Goal: Task Accomplishment & Management: Use online tool/utility

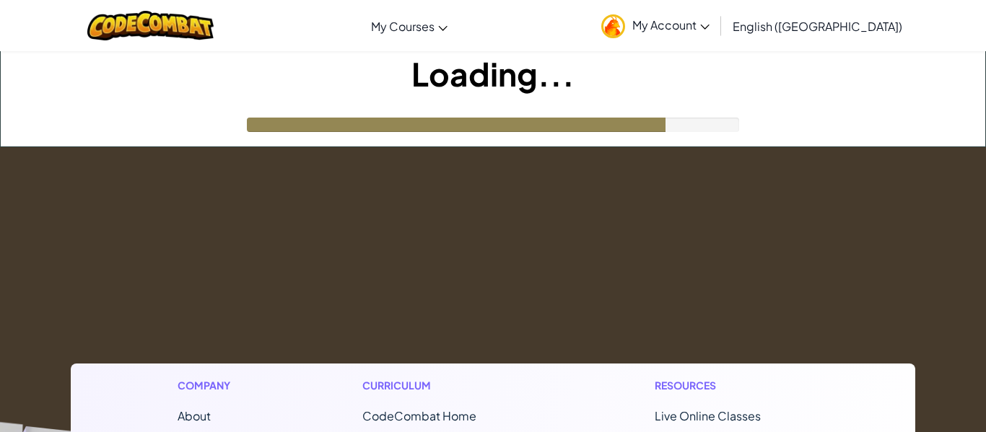
drag, startPoint x: 980, startPoint y: 317, endPoint x: 383, endPoint y: 123, distance: 628.4
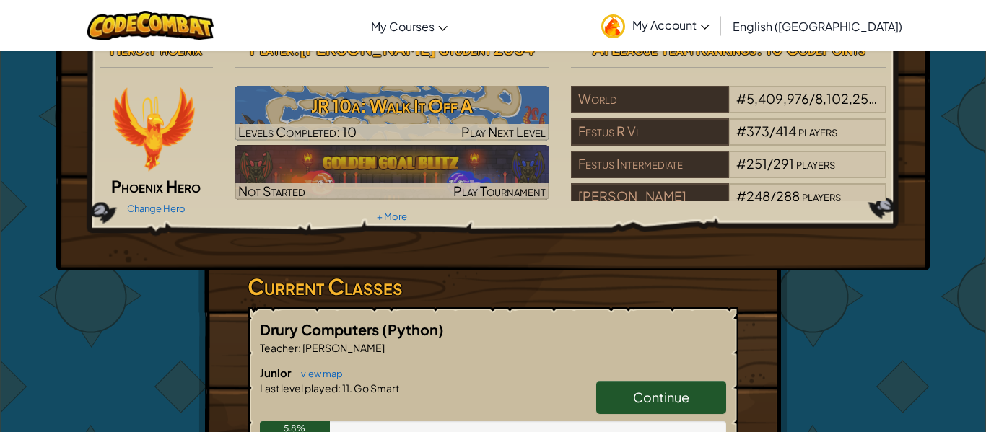
scroll to position [19, 0]
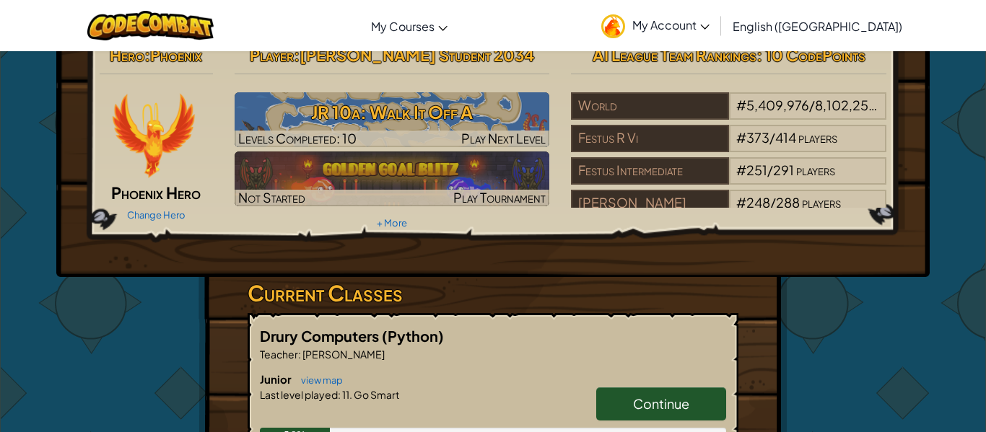
click at [663, 393] on link "Continue" at bounding box center [661, 404] width 130 height 33
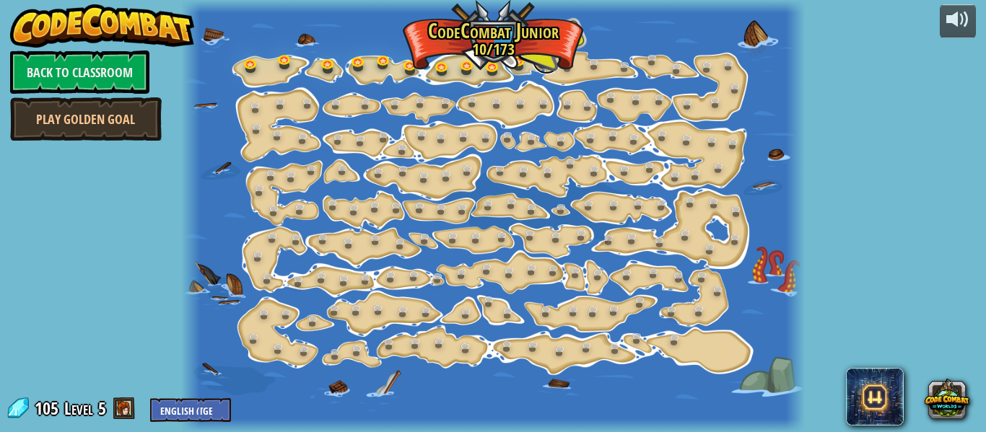
click at [545, 58] on link at bounding box center [546, 59] width 29 height 29
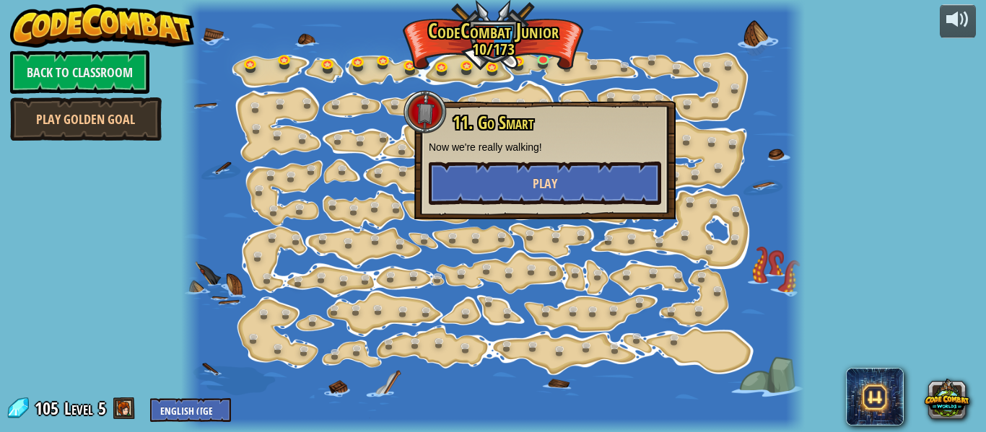
drag, startPoint x: 506, startPoint y: 208, endPoint x: 513, endPoint y: 173, distance: 35.4
click at [512, 174] on div "11. Go Smart Now we're really walking! Play" at bounding box center [544, 160] width 261 height 118
click at [514, 173] on button "Play" at bounding box center [545, 183] width 232 height 43
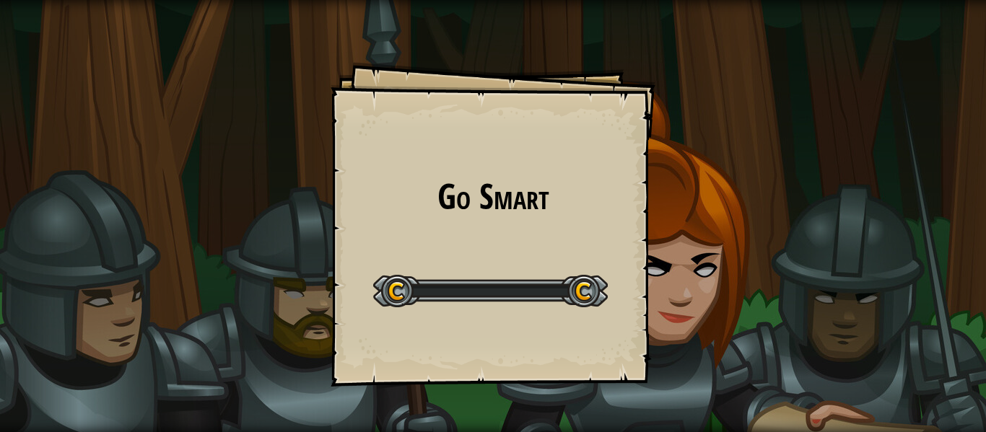
click at [504, 175] on div "Go Smart Goals Start Level Error loading from server. Try refreshing the page. …" at bounding box center [493, 224] width 325 height 325
click at [504, 177] on div "Go Smart Goals Start Level Error loading from server. Try refreshing the page. …" at bounding box center [493, 224] width 325 height 325
drag, startPoint x: 0, startPoint y: 160, endPoint x: 504, endPoint y: 191, distance: 504.8
click at [313, 214] on div "Go Smart Goals Start Level Error loading from server. Try refreshing the page. …" at bounding box center [493, 216] width 986 height 432
drag, startPoint x: 349, startPoint y: 238, endPoint x: 230, endPoint y: 279, distance: 125.3
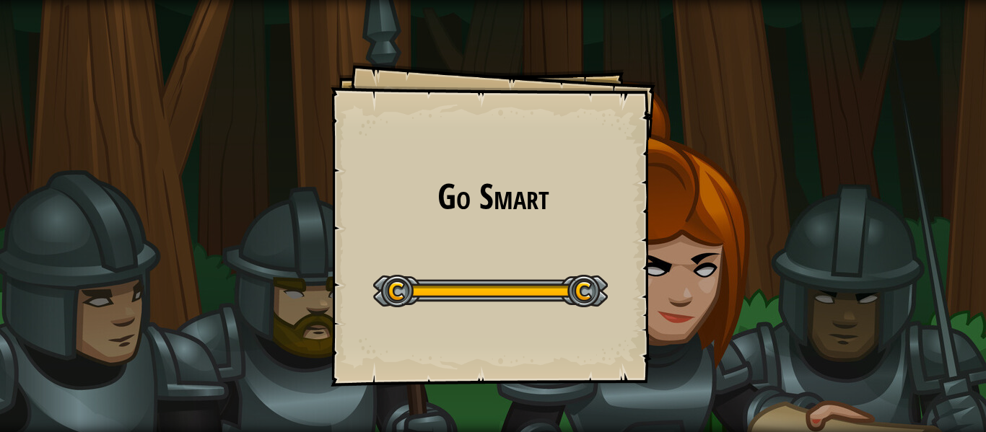
drag, startPoint x: 191, startPoint y: 278, endPoint x: 161, endPoint y: 271, distance: 31.2
drag, startPoint x: 128, startPoint y: 279, endPoint x: 103, endPoint y: 294, distance: 29.5
click at [103, 294] on div "Go Smart Goals Start Level Error loading from server. Try refreshing the page. …" at bounding box center [493, 216] width 986 height 432
click at [102, 296] on div "Go Smart Goals Start Level Error loading from server. Try refreshing the page. …" at bounding box center [493, 216] width 986 height 432
drag, startPoint x: 106, startPoint y: 318, endPoint x: 198, endPoint y: 319, distance: 92.4
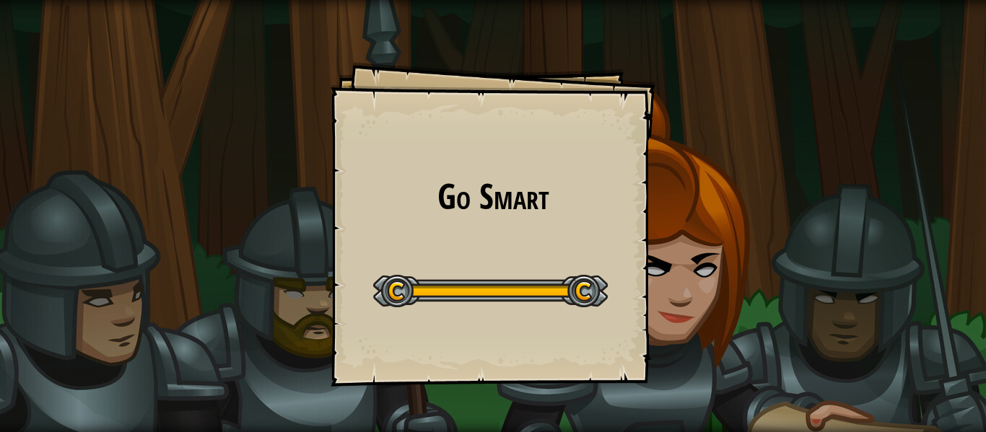
click at [170, 315] on div "Go Smart Goals Start Level Error loading from server. Try refreshing the page. …" at bounding box center [493, 216] width 986 height 432
drag, startPoint x: 351, startPoint y: 190, endPoint x: 416, endPoint y: 114, distance: 99.8
click at [359, 102] on div "Go Smart Goals Start Level Error loading from server. Try refreshing the page. …" at bounding box center [493, 224] width 325 height 325
click at [434, 128] on div "Go Smart Goals Start Level Error loading from server. Try refreshing the page. …" at bounding box center [493, 224] width 325 height 325
drag, startPoint x: 388, startPoint y: 160, endPoint x: 354, endPoint y: 206, distance: 57.3
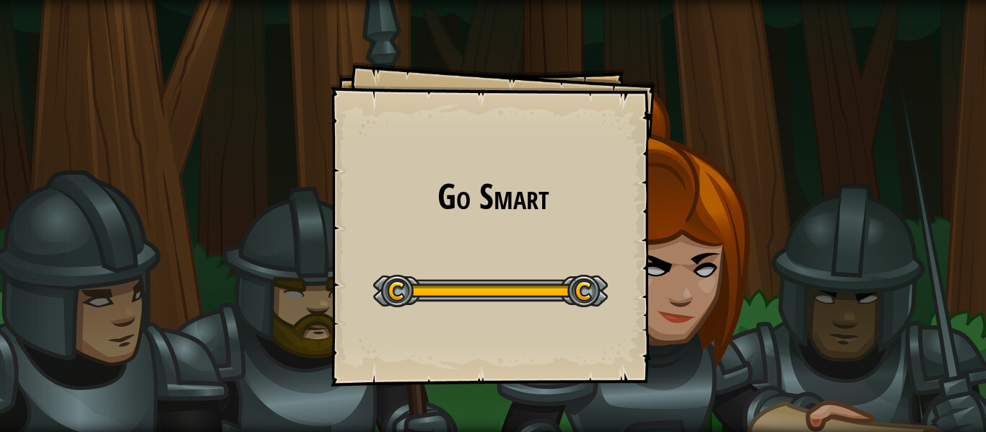
click at [359, 200] on div "Go Smart Goals Start Level Error loading from server. Try refreshing the page. …" at bounding box center [493, 224] width 325 height 325
drag, startPoint x: 324, startPoint y: 234, endPoint x: 320, endPoint y: 270, distance: 36.3
click at [320, 270] on div "Go Smart Goals Start Level Error loading from server. Try refreshing the page. …" at bounding box center [493, 216] width 986 height 432
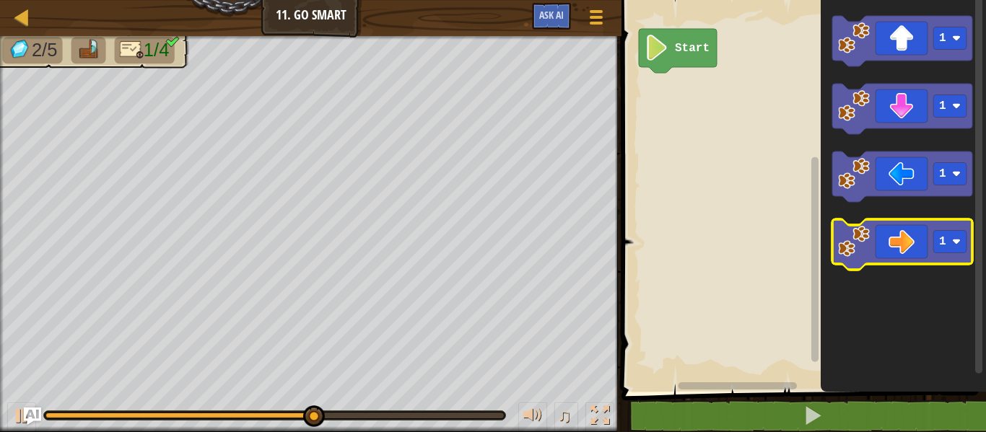
click at [930, 240] on icon "Blockly Workspace" at bounding box center [902, 244] width 140 height 51
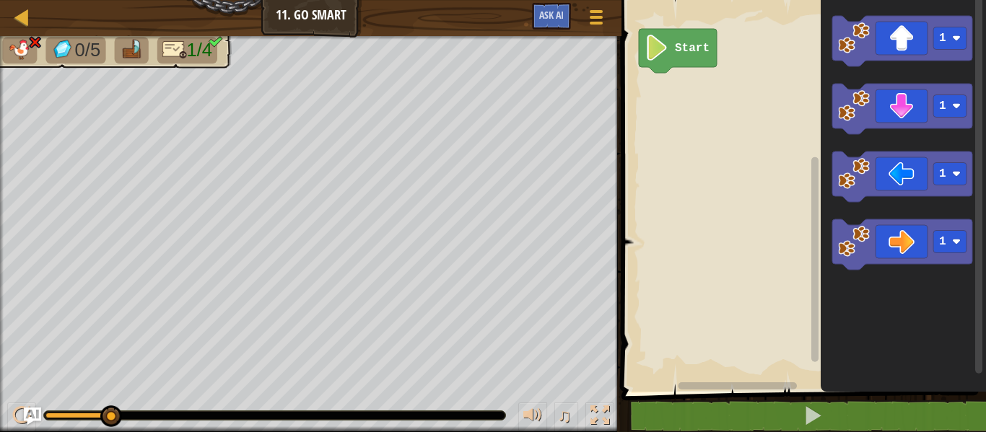
click at [675, 58] on icon "Blockly Workspace" at bounding box center [678, 51] width 78 height 44
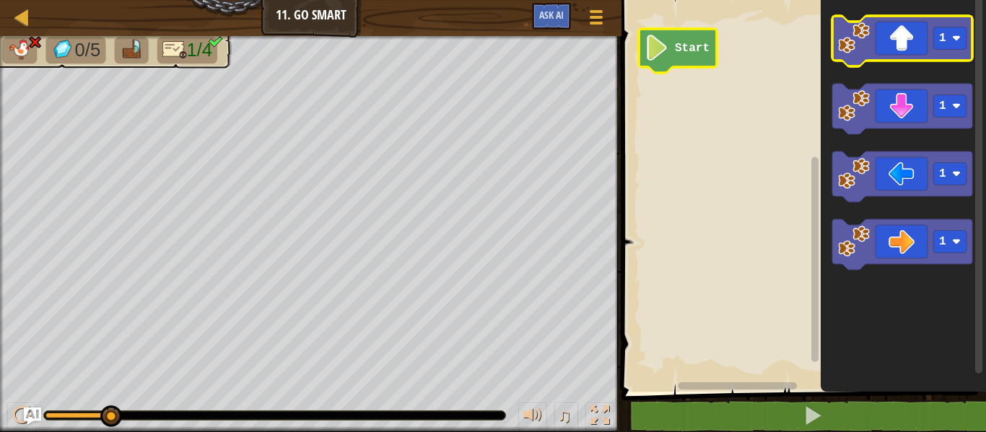
click at [907, 44] on icon "Blockly Workspace" at bounding box center [902, 41] width 140 height 51
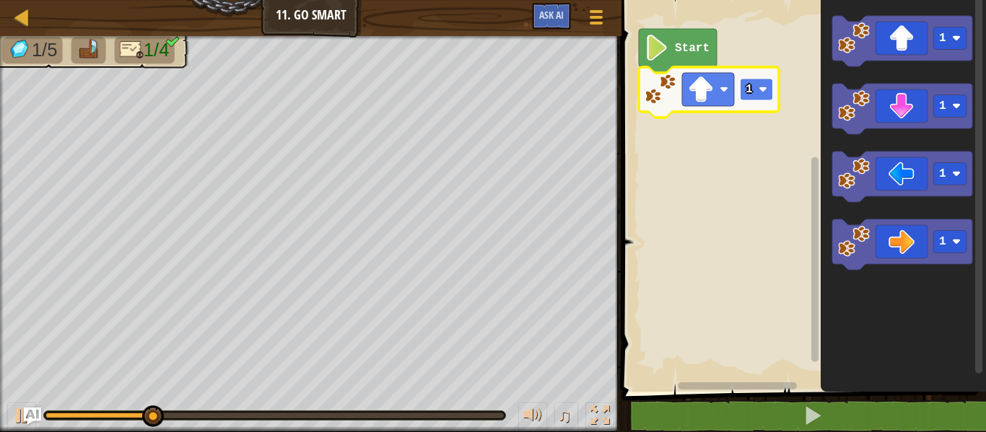
click at [744, 87] on rect "Blockly Workspace" at bounding box center [756, 90] width 33 height 22
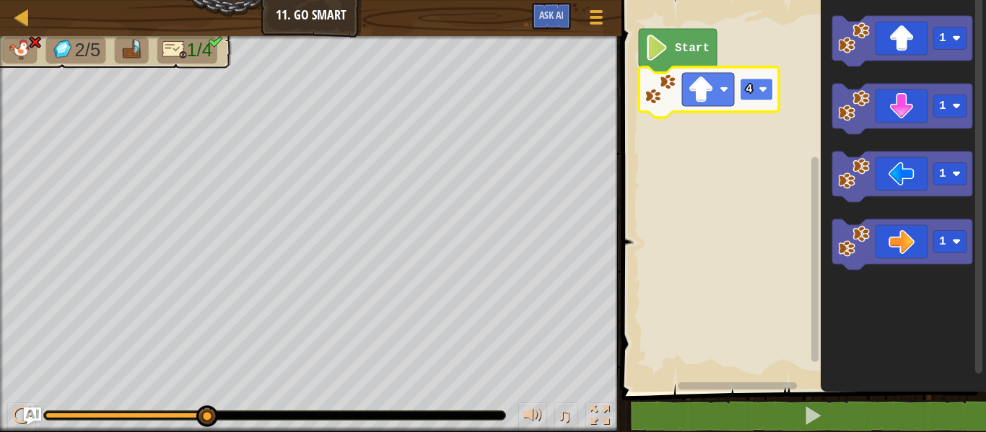
click at [747, 84] on text "4" at bounding box center [749, 89] width 7 height 13
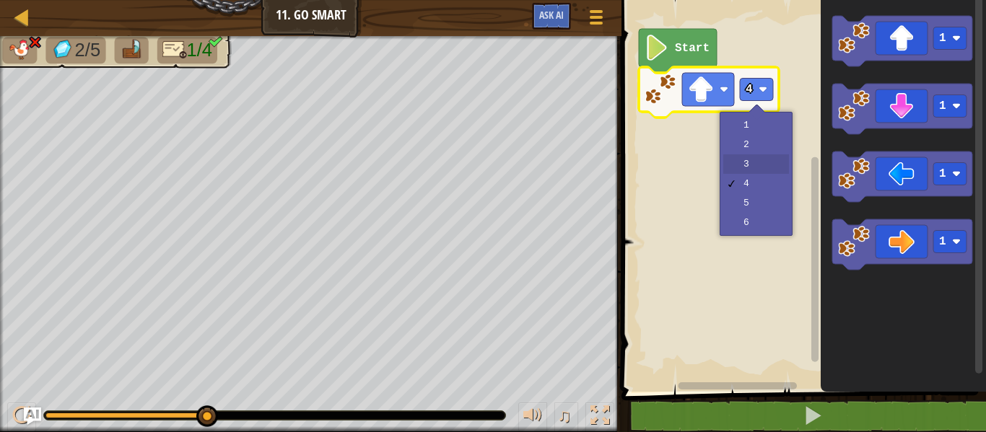
drag, startPoint x: 752, startPoint y: 162, endPoint x: 756, endPoint y: 175, distance: 14.2
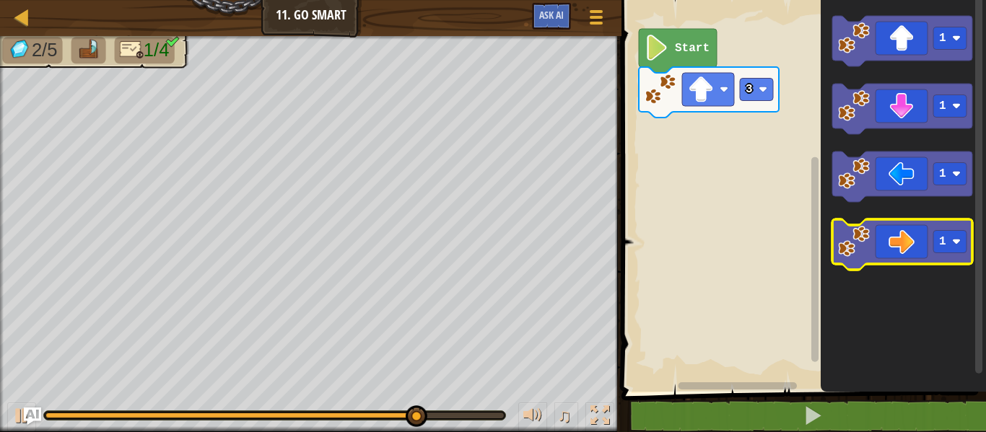
click at [900, 234] on icon "Blockly Workspace" at bounding box center [902, 244] width 140 height 51
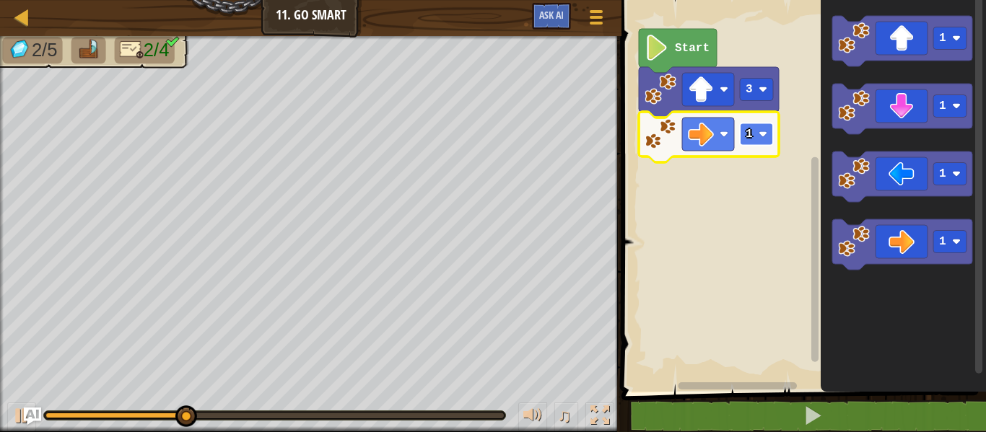
click at [746, 132] on text "1" at bounding box center [749, 134] width 7 height 13
click at [753, 136] on g "3" at bounding box center [756, 134] width 33 height 22
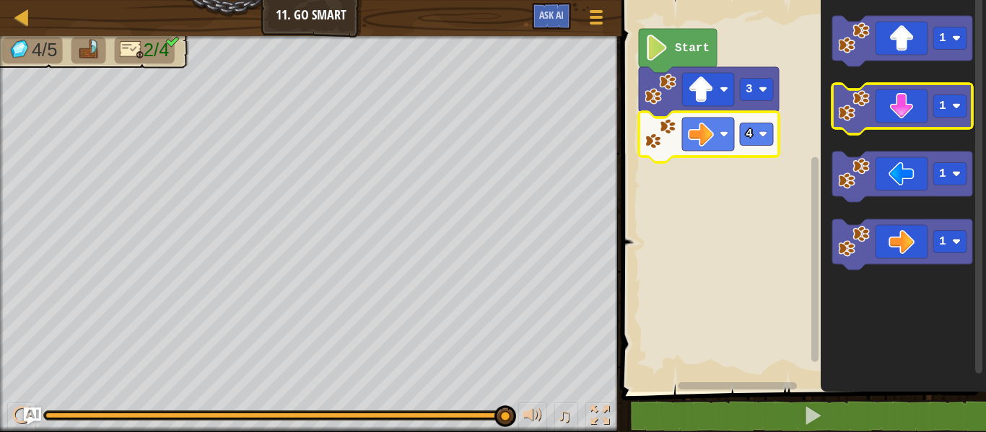
click at [873, 129] on g "1 1 1 1" at bounding box center [902, 143] width 140 height 254
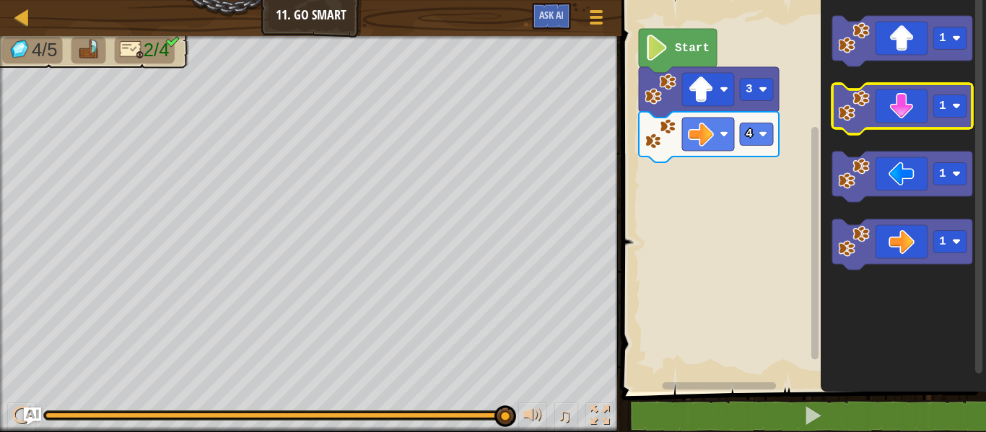
click at [891, 112] on icon "Blockly Workspace" at bounding box center [902, 109] width 140 height 51
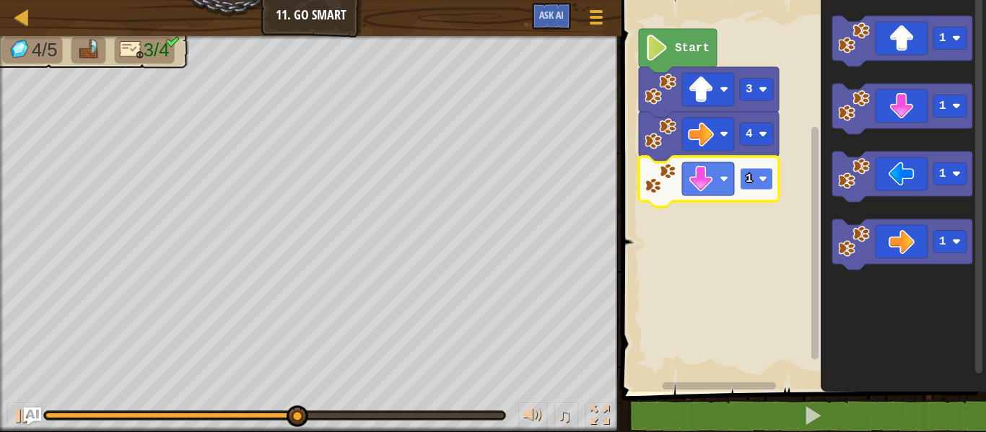
click at [748, 177] on text "1" at bounding box center [749, 179] width 7 height 13
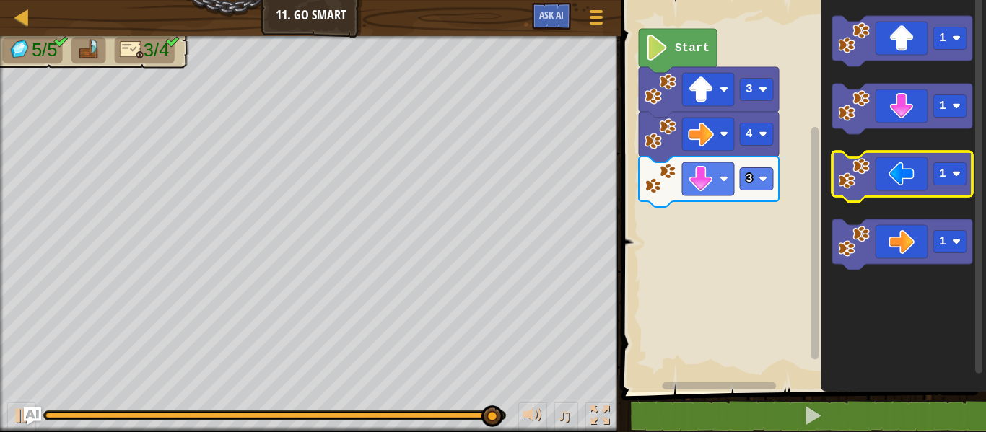
click at [873, 185] on icon "Blockly Workspace" at bounding box center [902, 177] width 140 height 51
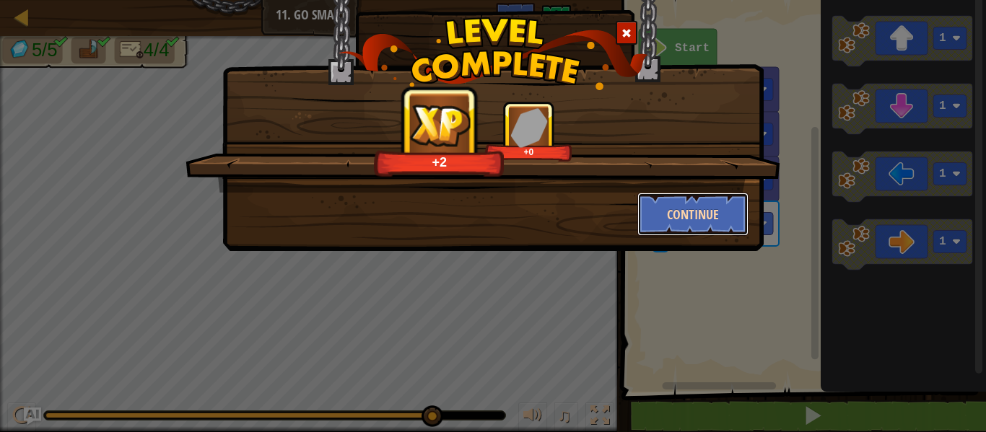
click at [690, 219] on button "Continue" at bounding box center [693, 214] width 112 height 43
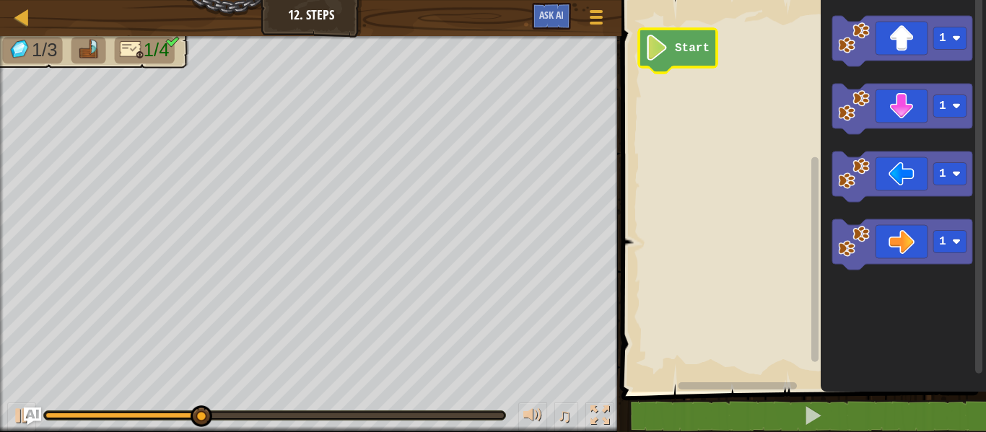
click at [695, 64] on icon "Blockly Workspace" at bounding box center [678, 51] width 78 height 44
click at [672, 64] on icon "Blockly Workspace" at bounding box center [678, 51] width 78 height 44
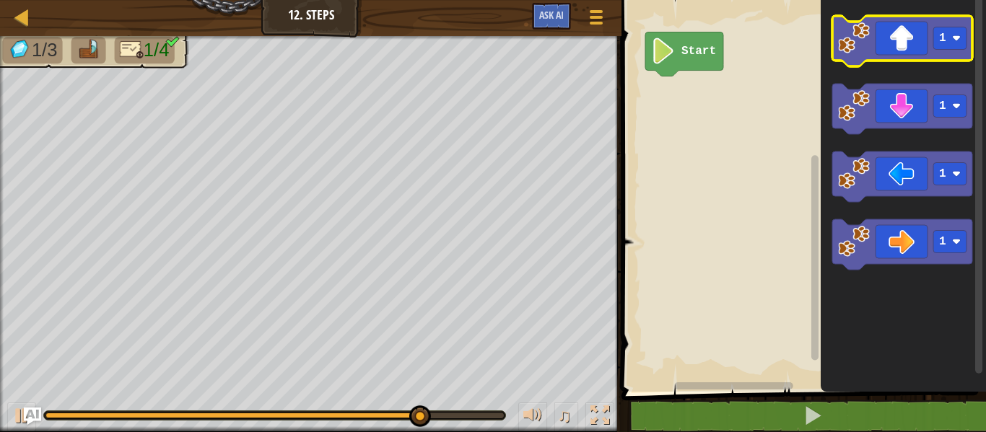
click at [877, 52] on icon "Blockly Workspace" at bounding box center [902, 41] width 140 height 51
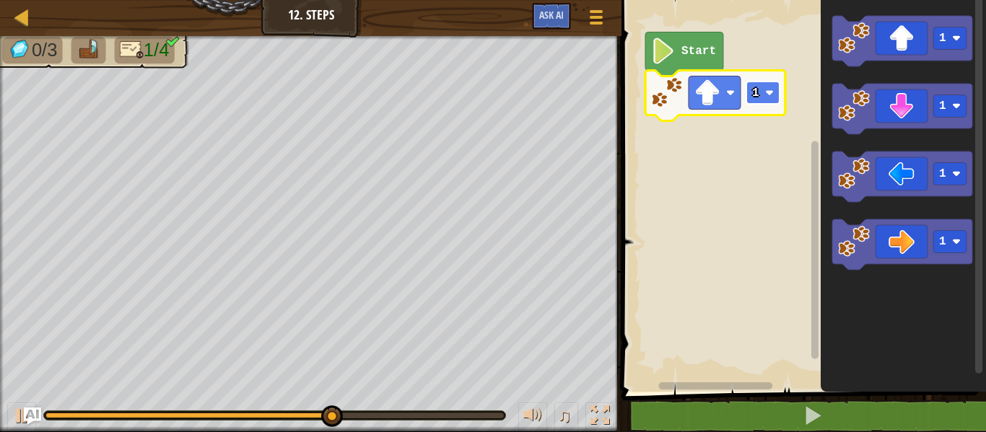
click at [773, 89] on g "1" at bounding box center [762, 93] width 33 height 22
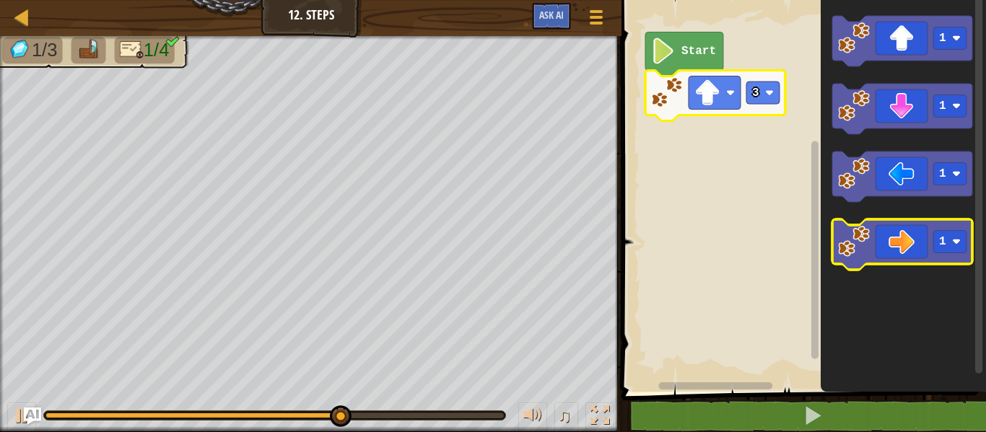
click at [885, 245] on icon "Blockly Workspace" at bounding box center [902, 244] width 140 height 51
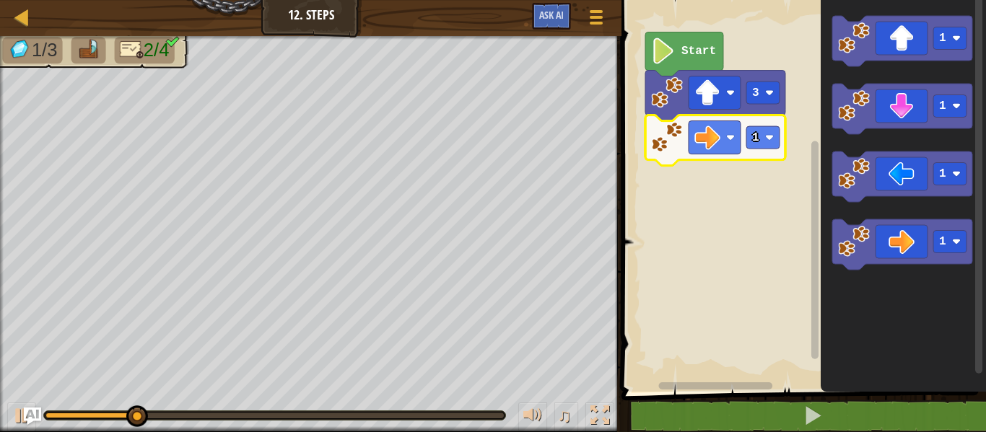
click at [743, 136] on icon "Blockly Workspace" at bounding box center [715, 140] width 140 height 51
click at [761, 135] on rect "Blockly Workspace" at bounding box center [762, 137] width 33 height 22
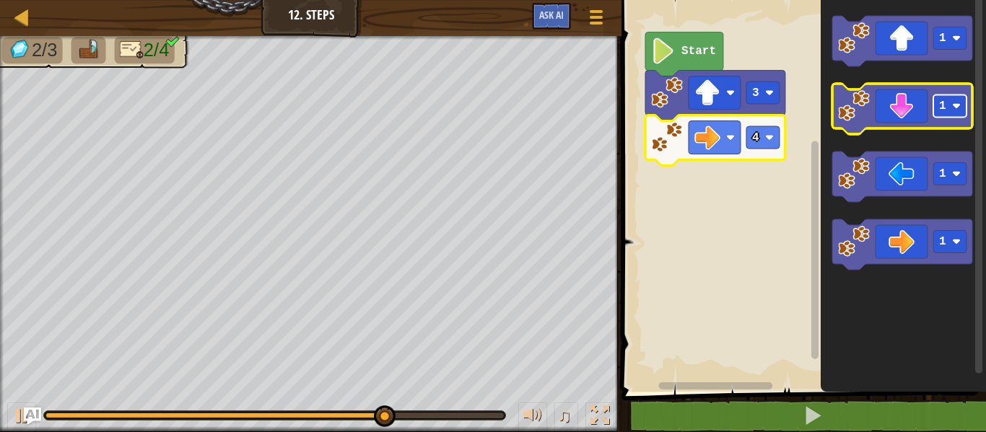
click at [935, 114] on rect "Blockly Workspace" at bounding box center [949, 106] width 33 height 22
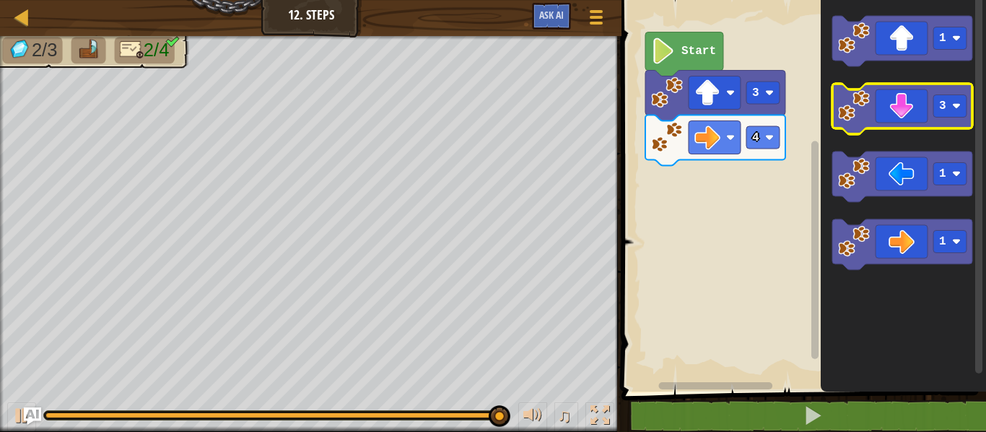
click at [915, 111] on icon "Blockly Workspace" at bounding box center [902, 109] width 140 height 51
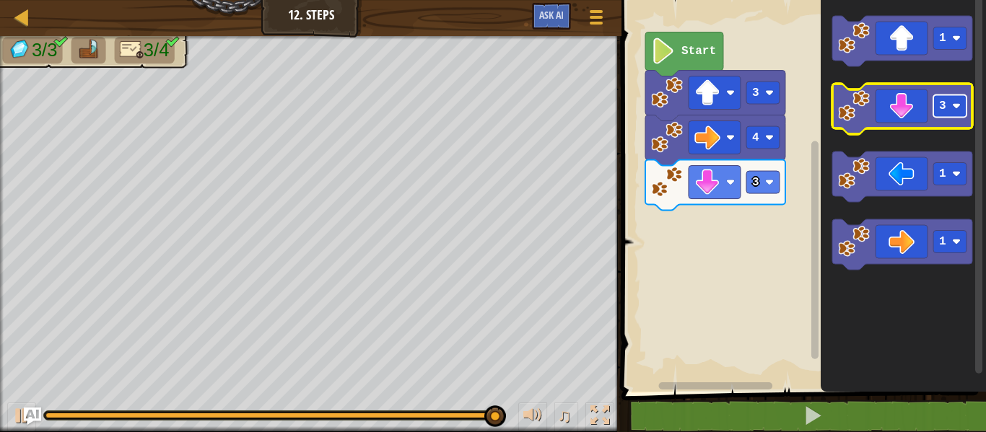
click at [948, 106] on rect "Blockly Workspace" at bounding box center [949, 106] width 33 height 22
click at [947, 109] on rect "Blockly Workspace" at bounding box center [949, 106] width 33 height 22
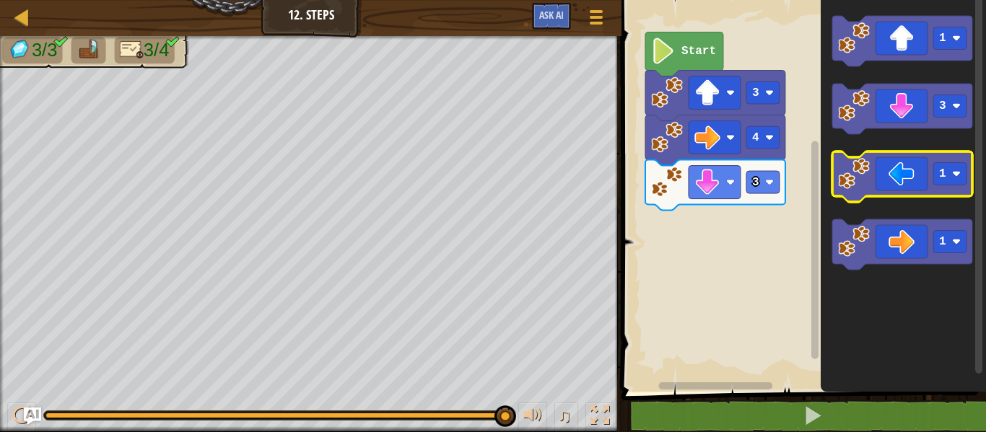
click at [926, 180] on icon "Blockly Workspace" at bounding box center [902, 177] width 140 height 51
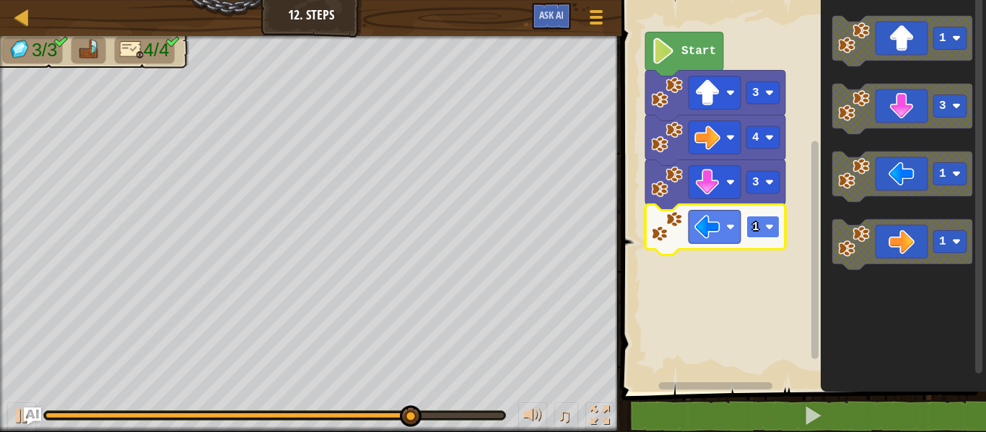
click at [768, 227] on image "Blockly Workspace" at bounding box center [769, 227] width 9 height 9
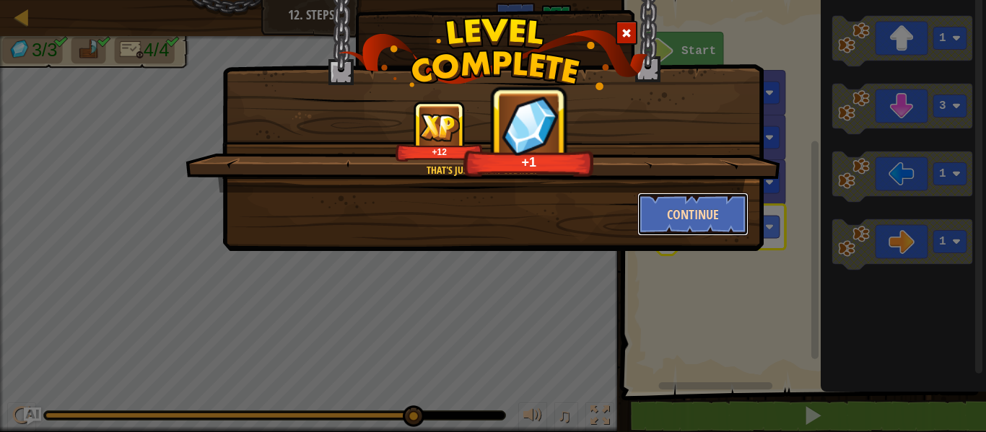
click at [667, 209] on button "Continue" at bounding box center [693, 214] width 112 height 43
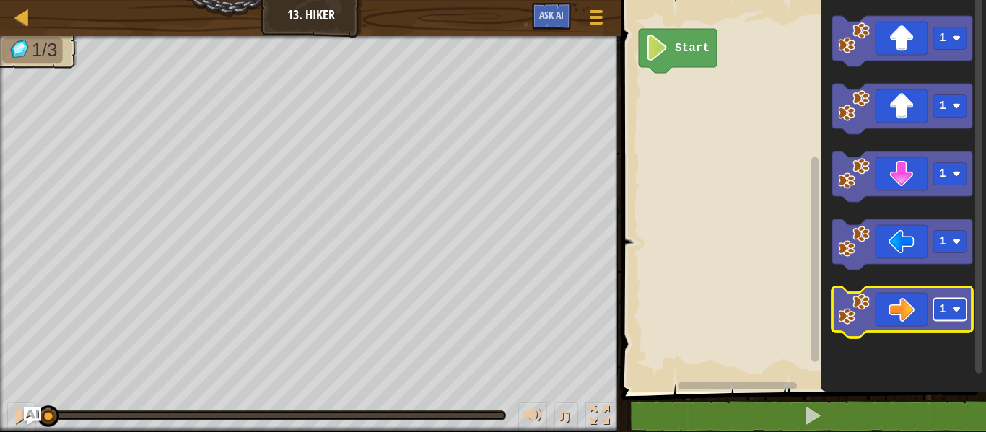
click at [956, 310] on image "Blockly Workspace" at bounding box center [956, 309] width 9 height 9
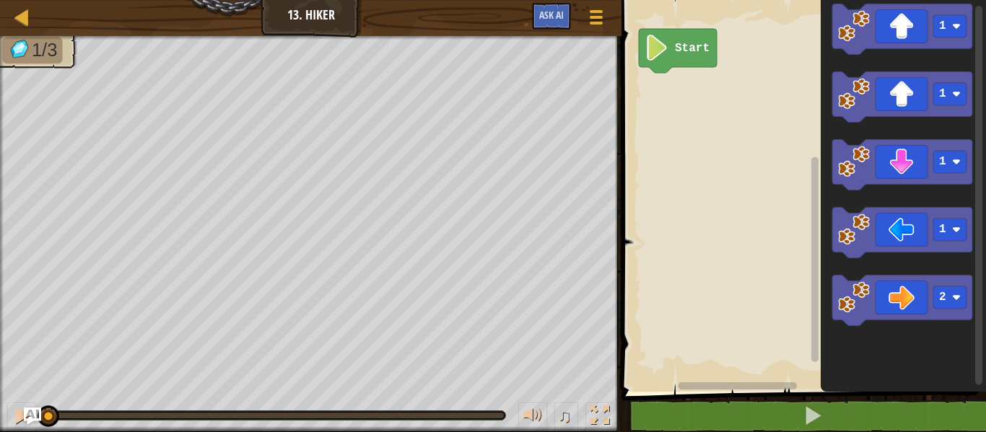
click at [900, 302] on icon "Blockly Workspace" at bounding box center [902, 300] width 140 height 51
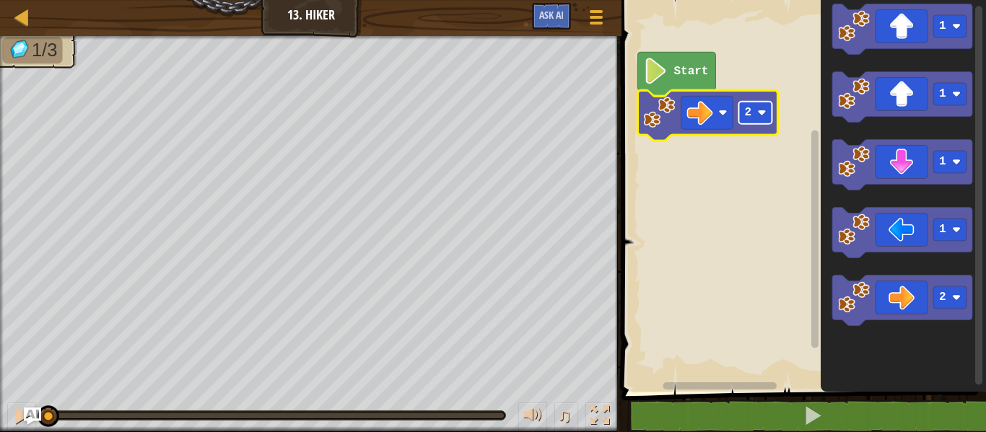
click at [761, 110] on image "Blockly Workspace" at bounding box center [762, 112] width 9 height 9
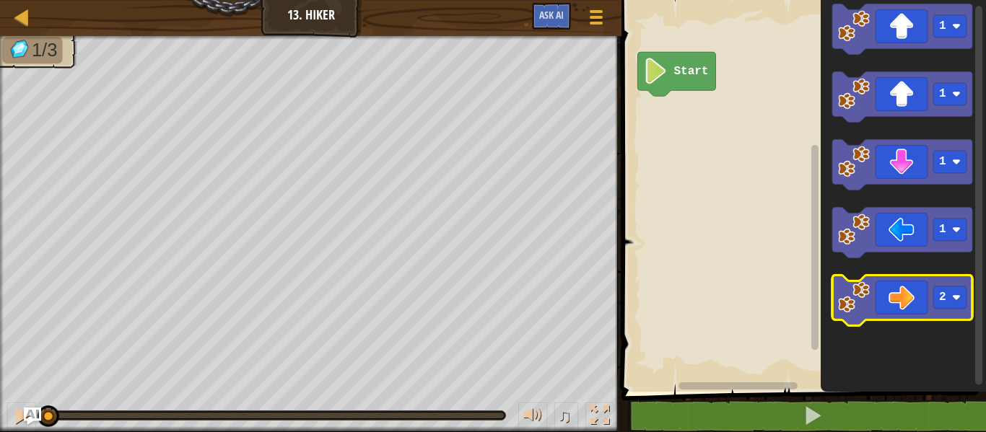
click at [888, 289] on icon "Blockly Workspace" at bounding box center [902, 300] width 140 height 51
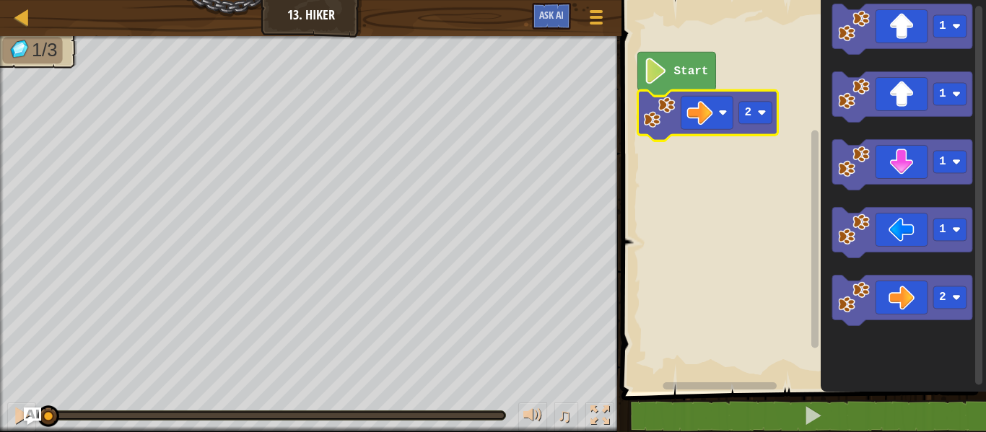
click at [670, 104] on image "Blockly Workspace" at bounding box center [660, 113] width 32 height 32
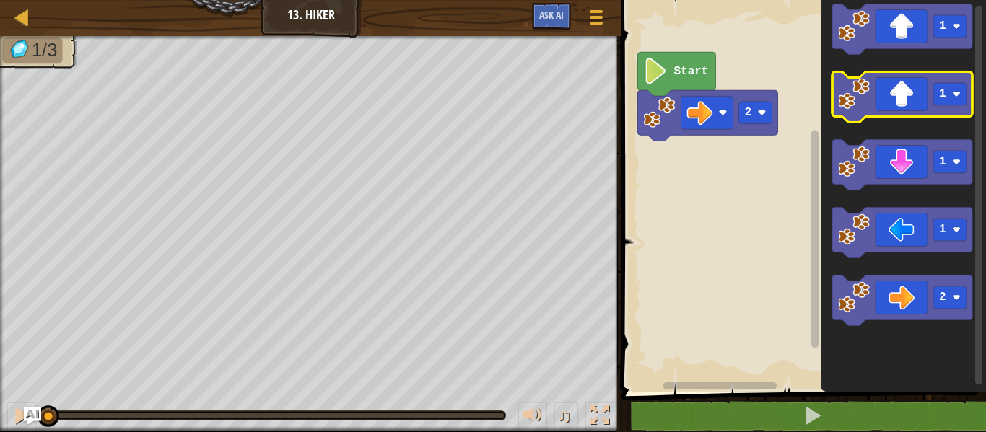
click at [907, 84] on icon "Blockly Workspace" at bounding box center [902, 96] width 140 height 51
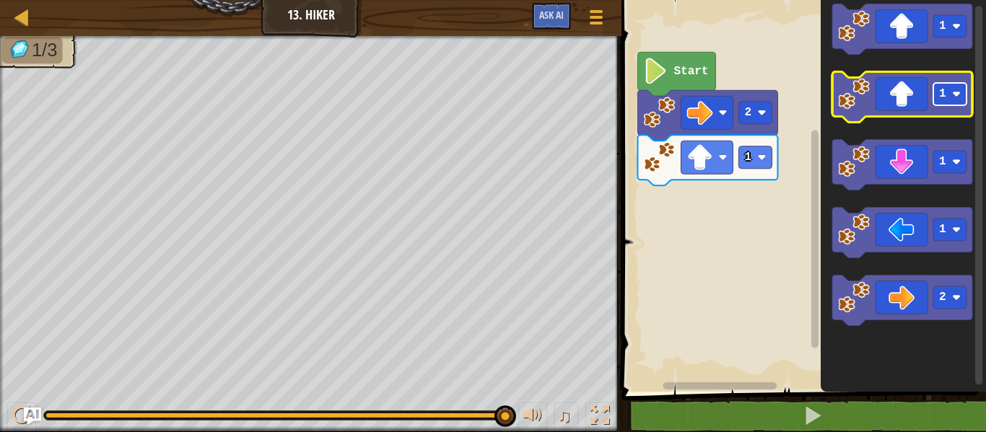
click at [949, 92] on g "1" at bounding box center [949, 94] width 33 height 22
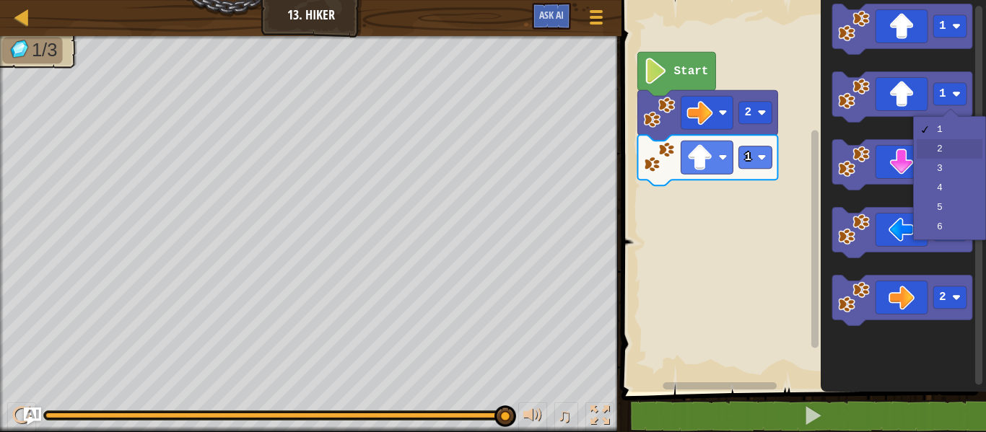
drag, startPoint x: 936, startPoint y: 150, endPoint x: 889, endPoint y: 114, distance: 59.2
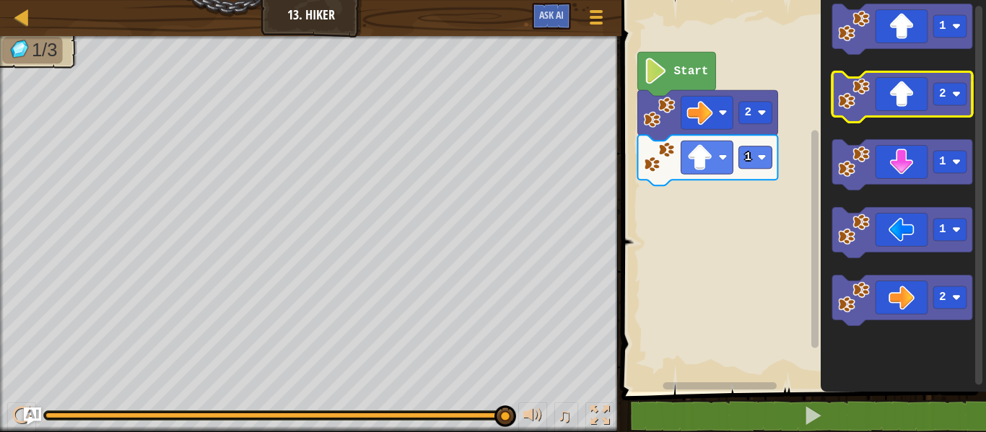
click at [873, 102] on icon "Blockly Workspace" at bounding box center [902, 96] width 140 height 51
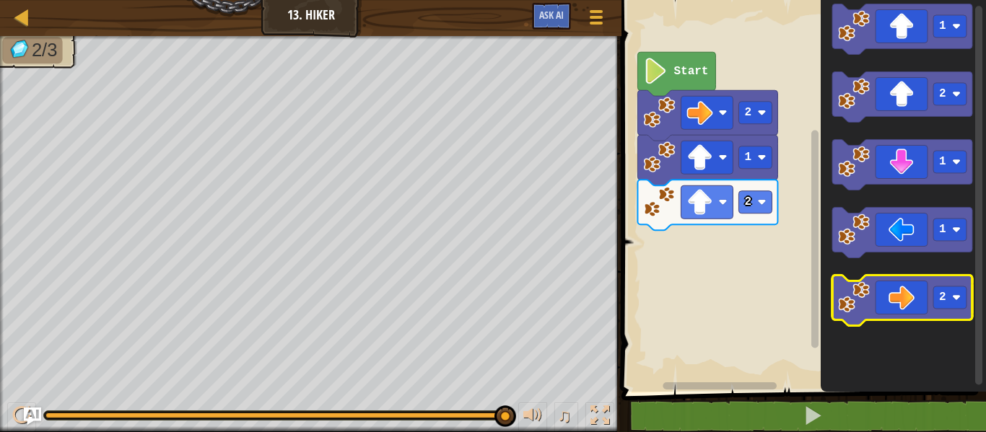
click at [925, 304] on icon "Blockly Workspace" at bounding box center [902, 300] width 140 height 51
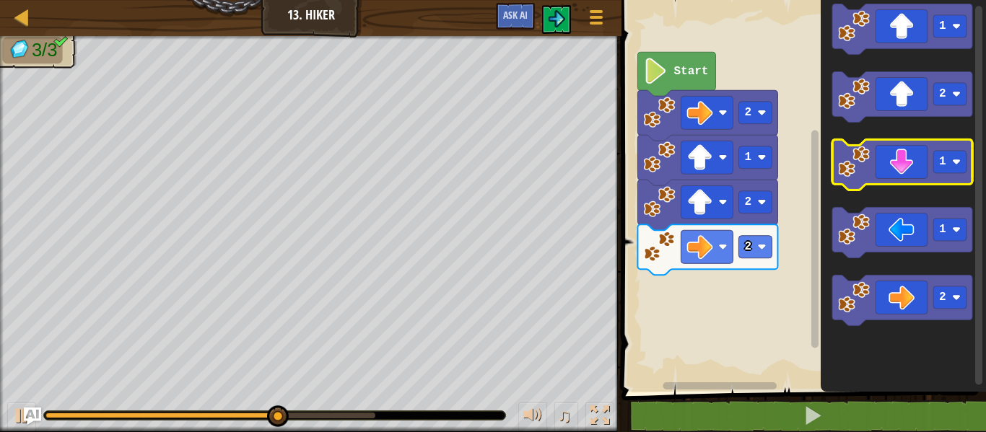
click at [909, 151] on icon "Blockly Workspace" at bounding box center [902, 164] width 140 height 51
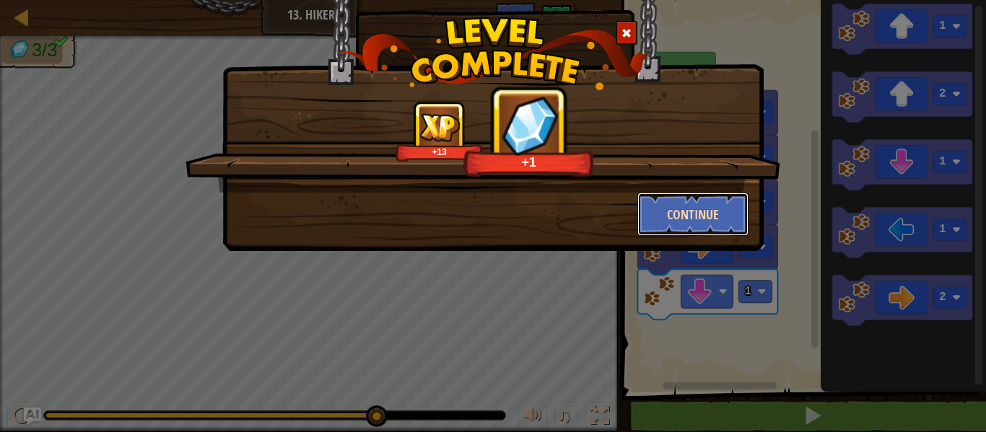
click at [658, 210] on button "Continue" at bounding box center [693, 214] width 112 height 43
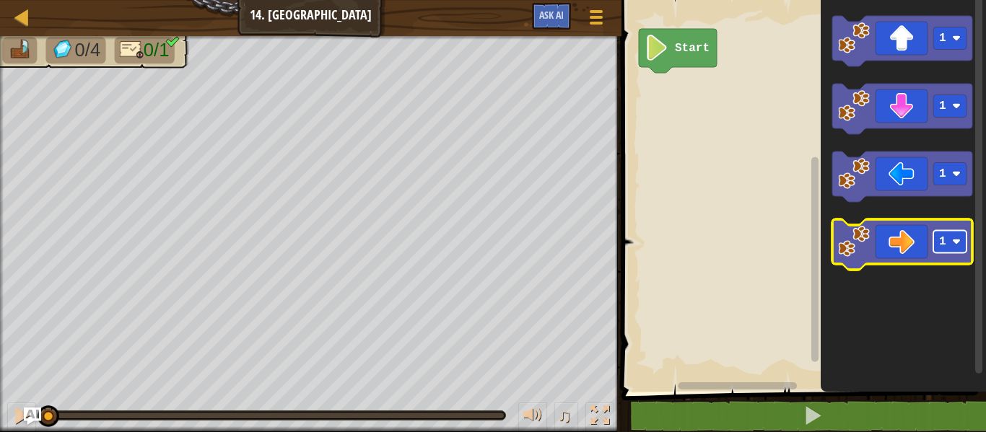
click at [942, 242] on text "1" at bounding box center [942, 241] width 7 height 13
click at [904, 240] on icon "Blockly Workspace" at bounding box center [902, 244] width 140 height 51
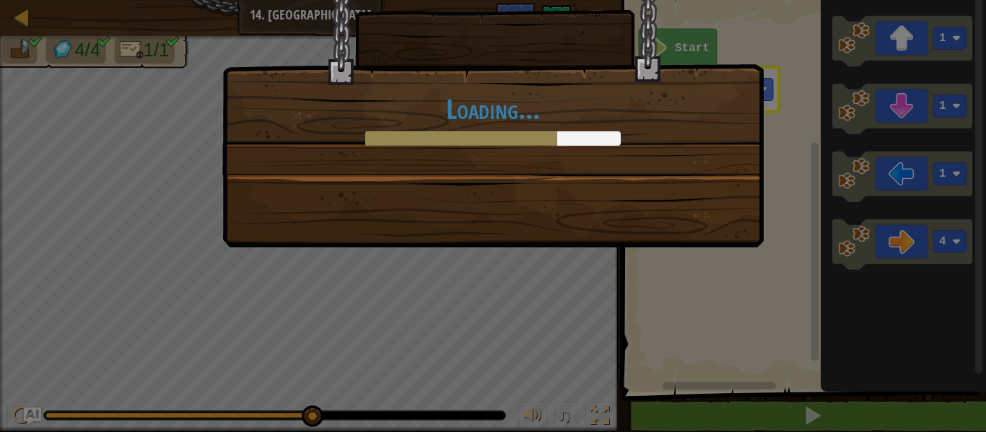
drag, startPoint x: 255, startPoint y: 237, endPoint x: 480, endPoint y: 286, distance: 230.3
click at [256, 240] on div "Loading..." at bounding box center [492, 106] width 541 height 284
drag, startPoint x: 307, startPoint y: 248, endPoint x: 652, endPoint y: 255, distance: 344.4
click at [658, 271] on div "Loading..." at bounding box center [493, 216] width 986 height 432
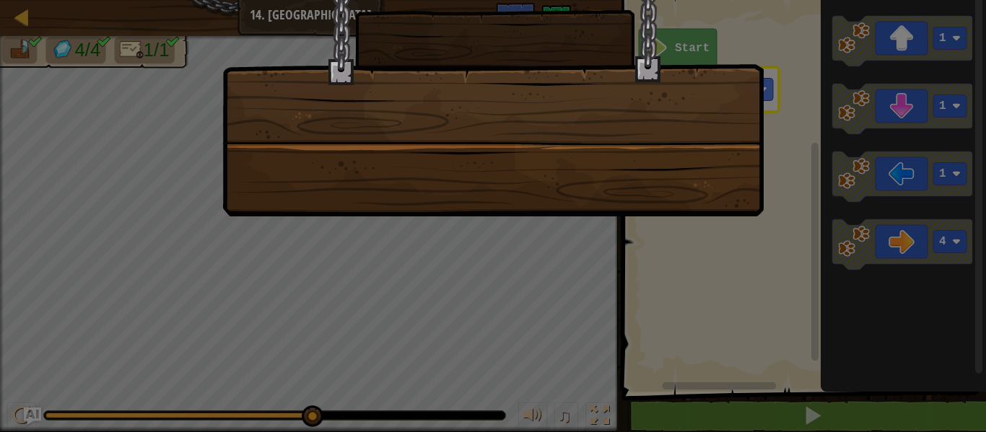
click at [615, 153] on div at bounding box center [492, 90] width 541 height 253
drag, startPoint x: 608, startPoint y: 346, endPoint x: 562, endPoint y: 311, distance: 57.2
click at [608, 346] on div at bounding box center [493, 216] width 986 height 432
drag, startPoint x: 557, startPoint y: 323, endPoint x: 558, endPoint y: 428, distance: 105.4
click at [558, 428] on div at bounding box center [493, 216] width 986 height 432
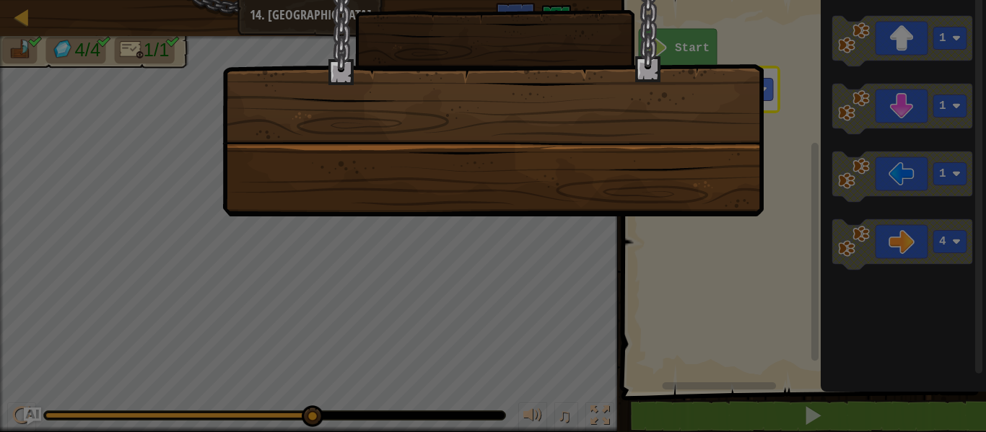
drag, startPoint x: 590, startPoint y: 388, endPoint x: 623, endPoint y: 297, distance: 97.3
click at [580, 383] on div at bounding box center [493, 216] width 986 height 432
click at [624, 269] on div at bounding box center [493, 216] width 986 height 432
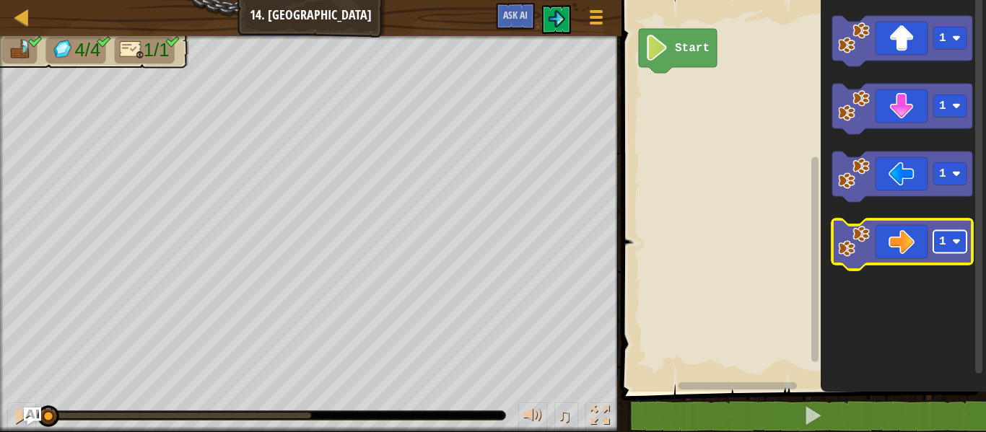
click at [944, 244] on g "1" at bounding box center [949, 242] width 33 height 22
click at [954, 244] on image "Blockly Workspace" at bounding box center [956, 241] width 9 height 9
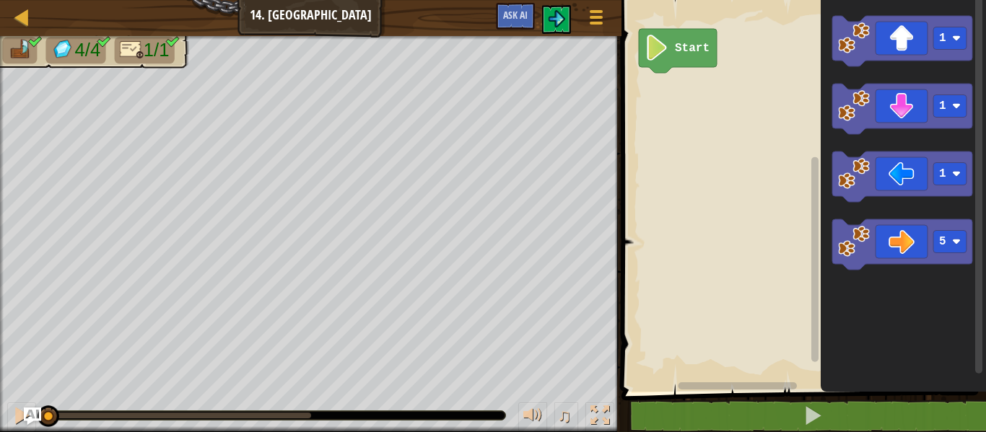
click at [909, 216] on icon "Blockly Workspace" at bounding box center [903, 192] width 165 height 399
click at [906, 235] on icon "Blockly Workspace" at bounding box center [902, 244] width 140 height 51
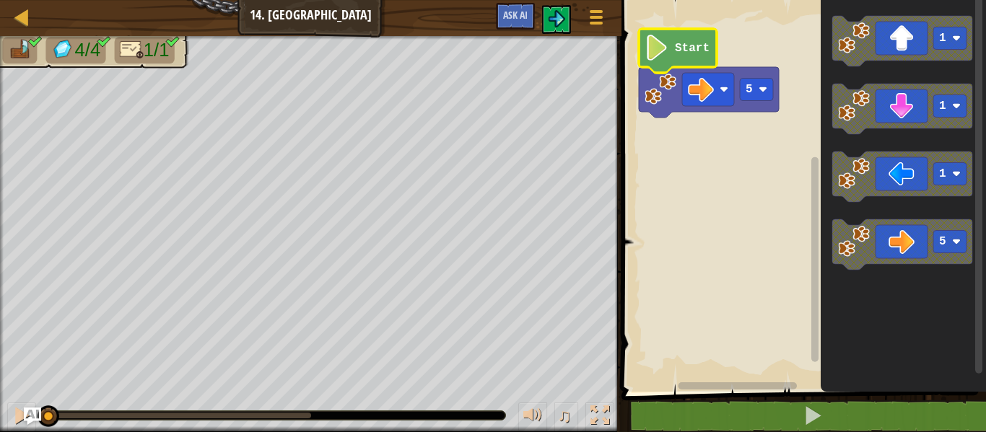
click at [686, 35] on icon "Blockly Workspace" at bounding box center [678, 51] width 78 height 44
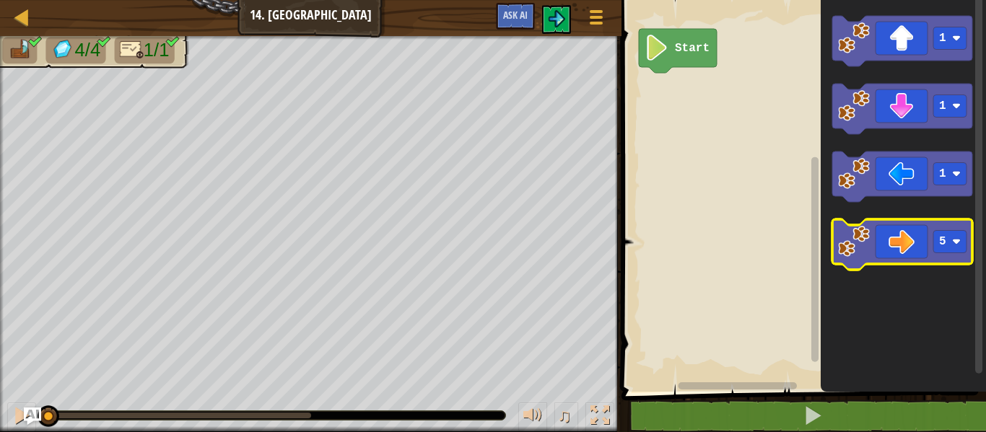
click at [894, 230] on icon "Blockly Workspace" at bounding box center [902, 244] width 140 height 51
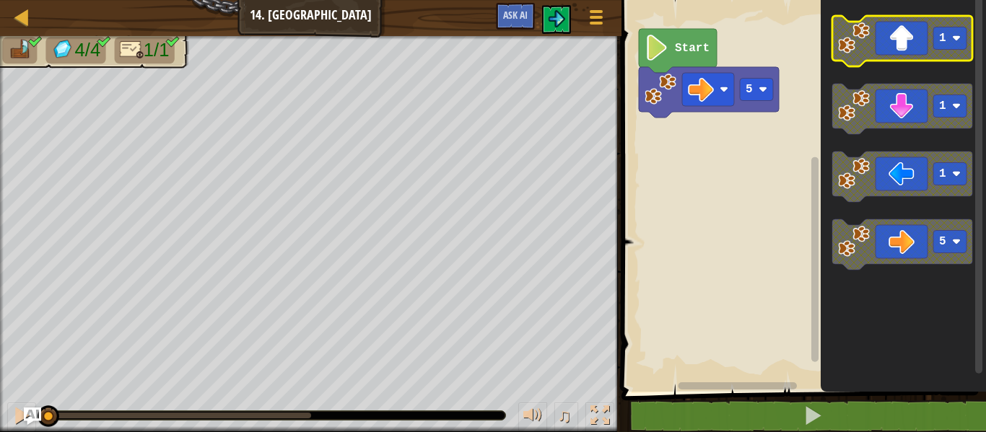
click at [889, 39] on icon "Blockly Workspace" at bounding box center [902, 41] width 140 height 51
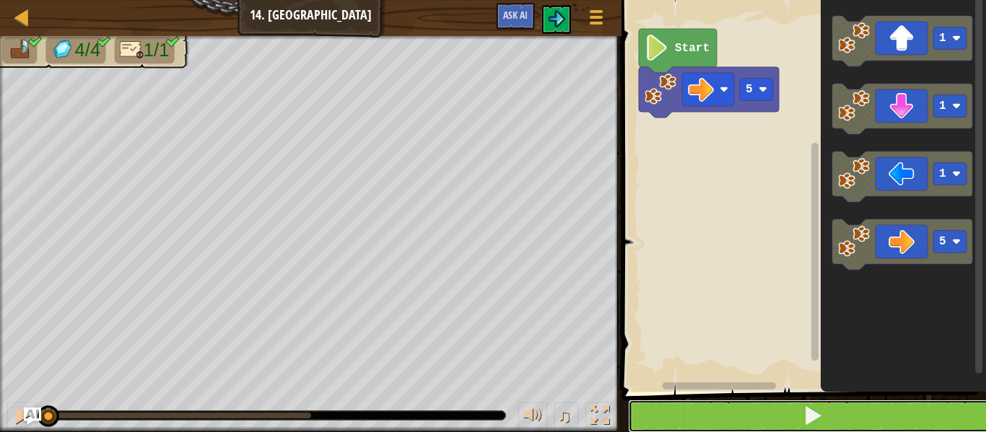
click at [934, 412] on button at bounding box center [812, 416] width 369 height 33
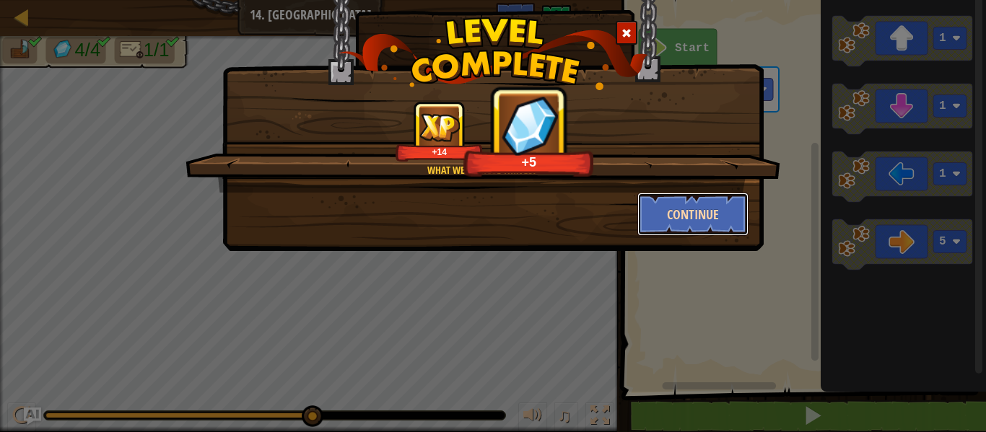
click at [667, 206] on button "Continue" at bounding box center [693, 214] width 112 height 43
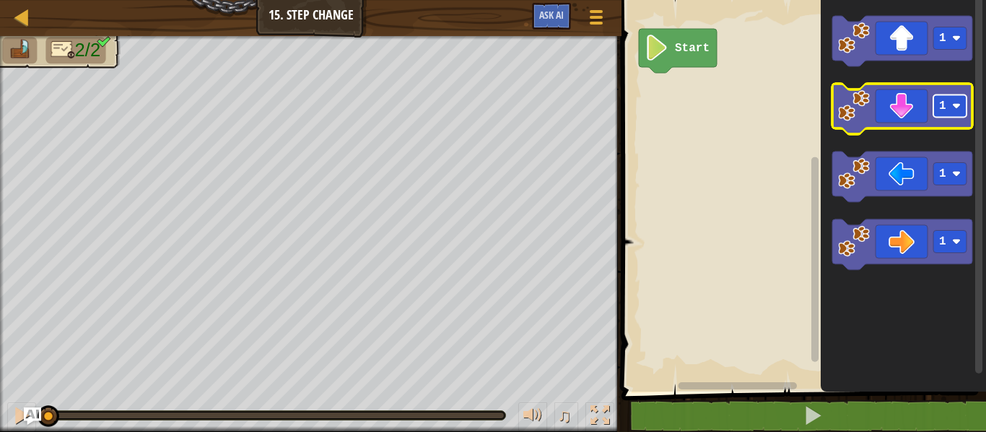
click at [950, 107] on rect "Blockly Workspace" at bounding box center [949, 106] width 33 height 22
click at [878, 107] on icon "Blockly Workspace" at bounding box center [902, 109] width 140 height 51
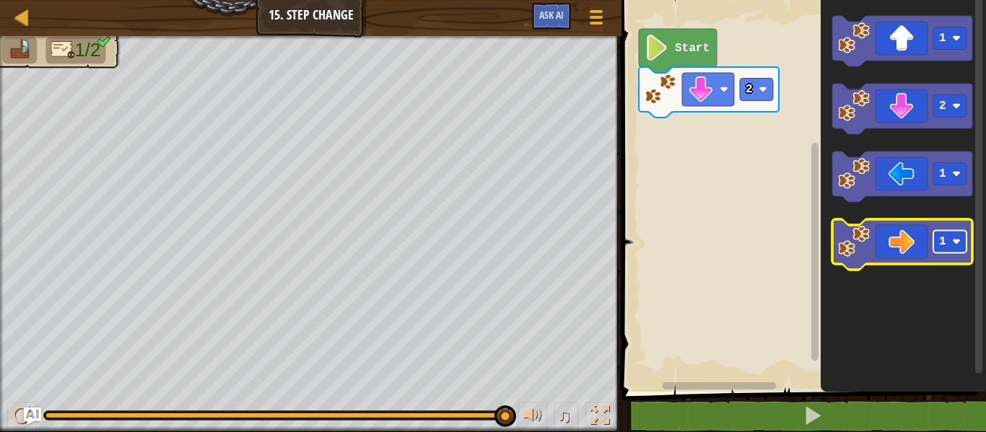
click at [953, 241] on image "Blockly Workspace" at bounding box center [956, 241] width 9 height 9
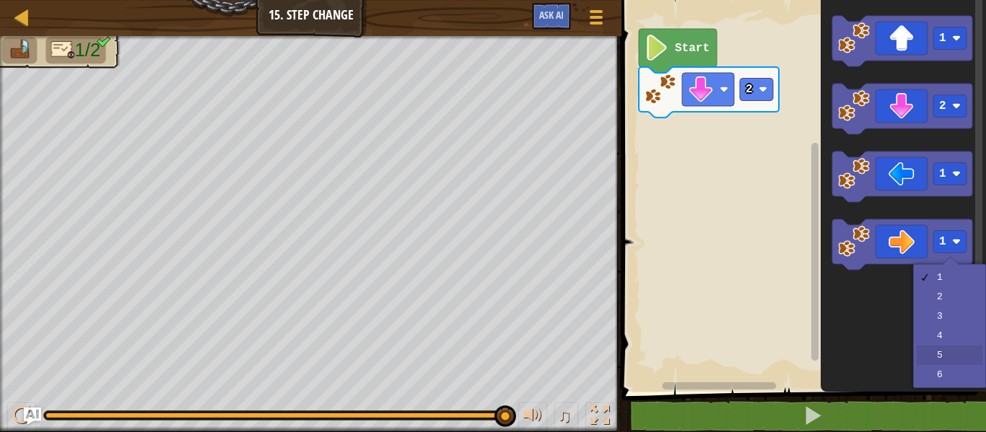
drag, startPoint x: 929, startPoint y: 356, endPoint x: 924, endPoint y: 342, distance: 14.6
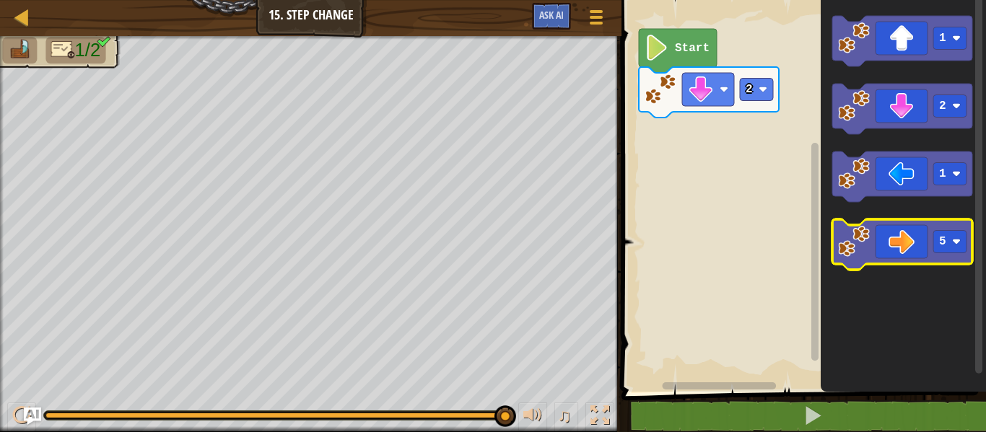
click at [886, 236] on icon "Blockly Workspace" at bounding box center [902, 244] width 140 height 51
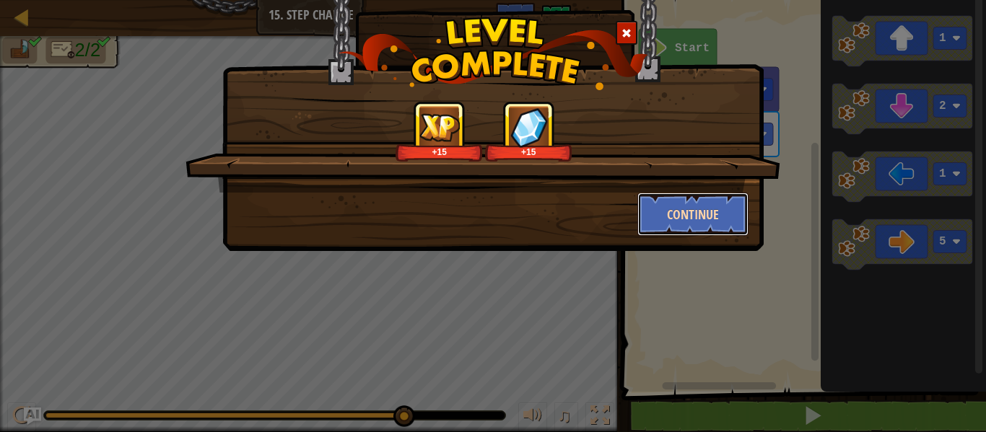
click at [642, 213] on button "Continue" at bounding box center [693, 214] width 112 height 43
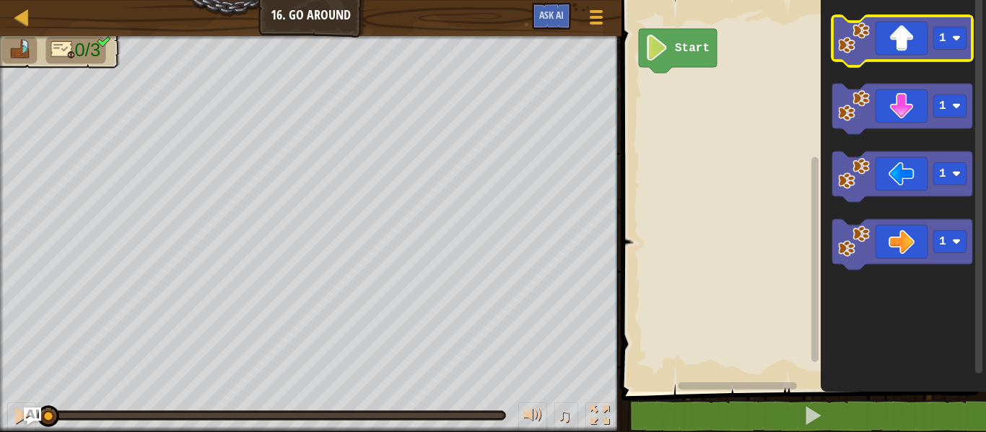
click at [910, 43] on icon "Blockly Workspace" at bounding box center [902, 41] width 140 height 51
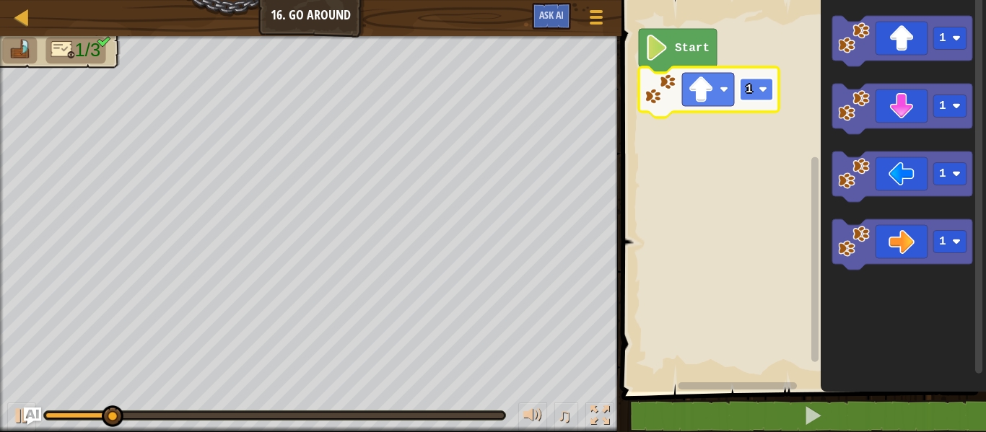
click at [754, 91] on rect "Blockly Workspace" at bounding box center [756, 90] width 33 height 22
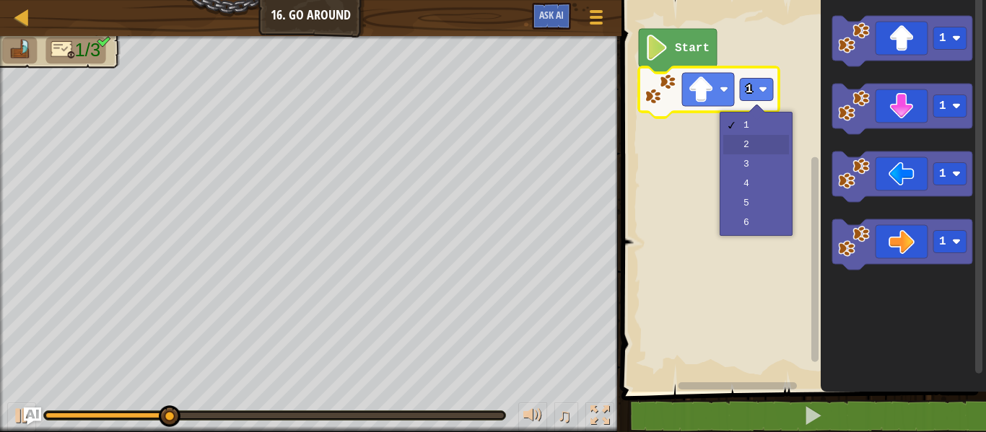
drag, startPoint x: 758, startPoint y: 143, endPoint x: 757, endPoint y: 136, distance: 7.3
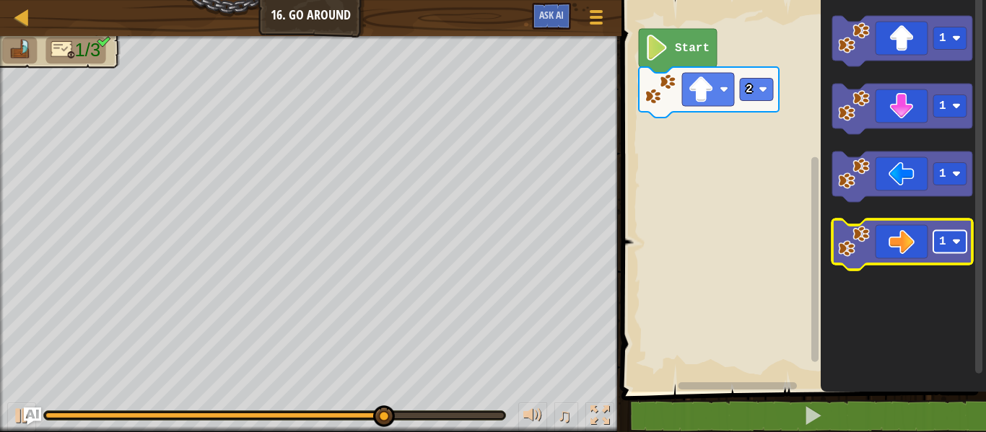
click at [946, 237] on text "1" at bounding box center [942, 241] width 7 height 13
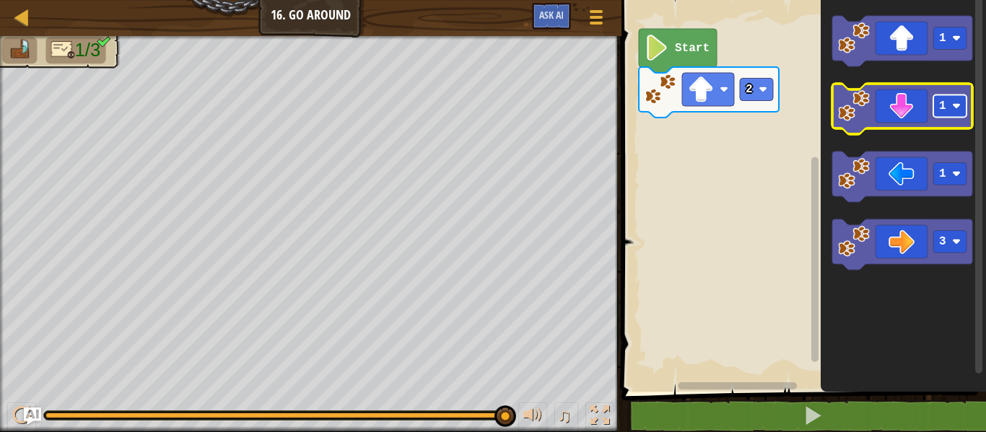
click at [946, 106] on rect "Blockly Workspace" at bounding box center [949, 106] width 33 height 22
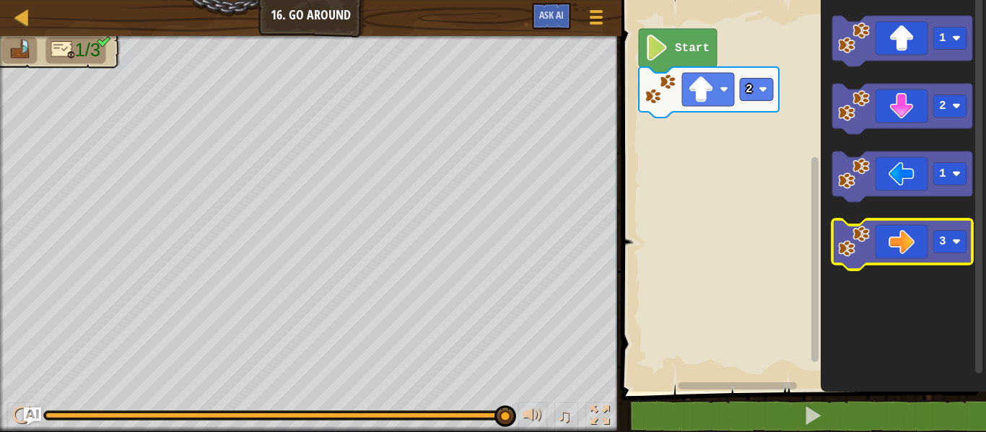
click at [886, 236] on icon "Blockly Workspace" at bounding box center [902, 244] width 140 height 51
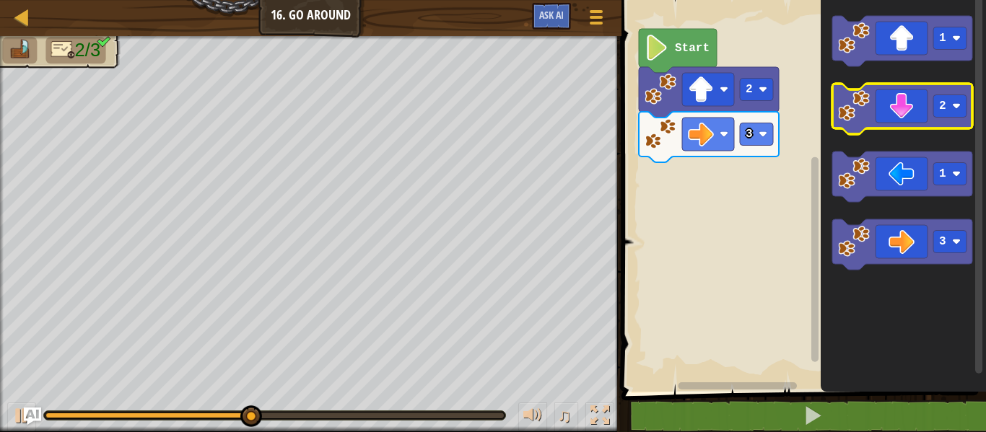
click at [894, 103] on icon "Blockly Workspace" at bounding box center [902, 109] width 140 height 51
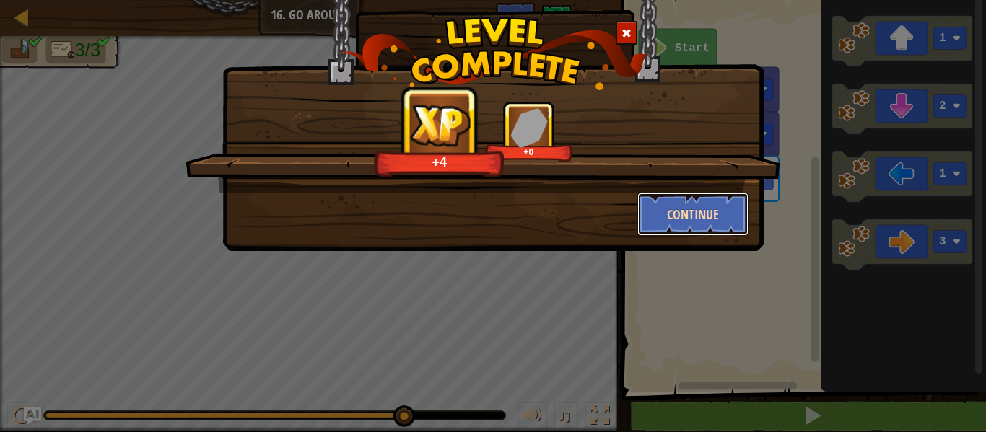
click at [719, 216] on button "Continue" at bounding box center [693, 214] width 112 height 43
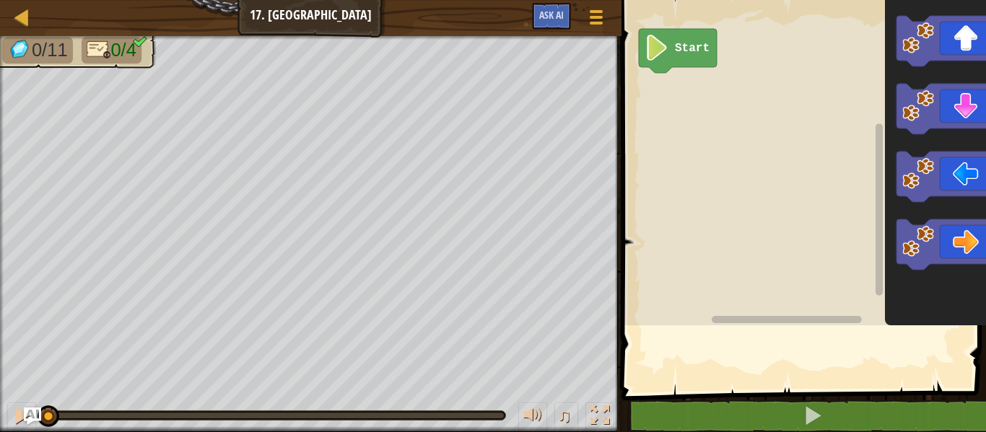
click at [658, 199] on div "Map Junior 17. Big Gem Square Game Menu Ask AI 1 הההההההההההההההההההההההההההההה…" at bounding box center [493, 216] width 986 height 432
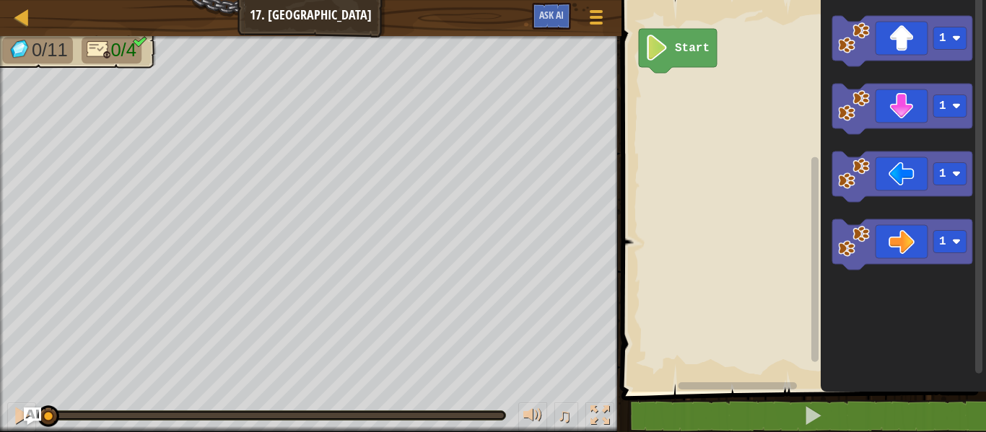
click at [401, 0] on html "Map Junior 17. Big Gem Square Game Menu Ask AI 1 הההההההההההההההההההההההההההההה…" at bounding box center [493, 0] width 986 height 0
click at [886, 243] on icon "Blockly Workspace" at bounding box center [902, 244] width 140 height 51
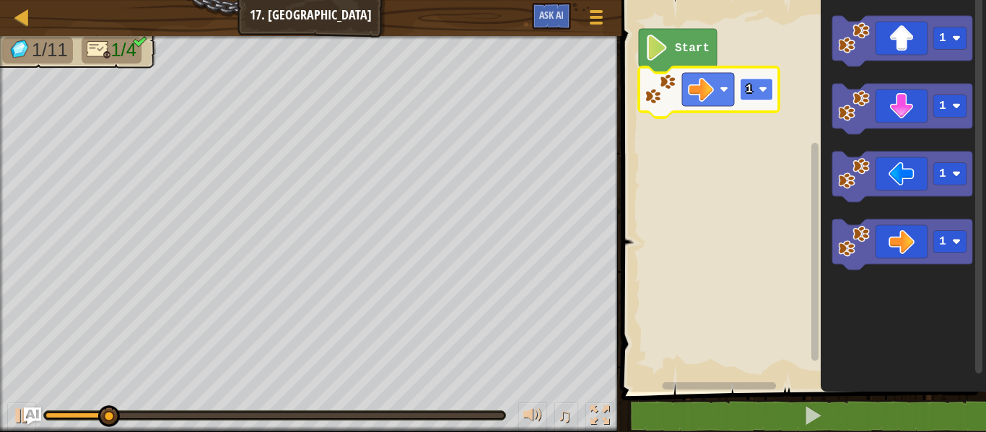
click at [755, 90] on rect "Blockly Workspace" at bounding box center [756, 90] width 33 height 22
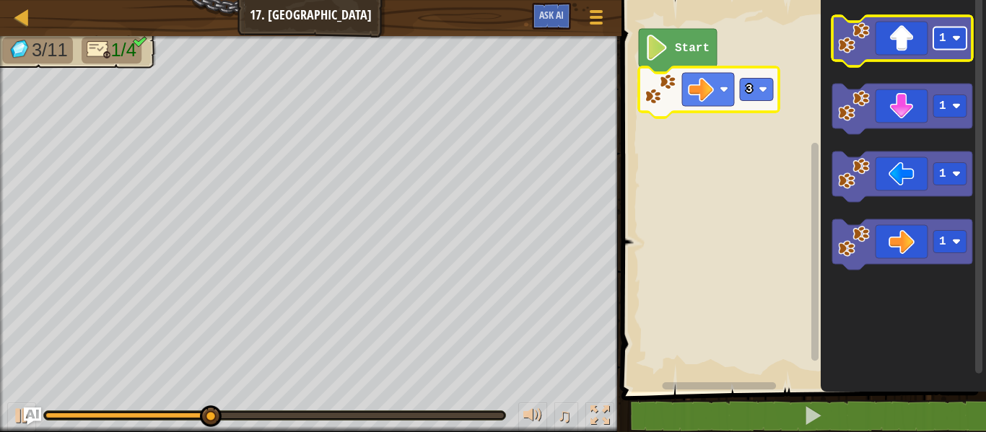
click at [948, 31] on rect "Blockly Workspace" at bounding box center [949, 38] width 33 height 22
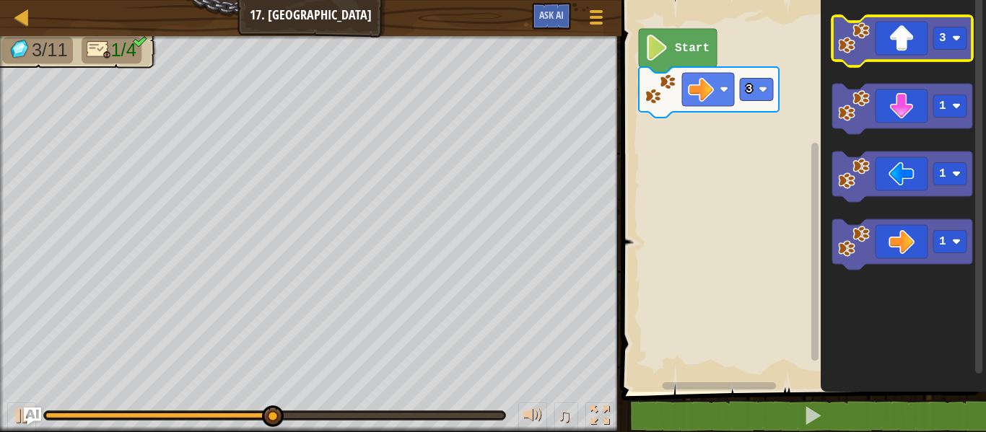
click at [906, 40] on icon "Blockly Workspace" at bounding box center [902, 41] width 140 height 51
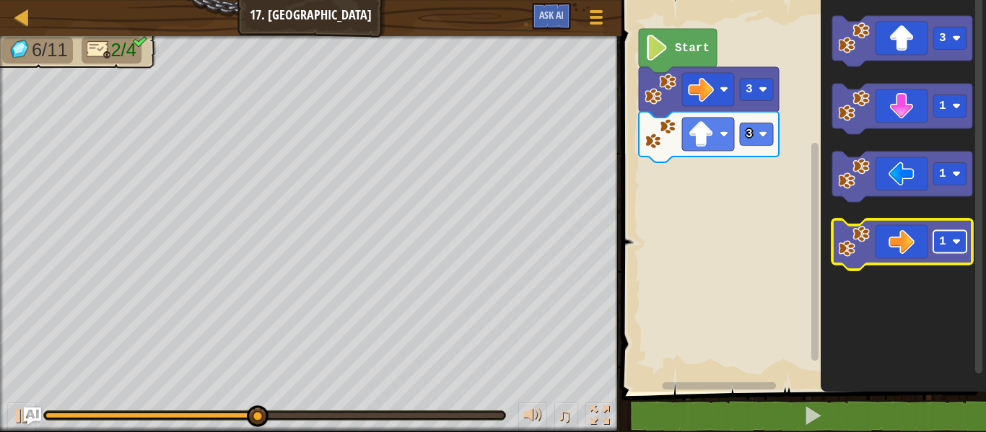
click at [939, 238] on text "1" at bounding box center [942, 241] width 7 height 13
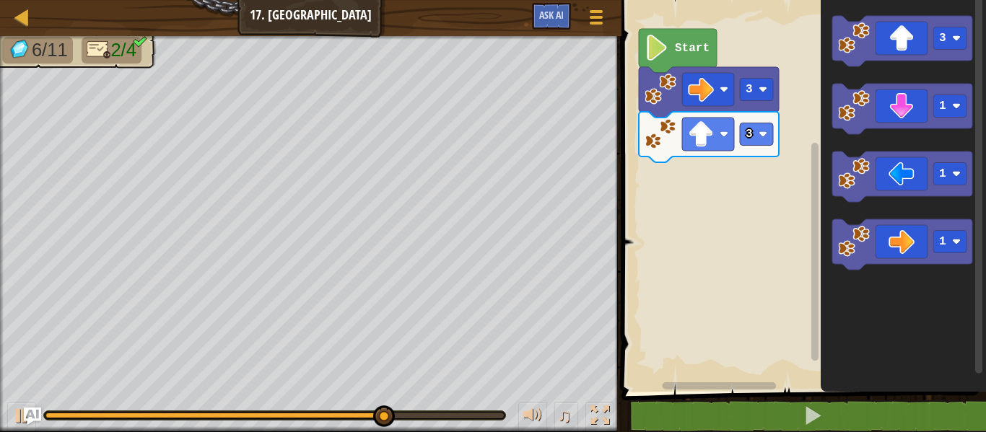
click at [878, 315] on icon "Blockly Workspace" at bounding box center [903, 192] width 165 height 399
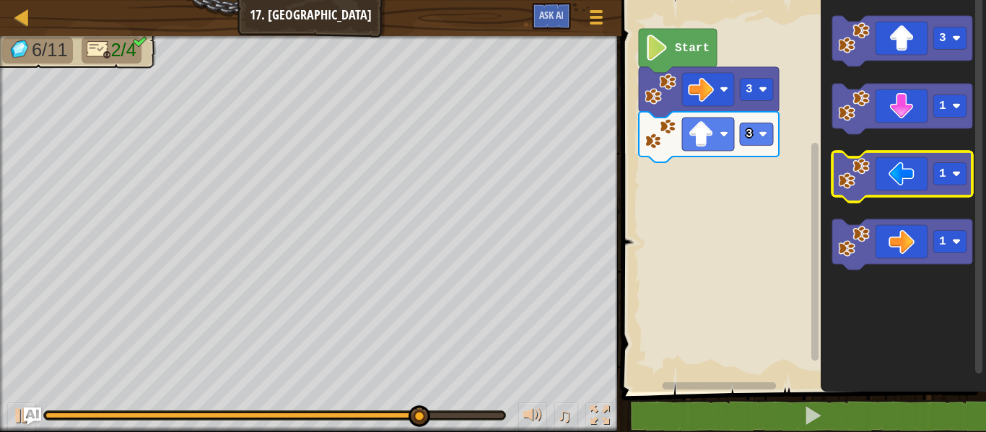
click at [946, 164] on g "1" at bounding box center [902, 177] width 140 height 51
click at [947, 169] on rect "Blockly Workspace" at bounding box center [949, 174] width 33 height 22
click at [889, 186] on icon "Blockly Workspace" at bounding box center [902, 177] width 140 height 51
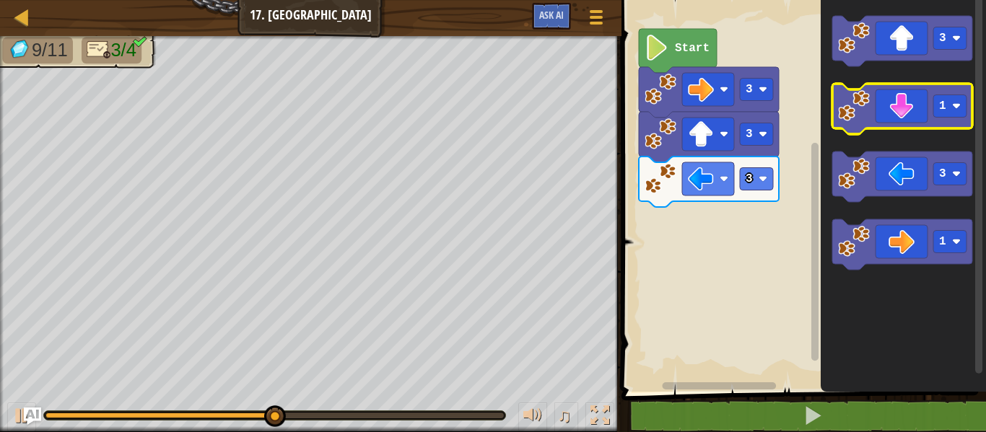
click at [916, 105] on icon "Blockly Workspace" at bounding box center [902, 109] width 140 height 51
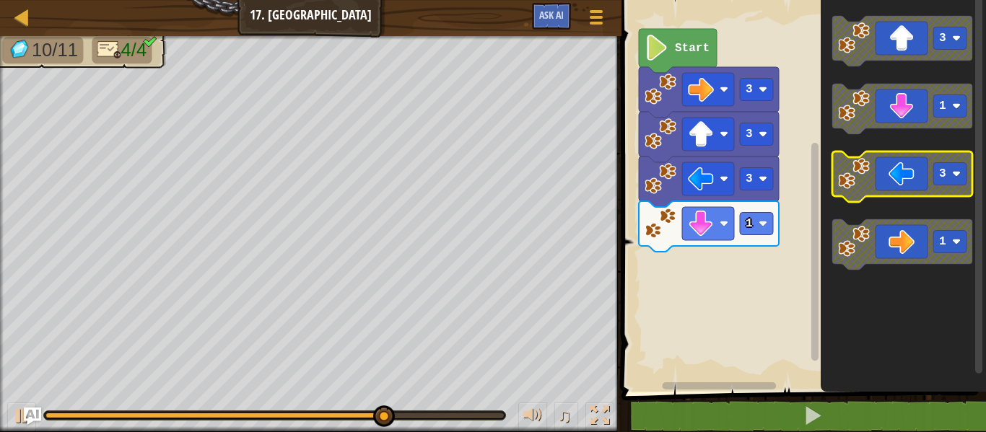
click at [935, 173] on rect "Blockly Workspace" at bounding box center [949, 174] width 33 height 22
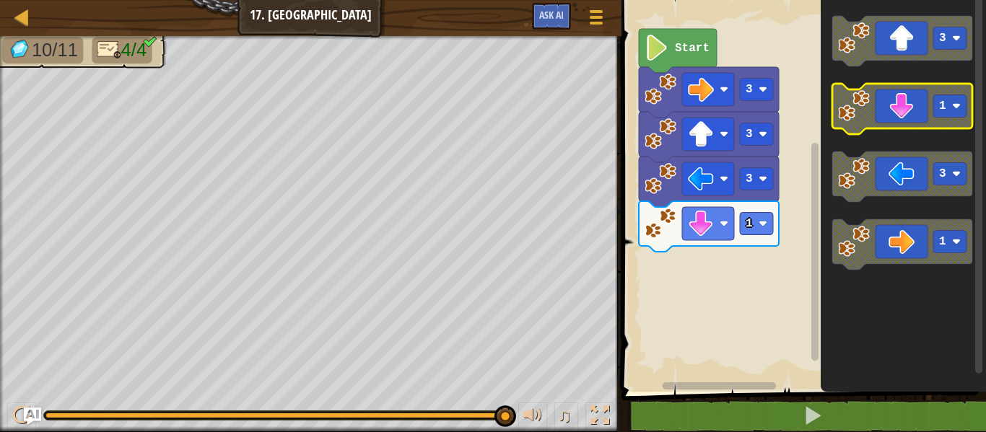
click at [860, 103] on image "Blockly Workspace" at bounding box center [854, 106] width 32 height 32
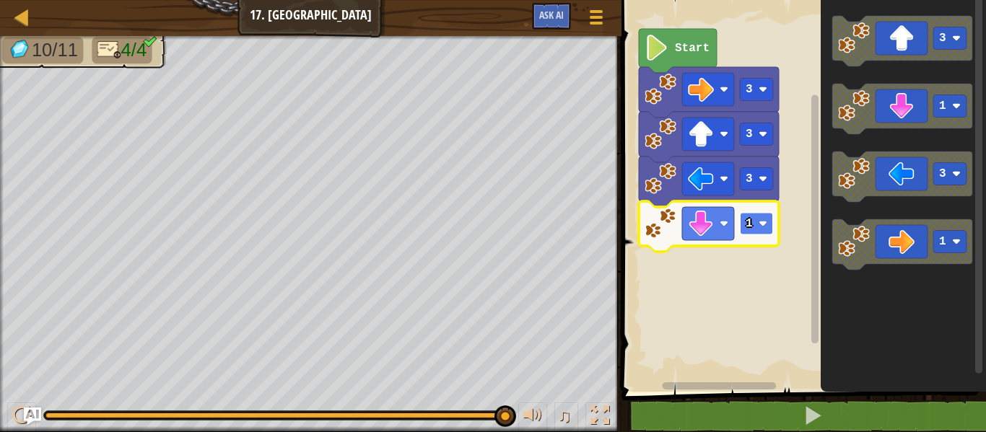
click at [769, 227] on rect "Blockly Workspace" at bounding box center [756, 224] width 33 height 22
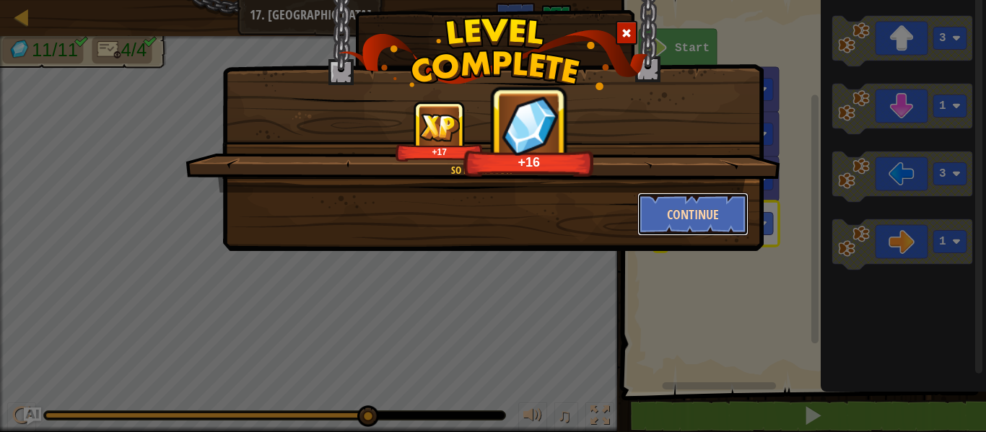
drag, startPoint x: 684, startPoint y: 211, endPoint x: 642, endPoint y: 194, distance: 45.3
click at [642, 194] on button "Continue" at bounding box center [693, 214] width 112 height 43
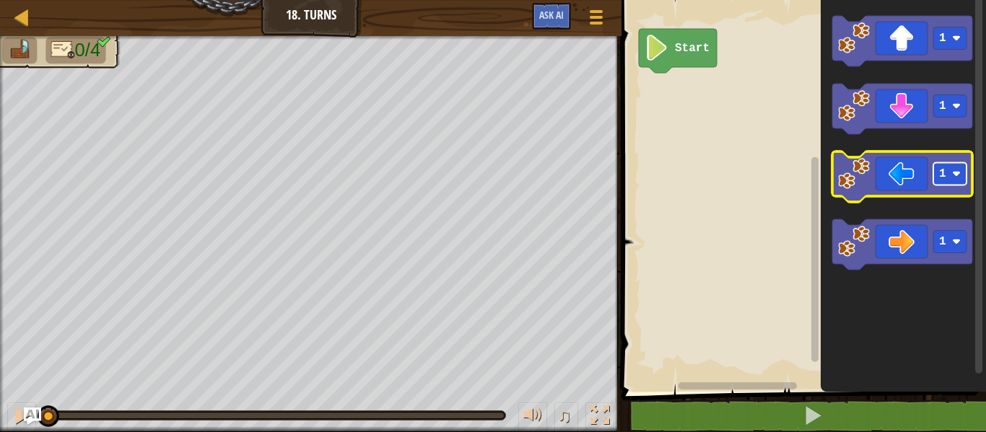
click at [947, 177] on g "1" at bounding box center [949, 174] width 33 height 22
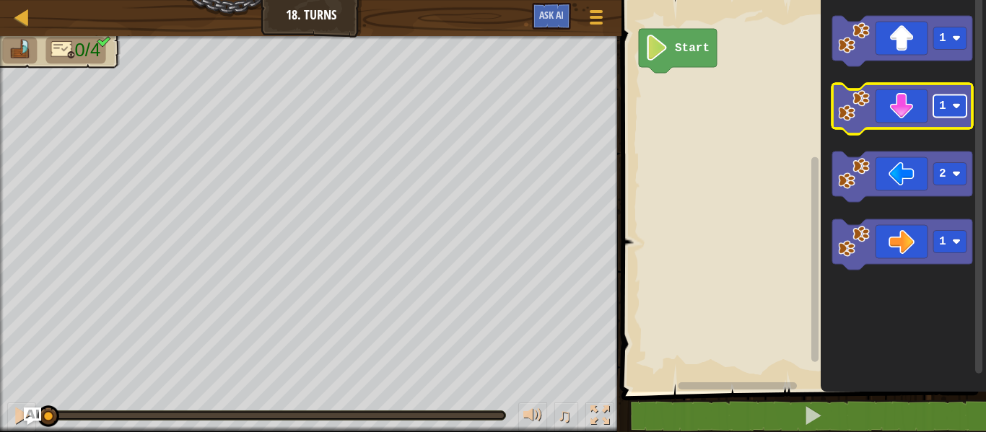
click at [948, 105] on rect "Blockly Workspace" at bounding box center [949, 106] width 33 height 22
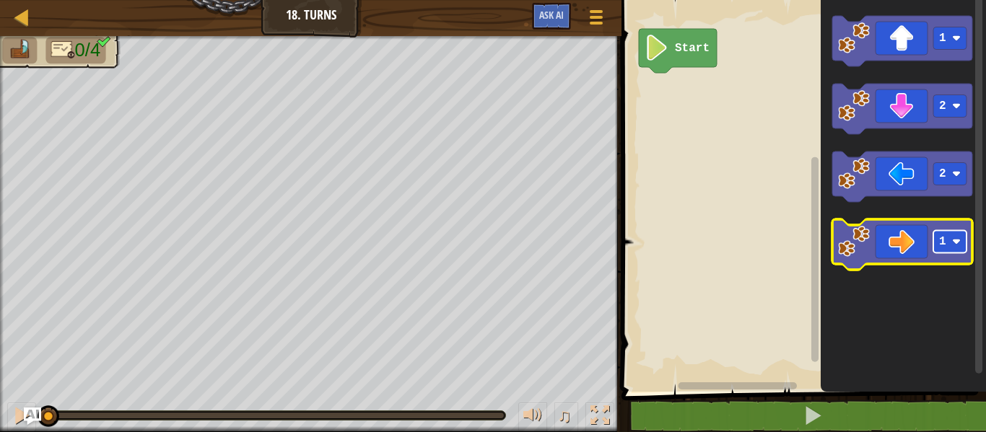
click at [953, 247] on rect "Blockly Workspace" at bounding box center [949, 242] width 33 height 22
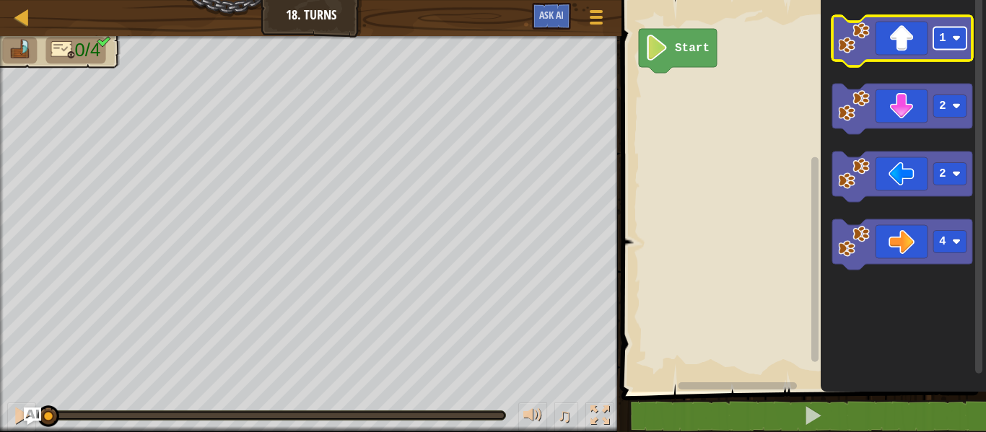
click at [939, 38] on text "1" at bounding box center [942, 38] width 7 height 13
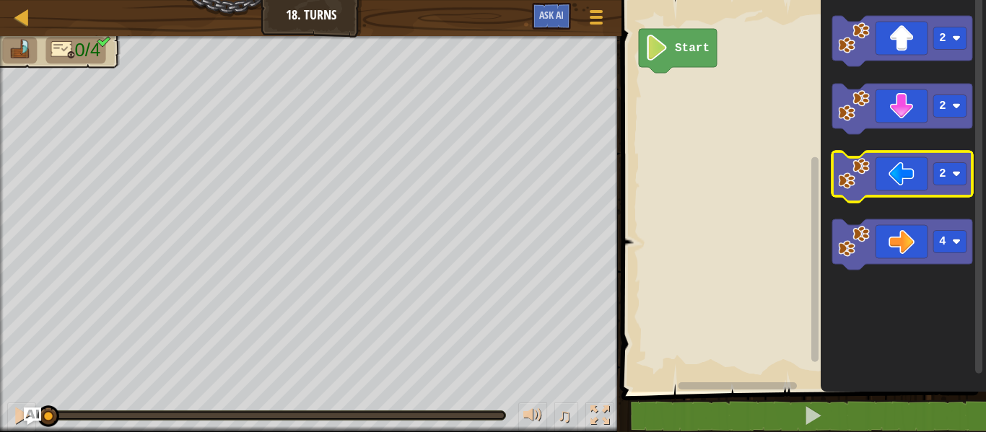
click at [881, 183] on icon "Blockly Workspace" at bounding box center [902, 177] width 140 height 51
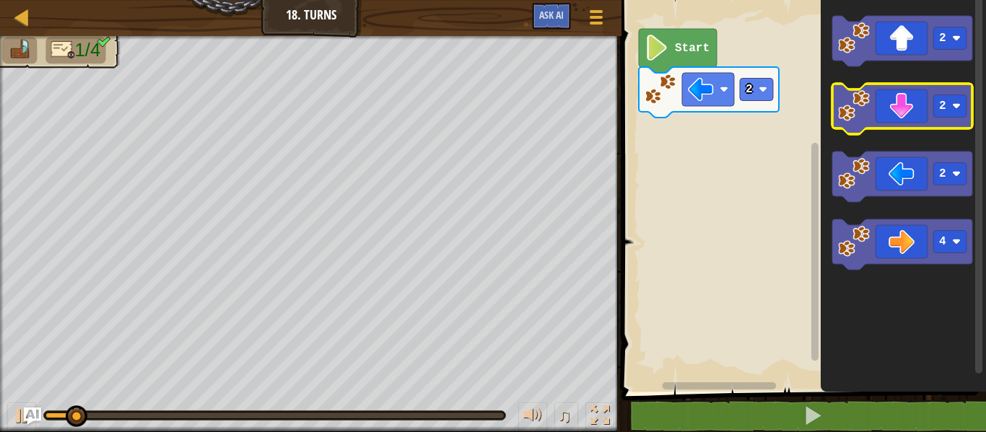
click at [901, 118] on icon "Blockly Workspace" at bounding box center [902, 109] width 140 height 51
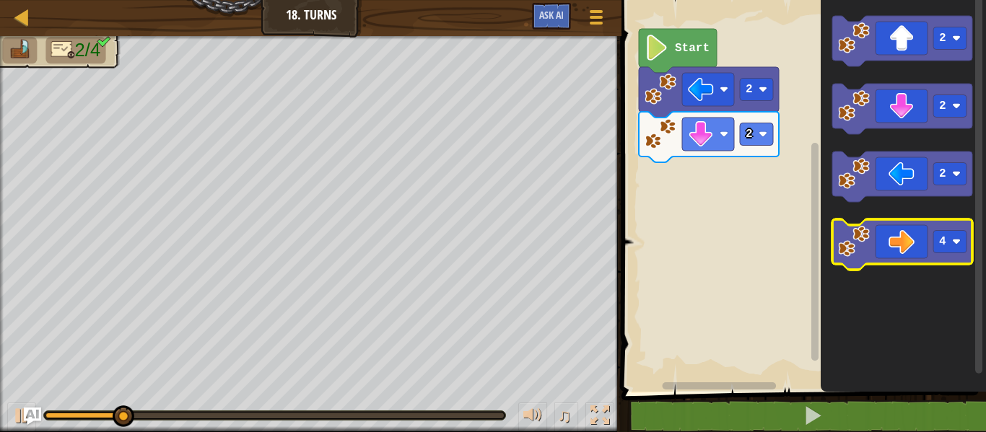
click at [894, 231] on icon "Blockly Workspace" at bounding box center [902, 244] width 140 height 51
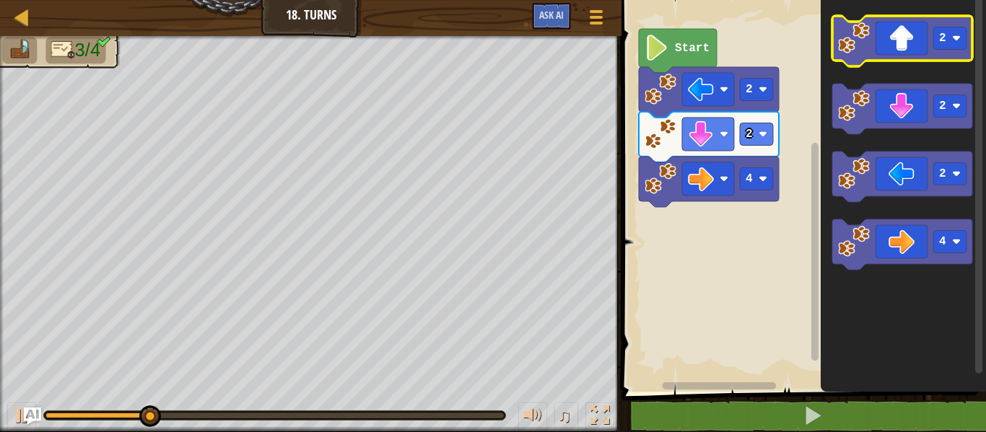
click at [888, 31] on icon "Blockly Workspace" at bounding box center [902, 41] width 140 height 51
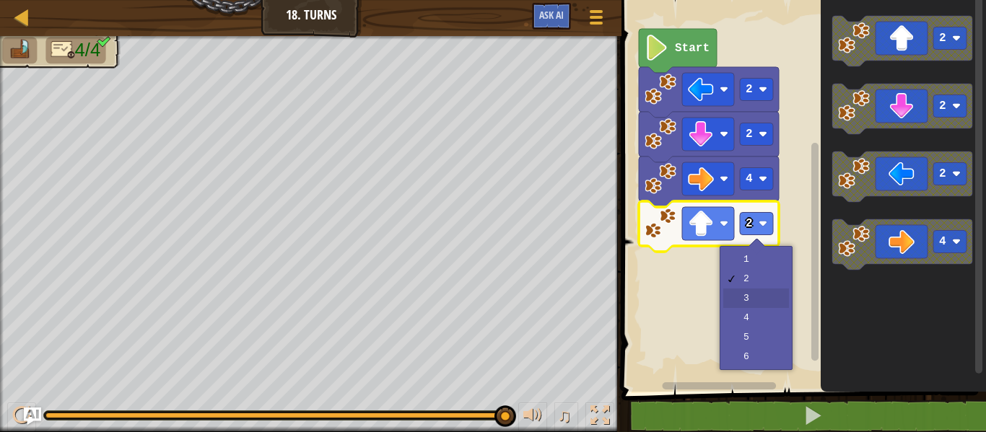
drag, startPoint x: 767, startPoint y: 290, endPoint x: 762, endPoint y: 279, distance: 12.3
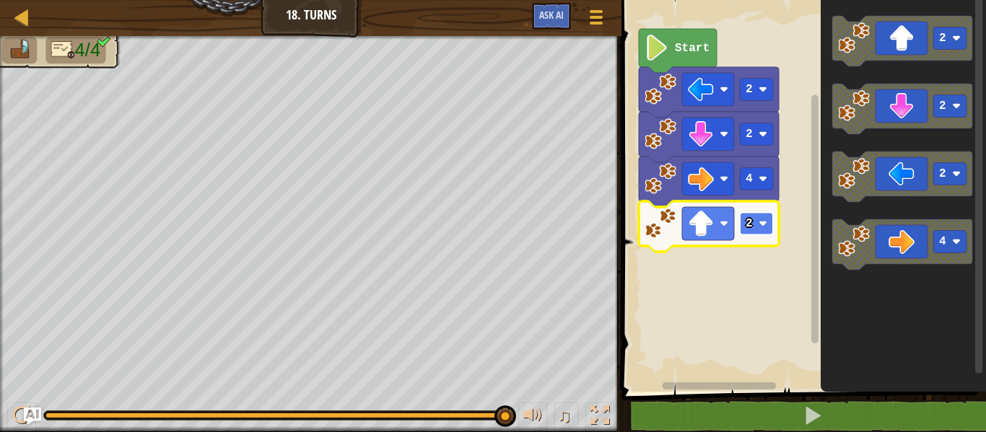
click at [761, 230] on rect "Blockly Workspace" at bounding box center [756, 224] width 33 height 22
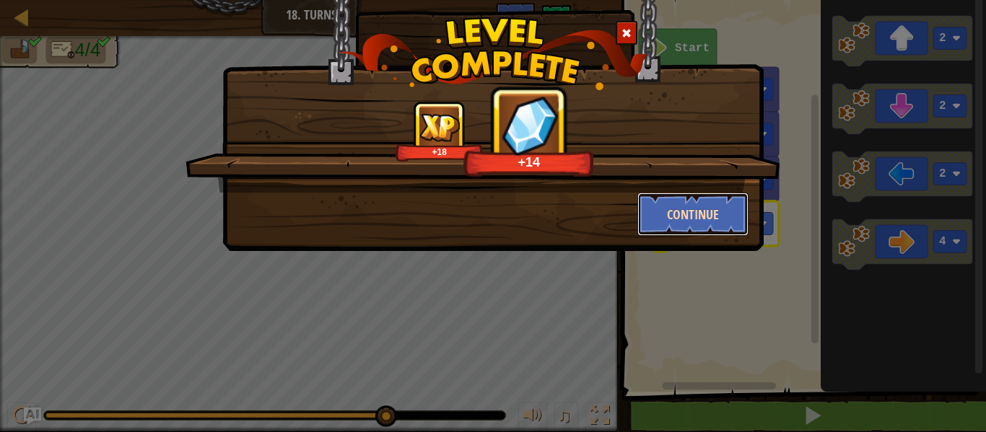
click at [666, 228] on button "Continue" at bounding box center [693, 214] width 112 height 43
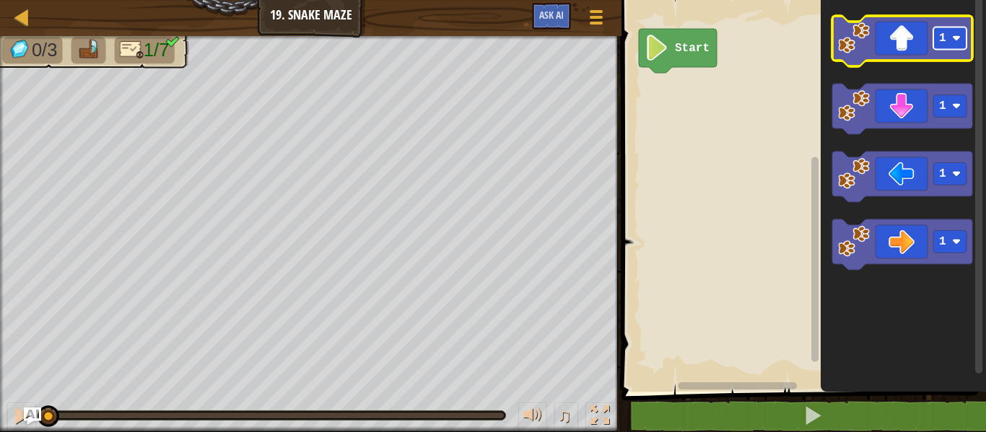
click at [945, 41] on text "1" at bounding box center [942, 38] width 7 height 13
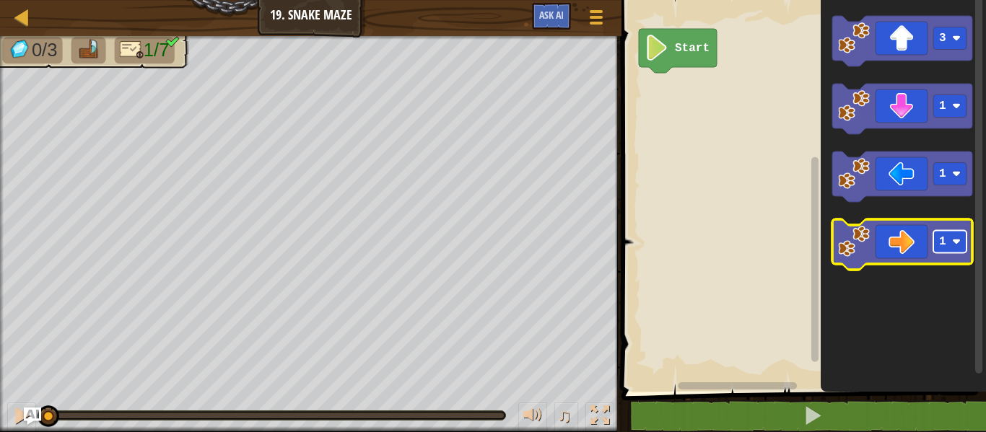
click at [944, 235] on text "1" at bounding box center [942, 241] width 7 height 13
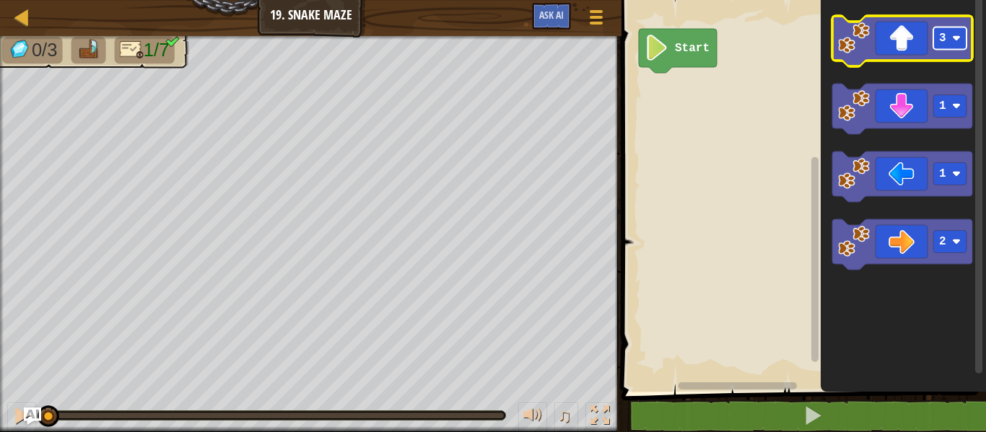
click at [944, 38] on text "3" at bounding box center [942, 38] width 7 height 13
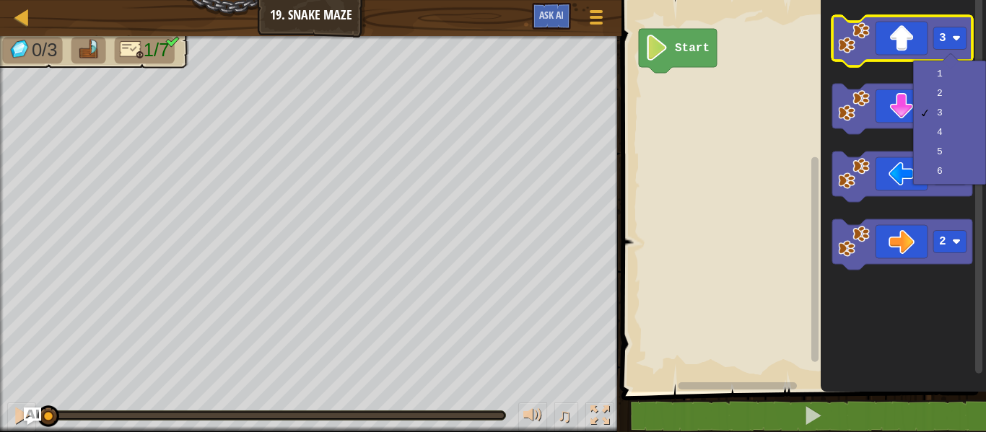
click at [877, 30] on icon "Blockly Workspace" at bounding box center [902, 41] width 140 height 51
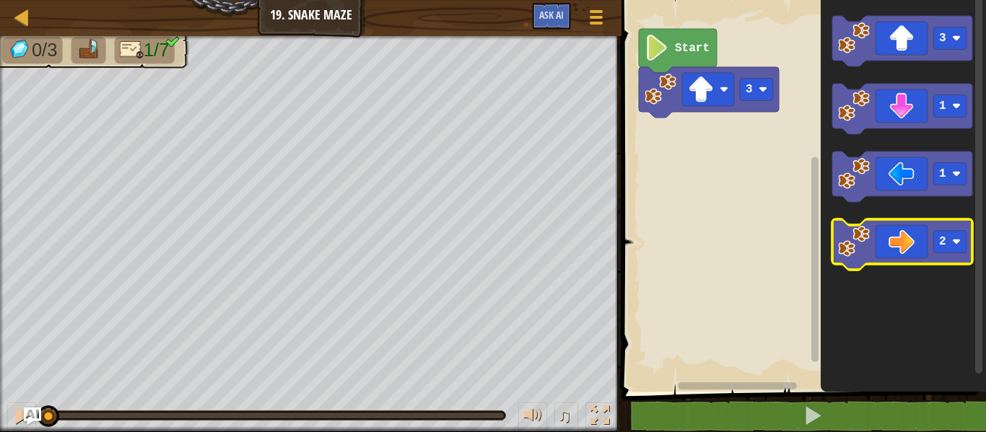
click at [907, 234] on icon "Blockly Workspace" at bounding box center [902, 244] width 140 height 51
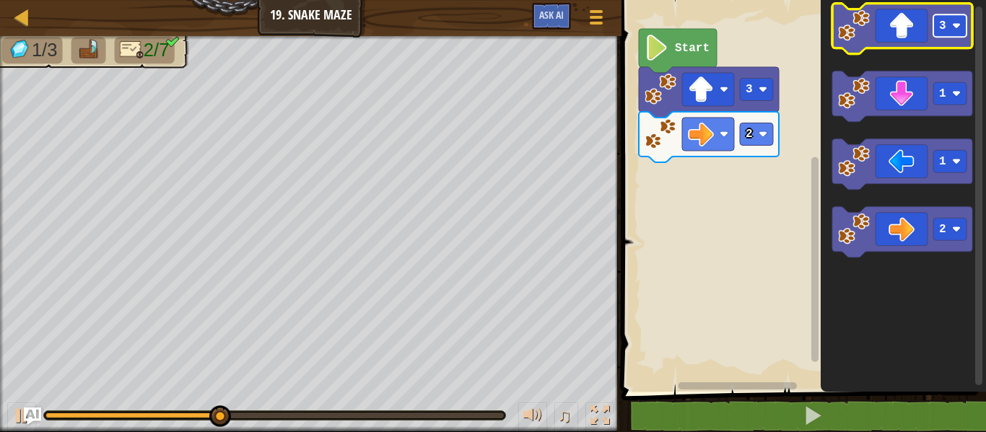
click at [937, 30] on rect "Blockly Workspace" at bounding box center [949, 25] width 33 height 22
click at [871, 32] on icon "Blockly Workspace" at bounding box center [902, 29] width 140 height 51
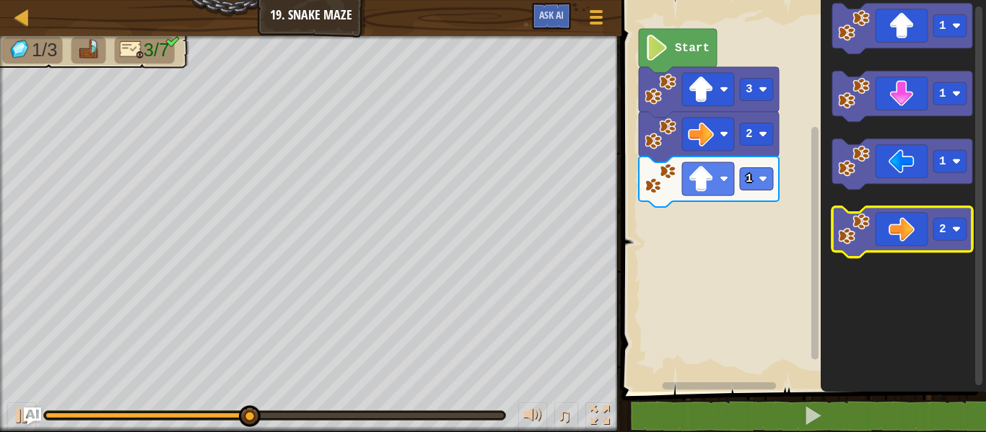
click at [906, 237] on icon "Blockly Workspace" at bounding box center [902, 232] width 140 height 51
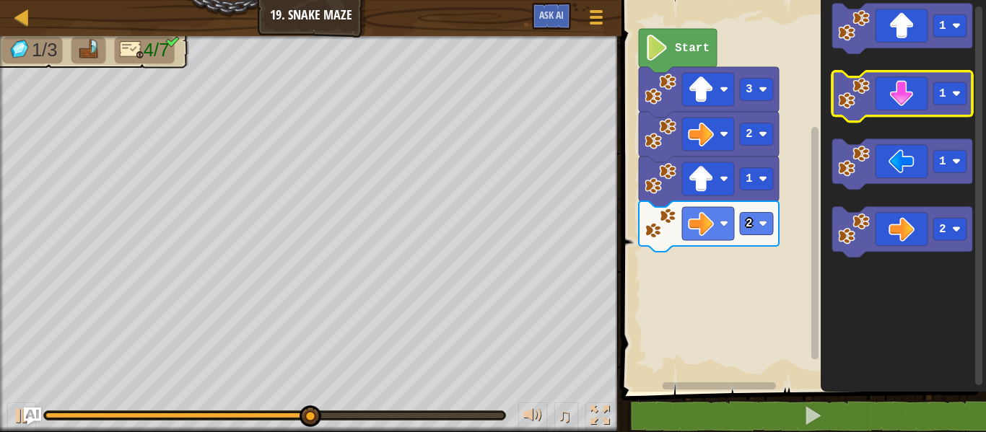
click at [894, 102] on icon "Blockly Workspace" at bounding box center [902, 96] width 140 height 51
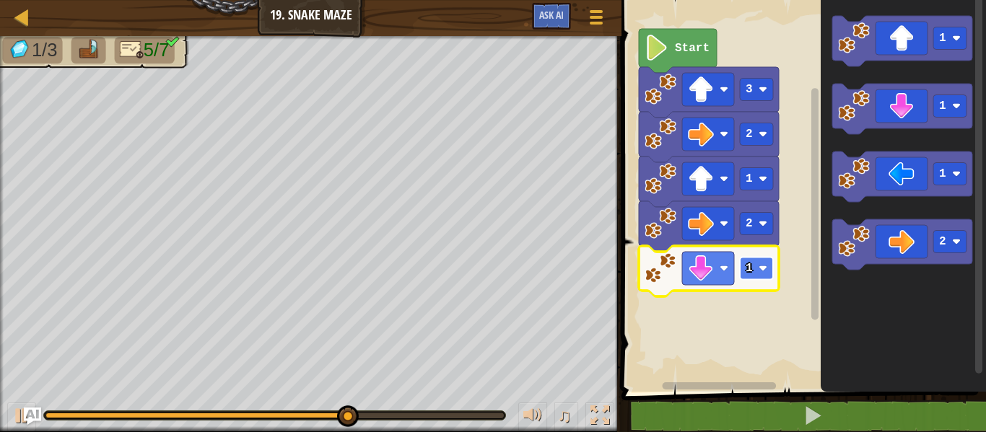
click at [755, 270] on rect "Blockly Workspace" at bounding box center [756, 269] width 33 height 22
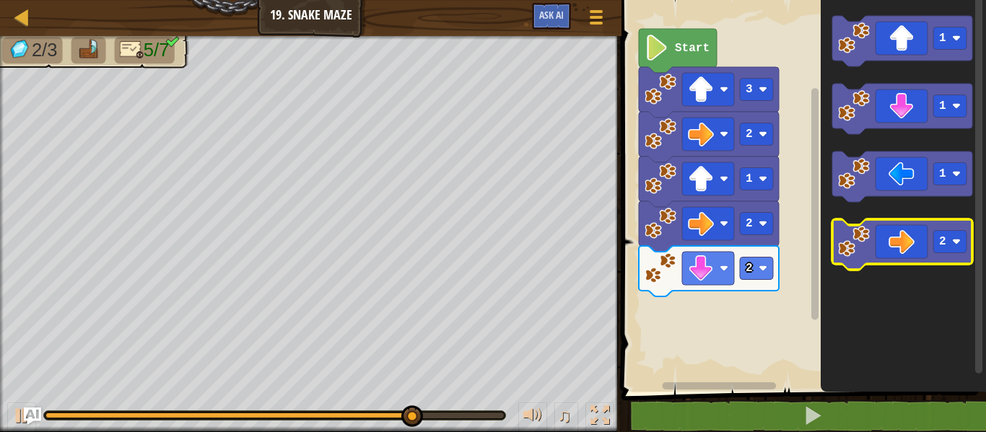
click at [897, 245] on icon "Blockly Workspace" at bounding box center [902, 244] width 140 height 51
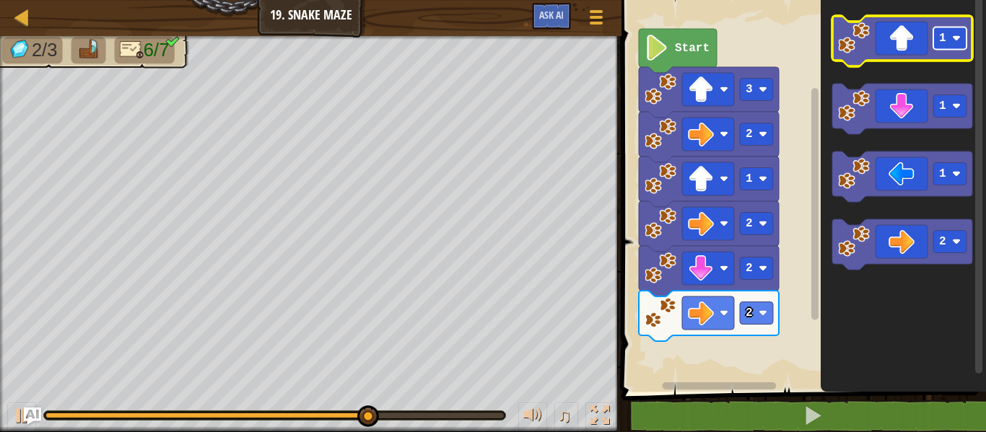
click at [944, 34] on text "1" at bounding box center [942, 38] width 7 height 13
click at [886, 43] on icon "Blockly Workspace" at bounding box center [902, 41] width 140 height 51
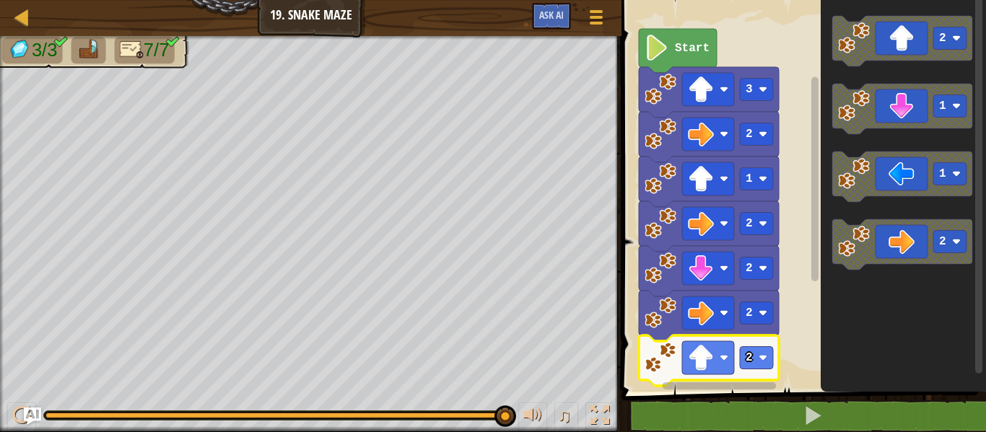
click at [756, 354] on rect "Blockly Workspace" at bounding box center [756, 358] width 33 height 22
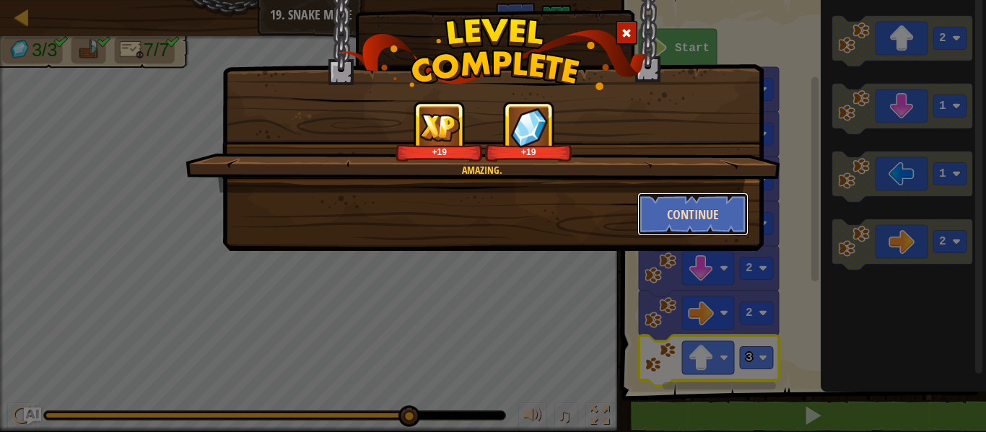
click at [684, 224] on button "Continue" at bounding box center [693, 214] width 112 height 43
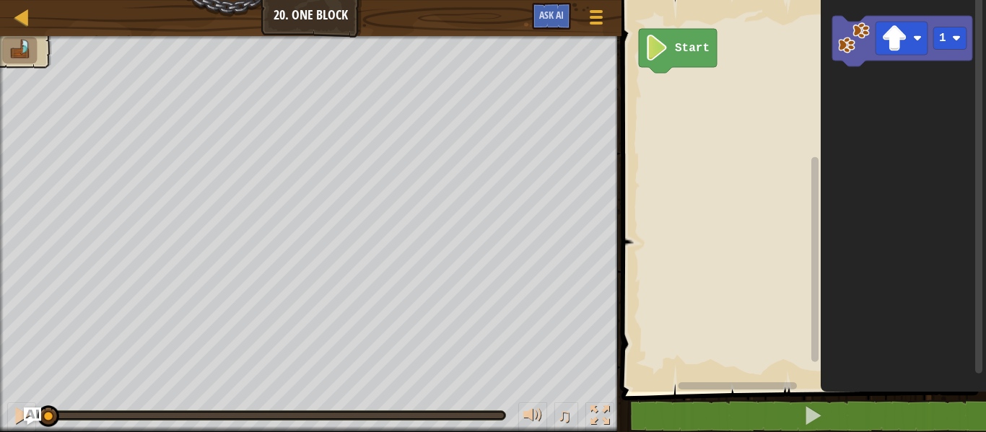
click at [891, 132] on icon "Blockly Workspace" at bounding box center [903, 192] width 165 height 399
click at [894, 136] on icon "Blockly Workspace" at bounding box center [903, 192] width 165 height 399
click at [881, 95] on icon "Blockly Workspace" at bounding box center [903, 192] width 165 height 399
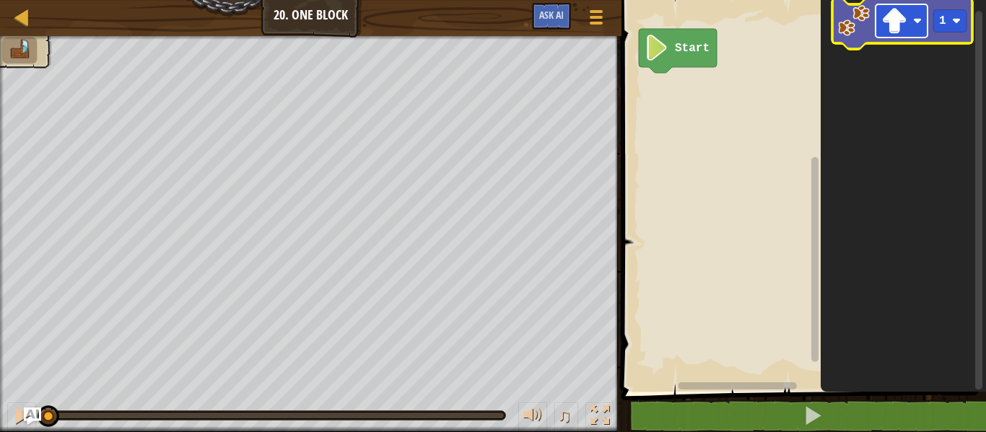
click at [895, 21] on image "Blockly Workspace" at bounding box center [894, 21] width 26 height 26
click at [962, 19] on rect "Blockly Workspace" at bounding box center [949, 21] width 33 height 22
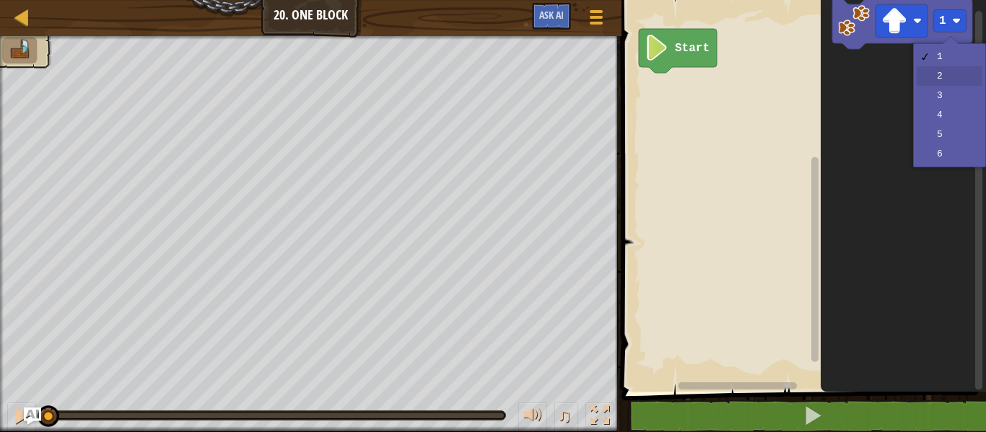
drag, startPoint x: 948, startPoint y: 76, endPoint x: 948, endPoint y: 68, distance: 8.0
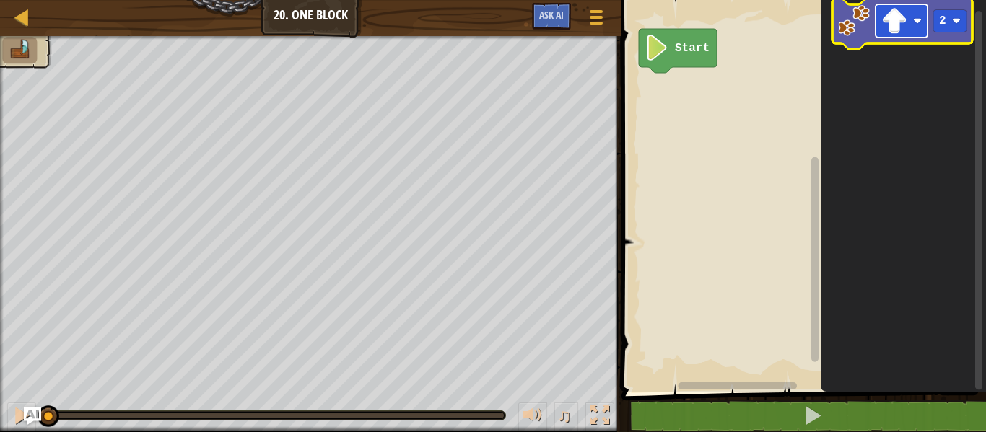
click at [889, 17] on image "Blockly Workspace" at bounding box center [894, 21] width 26 height 26
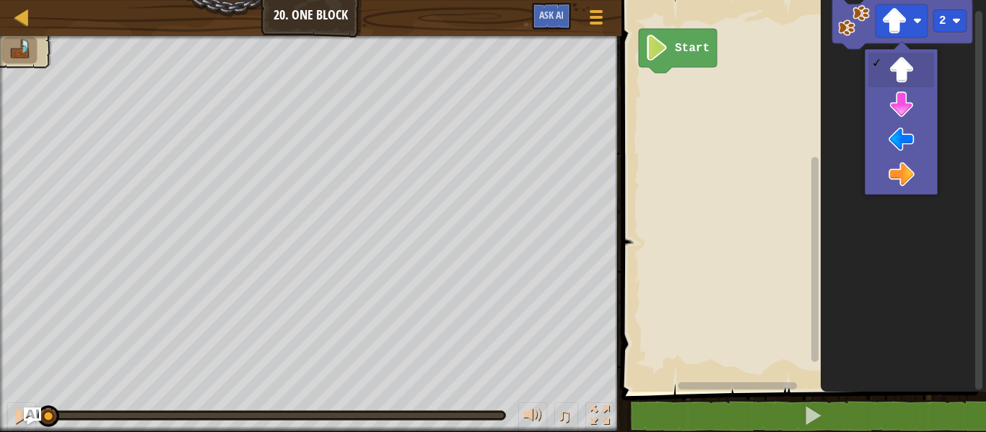
drag, startPoint x: 908, startPoint y: 71, endPoint x: 869, endPoint y: 56, distance: 42.1
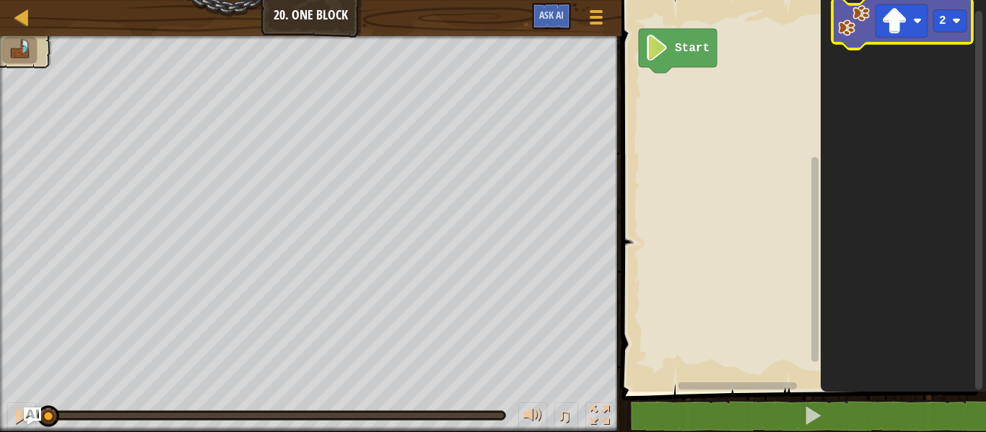
click at [844, 20] on image "Blockly Workspace" at bounding box center [854, 21] width 32 height 32
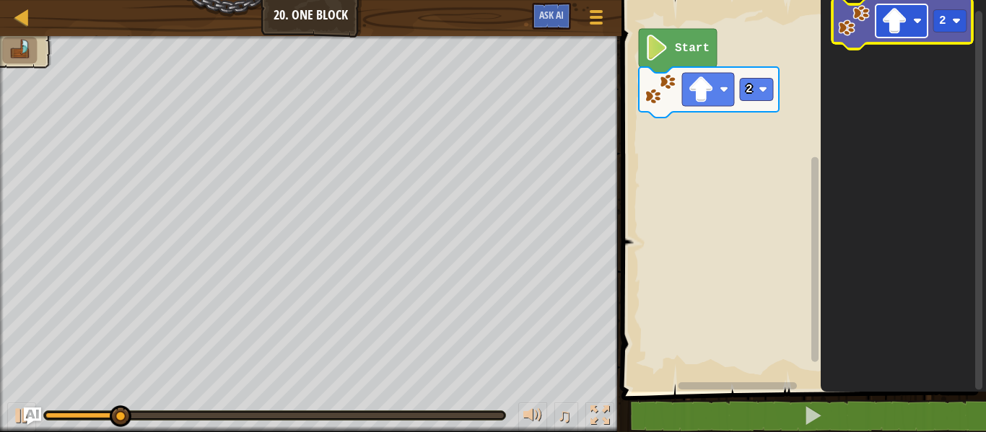
click at [883, 27] on image "Blockly Workspace" at bounding box center [894, 21] width 26 height 26
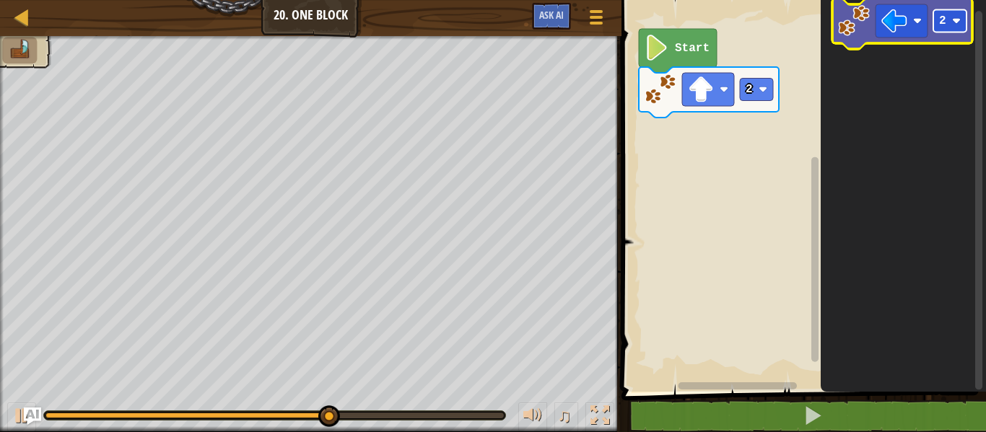
click at [946, 19] on text "2" at bounding box center [942, 20] width 7 height 13
click at [857, 17] on image "Blockly Workspace" at bounding box center [854, 21] width 32 height 32
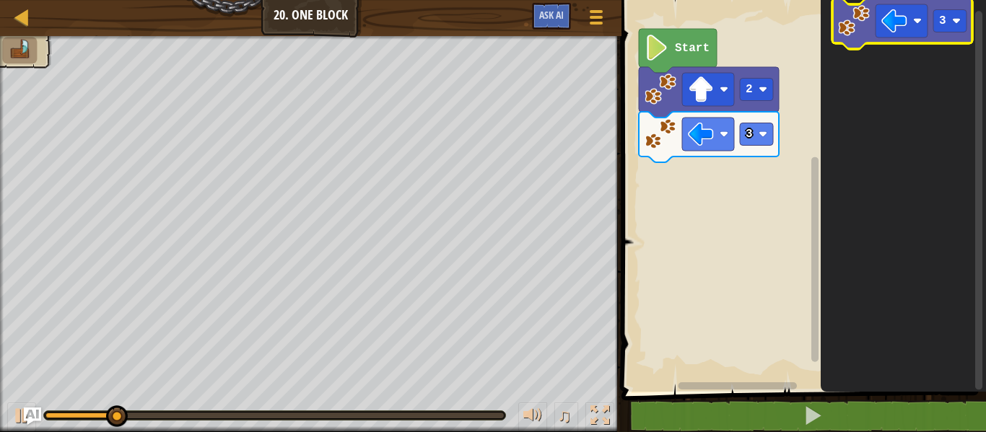
click at [849, 12] on image "Blockly Workspace" at bounding box center [854, 21] width 32 height 32
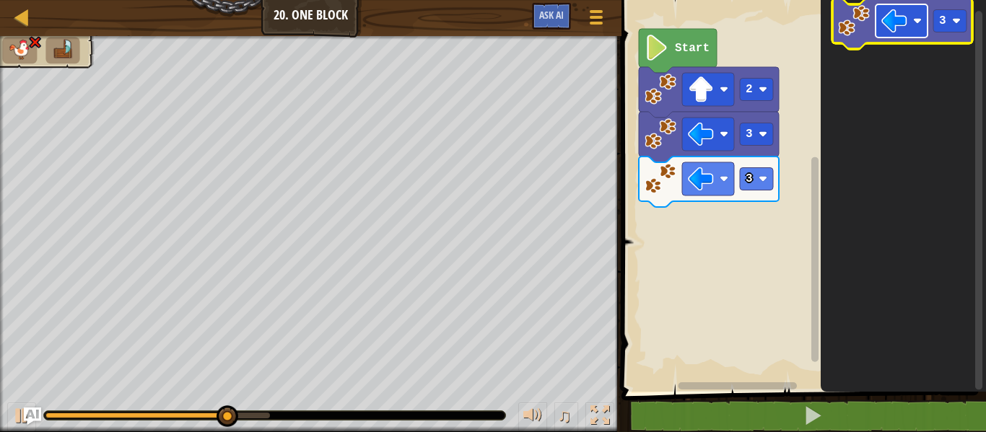
click at [911, 16] on rect "Blockly Workspace" at bounding box center [902, 20] width 52 height 33
click at [954, 25] on image "Blockly Workspace" at bounding box center [956, 21] width 9 height 9
click at [846, 23] on image "Blockly Workspace" at bounding box center [854, 21] width 32 height 32
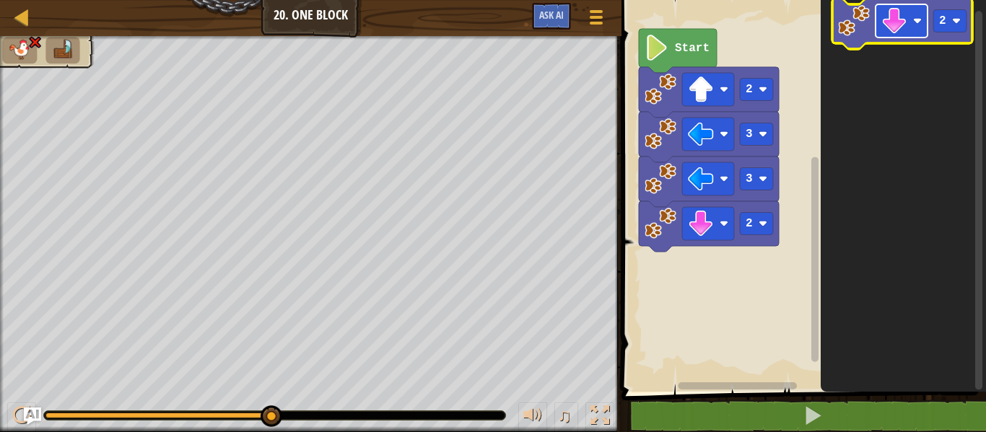
click at [898, 11] on image "Blockly Workspace" at bounding box center [894, 21] width 26 height 26
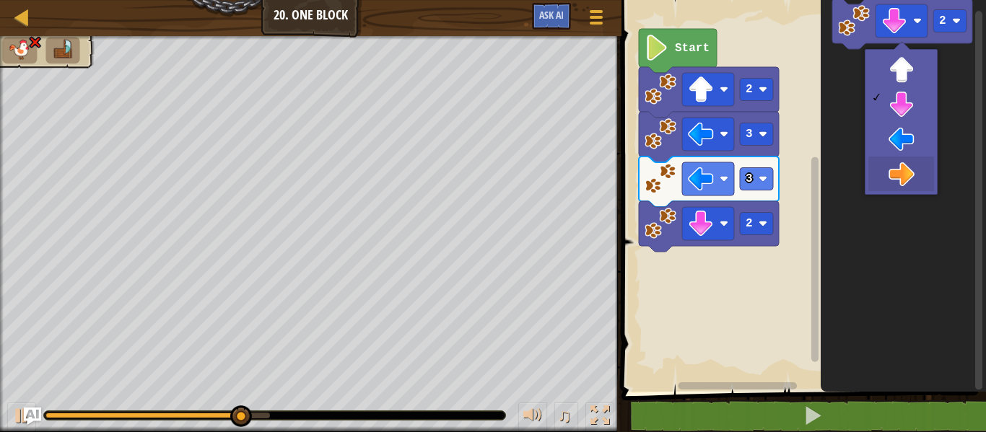
drag, startPoint x: 899, startPoint y: 170, endPoint x: 897, endPoint y: 147, distance: 22.5
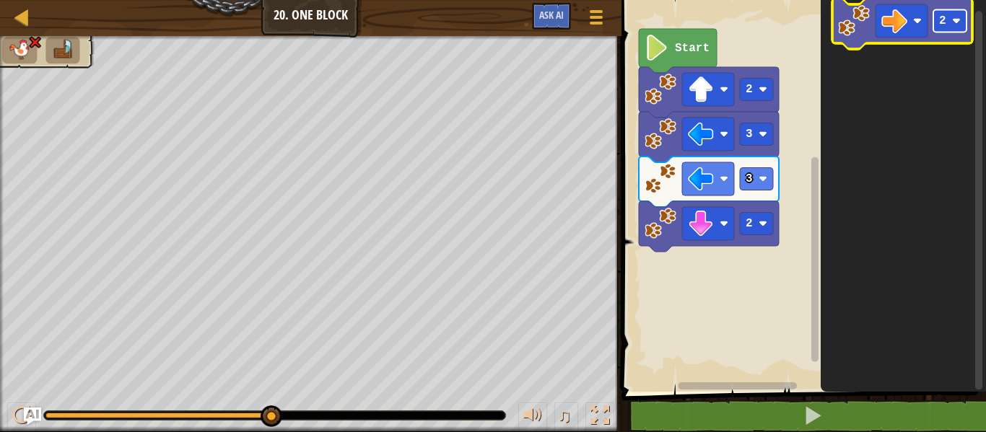
click at [953, 21] on image "Blockly Workspace" at bounding box center [956, 21] width 9 height 9
click at [853, 19] on image "Blockly Workspace" at bounding box center [854, 21] width 32 height 32
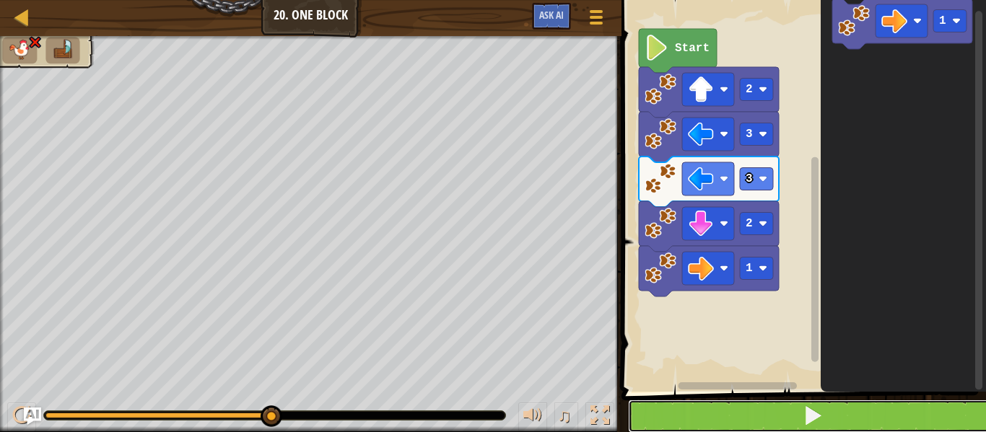
click at [677, 406] on button at bounding box center [812, 416] width 369 height 33
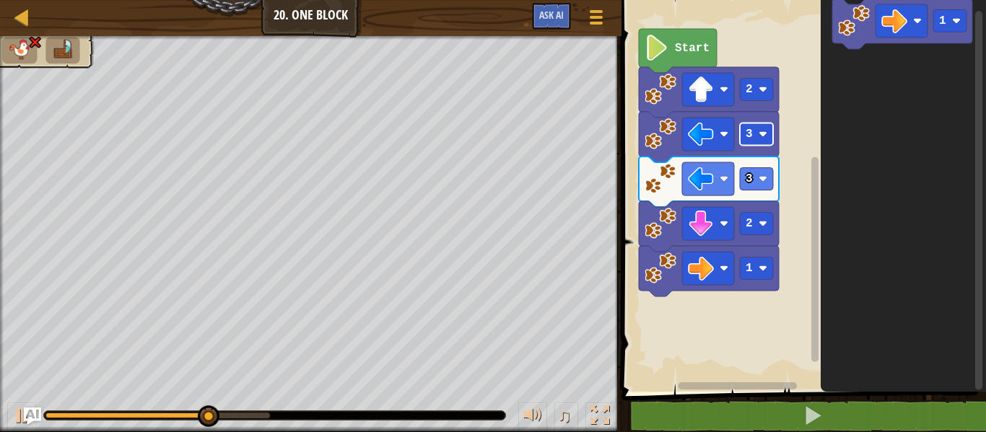
click at [749, 135] on text "3" at bounding box center [749, 134] width 7 height 13
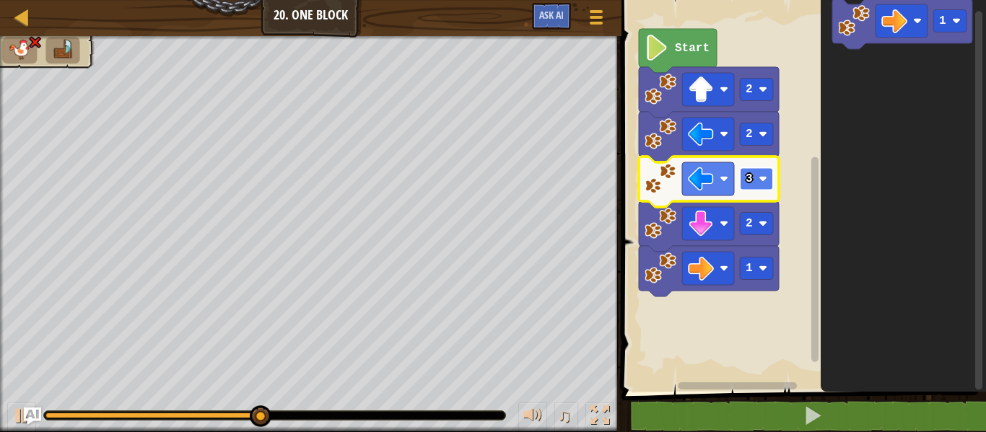
click at [746, 174] on text "3" at bounding box center [749, 179] width 7 height 13
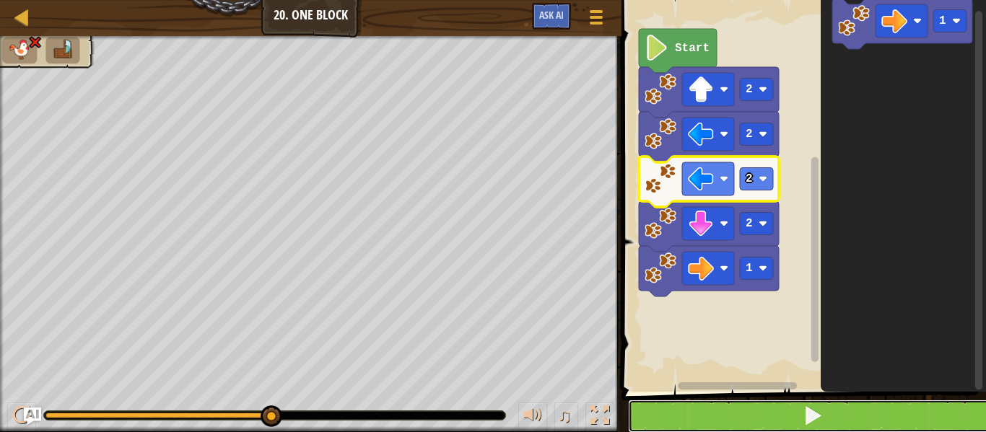
click at [693, 421] on button at bounding box center [812, 416] width 369 height 33
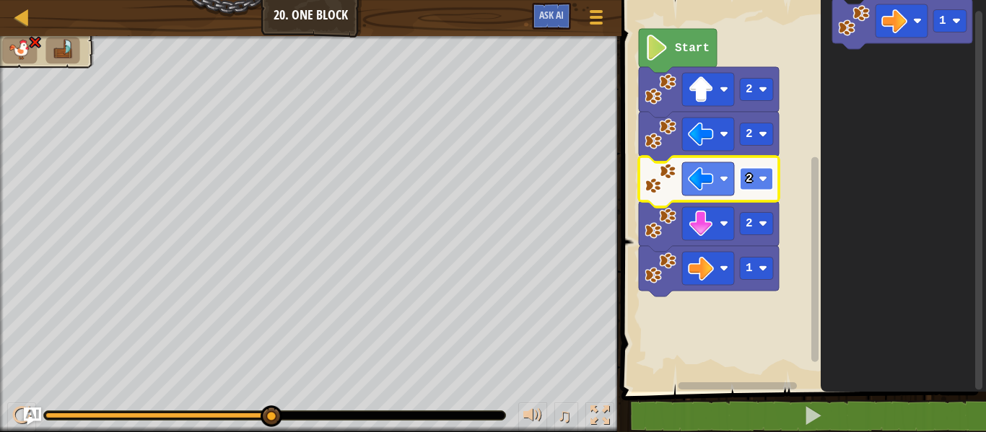
click at [758, 180] on rect "Blockly Workspace" at bounding box center [756, 179] width 33 height 22
click at [22, 39] on div at bounding box center [310, 234] width 621 height 396
click at [32, 32] on div "Map" at bounding box center [32, 18] width 7 height 36
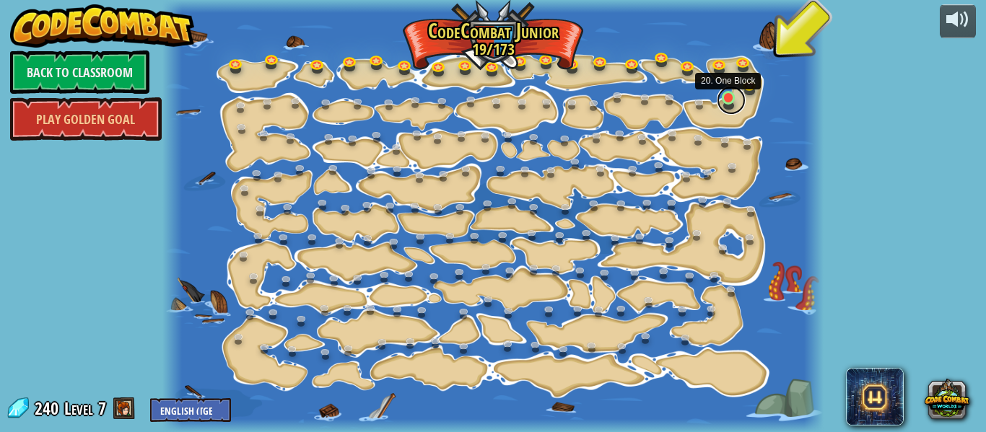
click at [729, 92] on link at bounding box center [731, 100] width 29 height 29
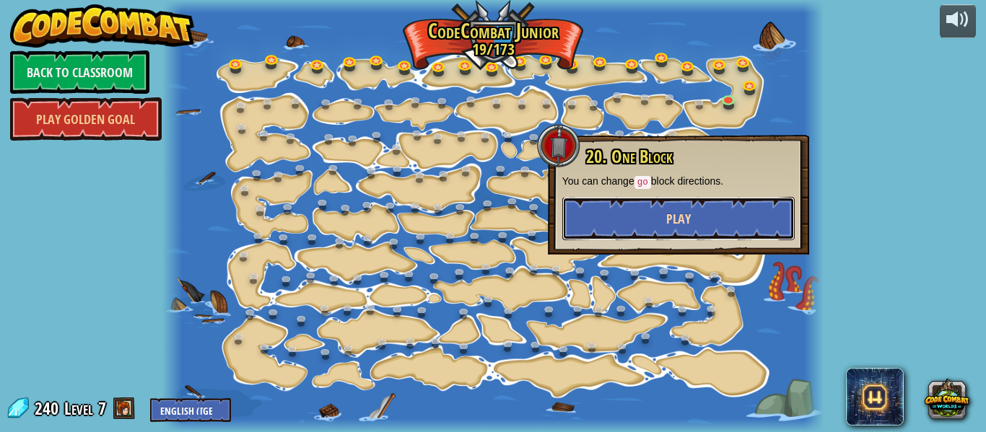
click at [602, 208] on button "Play" at bounding box center [678, 218] width 232 height 43
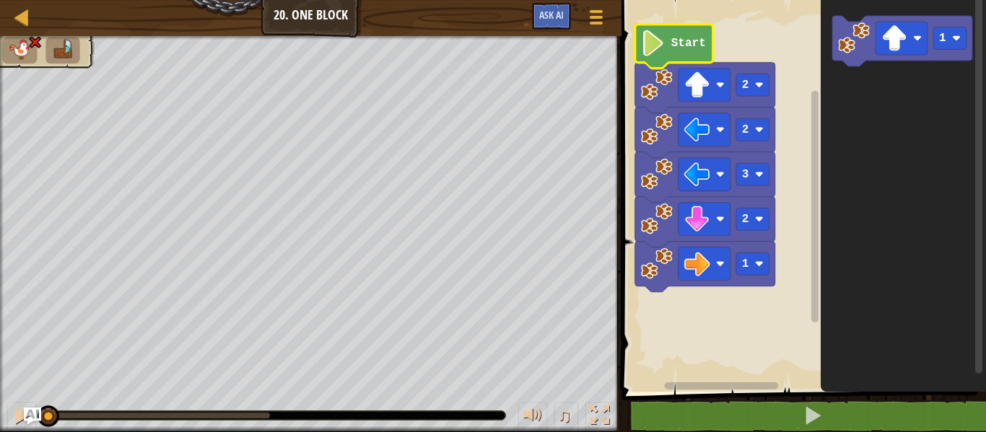
click at [665, 48] on icon "Blockly Workspace" at bounding box center [674, 47] width 78 height 44
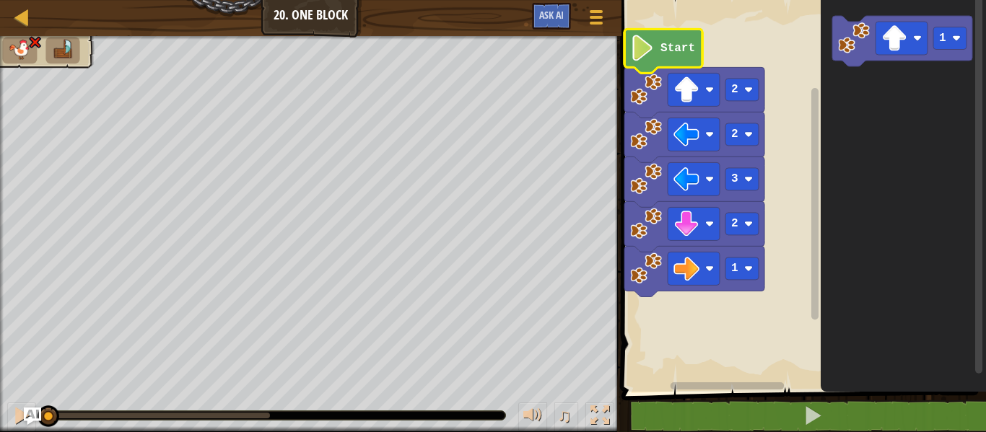
click at [650, 52] on image "Blockly Workspace" at bounding box center [642, 48] width 25 height 26
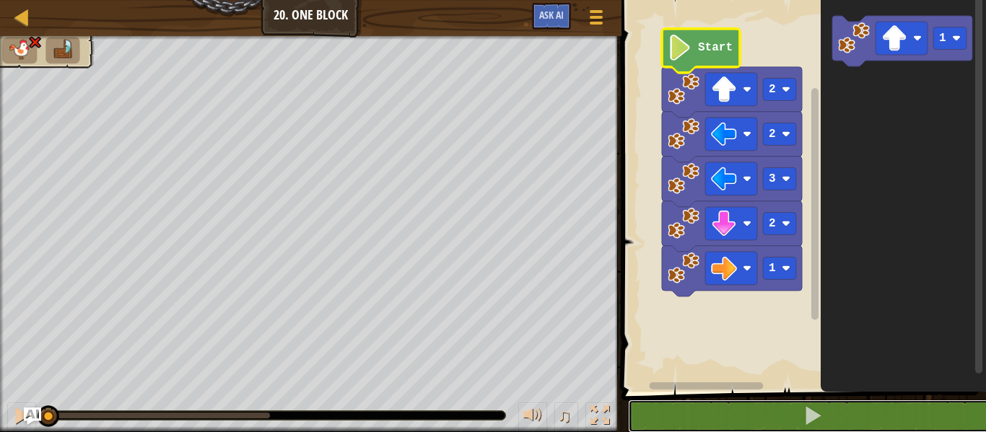
drag, startPoint x: 660, startPoint y: 405, endPoint x: 640, endPoint y: 338, distance: 70.1
click at [659, 401] on button at bounding box center [812, 416] width 369 height 33
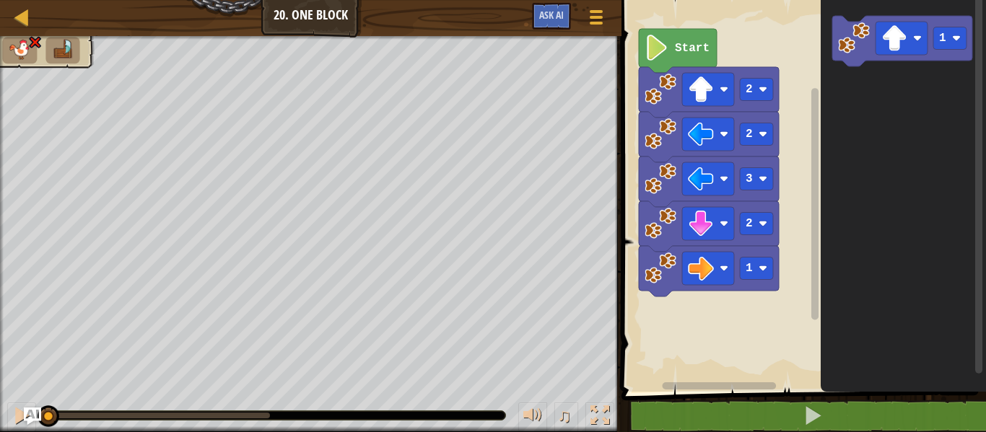
click at [79, 48] on li at bounding box center [62, 50] width 35 height 27
click at [67, 49] on img at bounding box center [63, 50] width 24 height 20
click at [69, 47] on img at bounding box center [63, 50] width 24 height 20
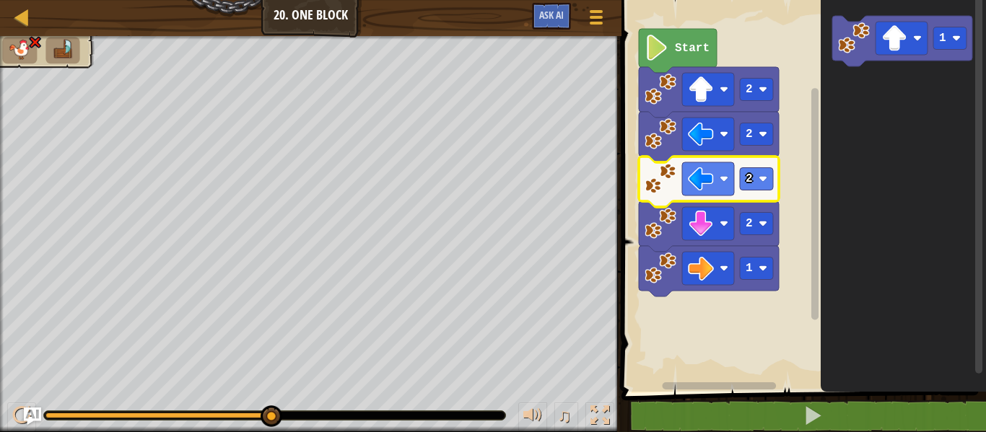
drag, startPoint x: 271, startPoint y: 414, endPoint x: 725, endPoint y: 454, distance: 455.7
click at [725, 0] on html "Map Junior 20. One Block Game Menu Ask AI 1 ההההההההההההההההההההההההההההההההההה…" at bounding box center [493, 0] width 986 height 0
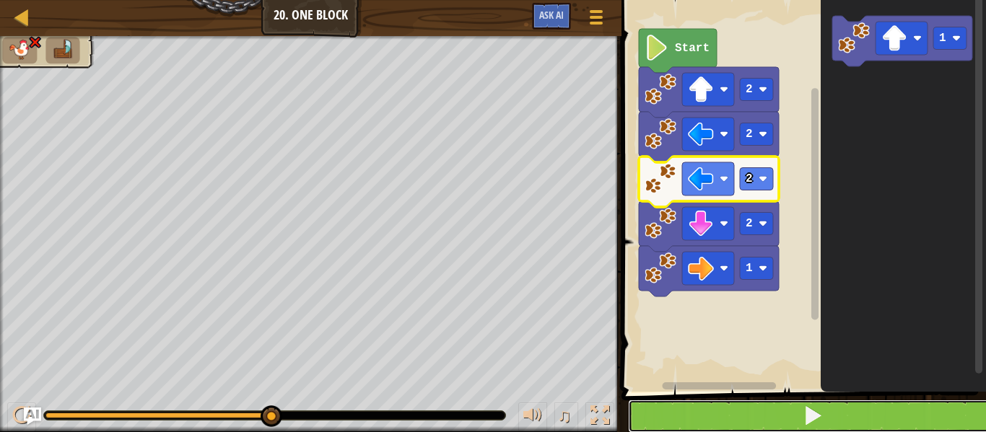
click at [751, 422] on button at bounding box center [812, 416] width 369 height 33
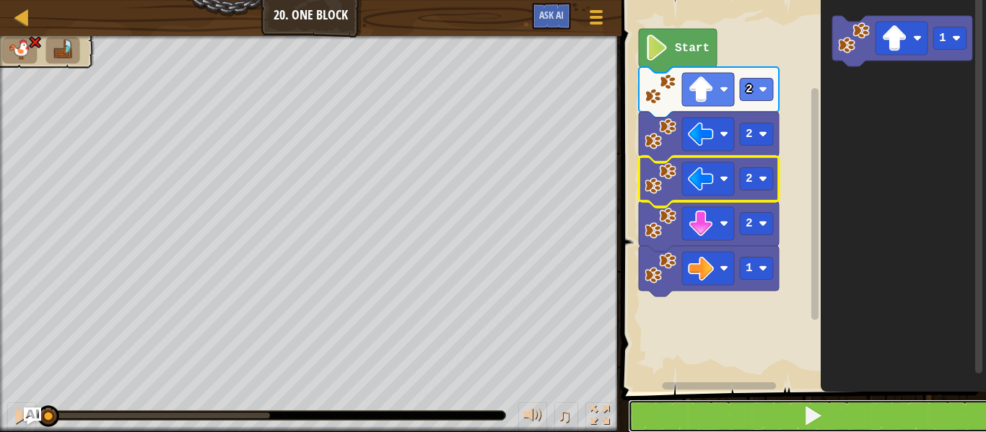
click at [746, 424] on button at bounding box center [812, 416] width 369 height 33
click at [746, 423] on button at bounding box center [812, 416] width 369 height 33
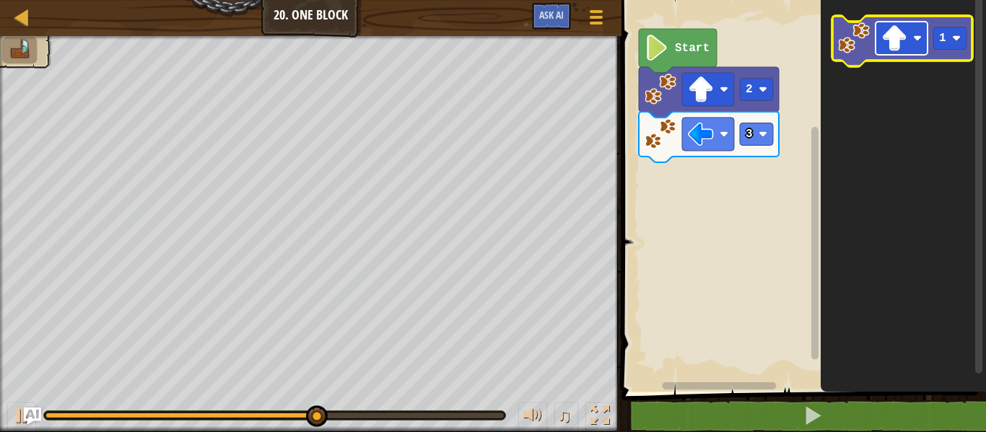
click at [898, 40] on image "Blockly Workspace" at bounding box center [894, 38] width 26 height 26
click at [938, 34] on g "1" at bounding box center [949, 38] width 33 height 22
click at [900, 30] on image "Blockly Workspace" at bounding box center [894, 38] width 26 height 26
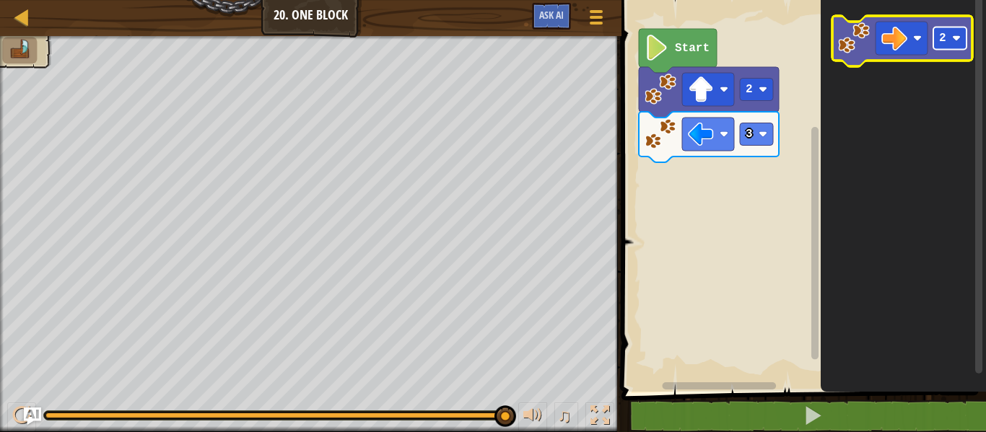
click at [945, 32] on text "2" at bounding box center [942, 38] width 7 height 13
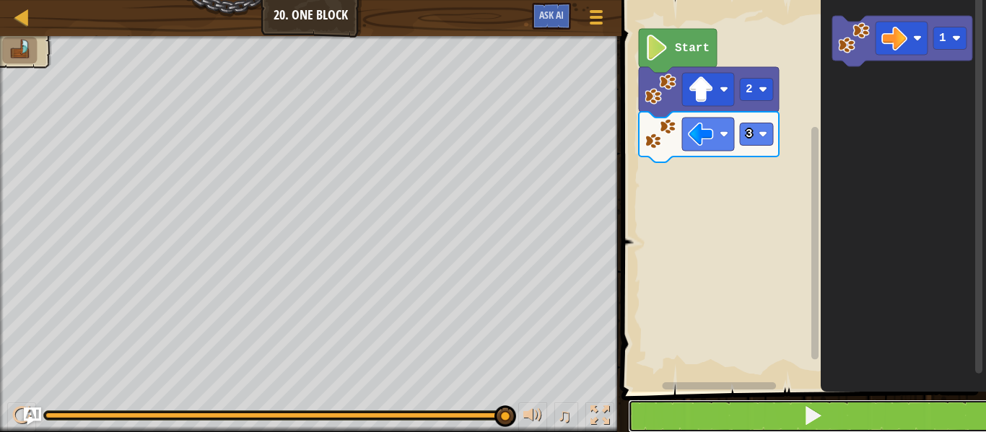
click at [854, 411] on button at bounding box center [812, 416] width 369 height 33
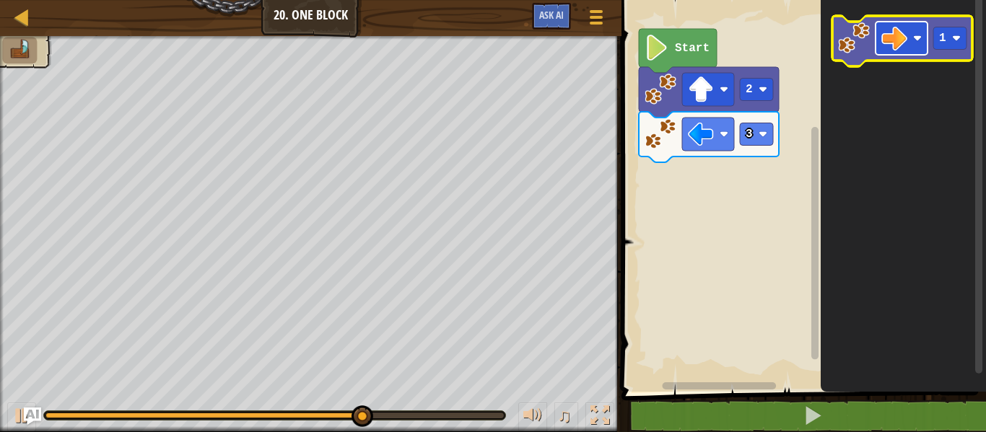
click at [901, 45] on image "Blockly Workspace" at bounding box center [894, 38] width 26 height 26
click at [946, 37] on text "1" at bounding box center [942, 38] width 7 height 13
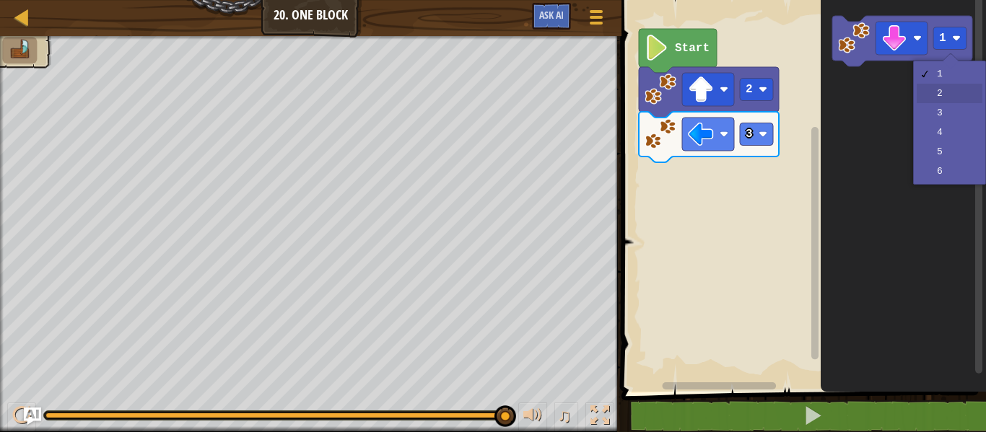
drag, startPoint x: 938, startPoint y: 85, endPoint x: 941, endPoint y: 71, distance: 14.0
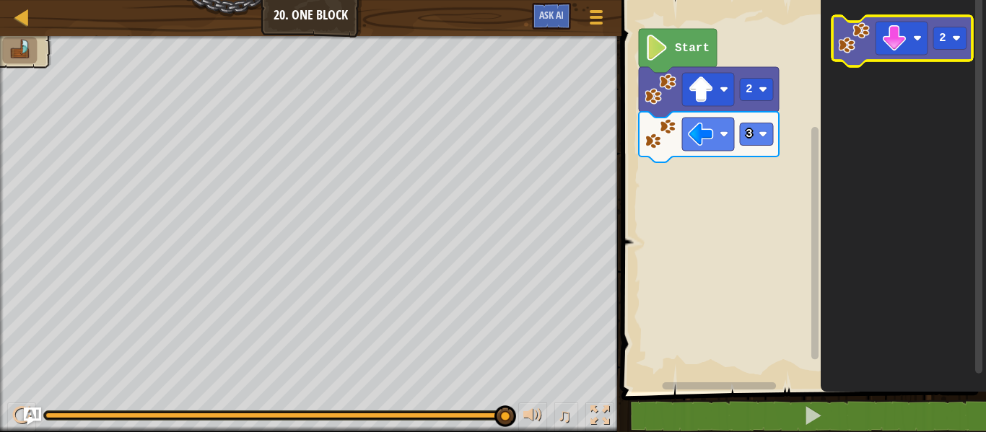
click at [844, 37] on image "Blockly Workspace" at bounding box center [854, 38] width 32 height 32
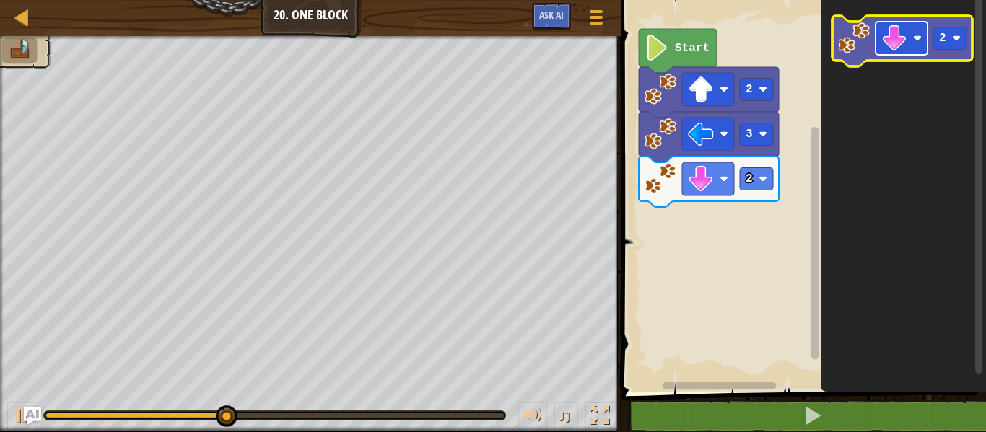
click at [899, 45] on image "Blockly Workspace" at bounding box center [894, 38] width 26 height 26
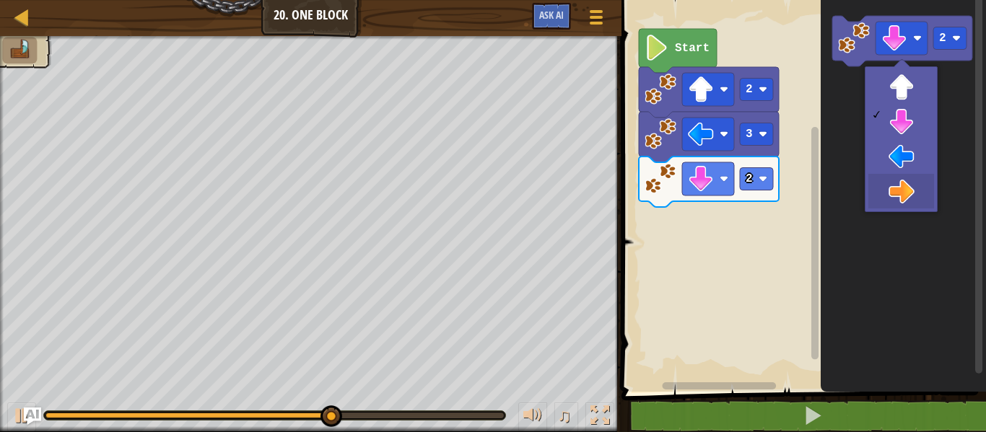
drag, startPoint x: 889, startPoint y: 183, endPoint x: 915, endPoint y: 149, distance: 43.2
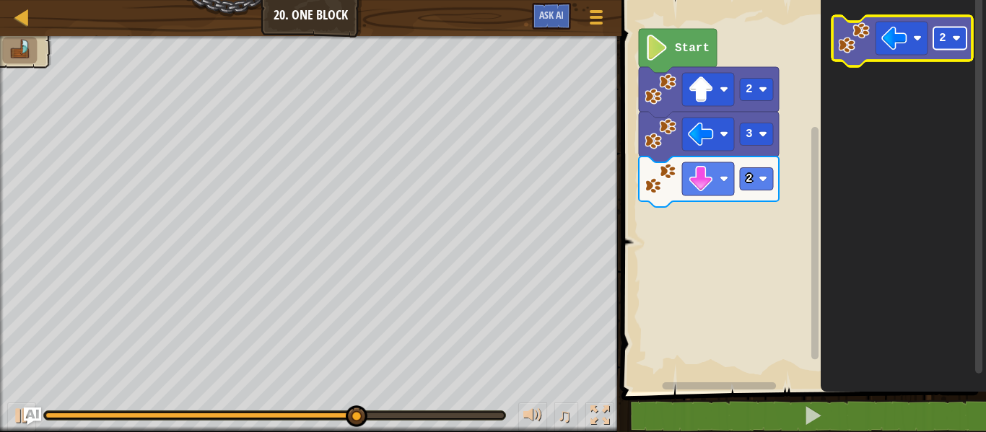
click at [956, 48] on g "2" at bounding box center [949, 38] width 33 height 22
click at [960, 32] on g "2" at bounding box center [949, 38] width 33 height 22
click at [847, 46] on image "Blockly Workspace" at bounding box center [854, 38] width 32 height 32
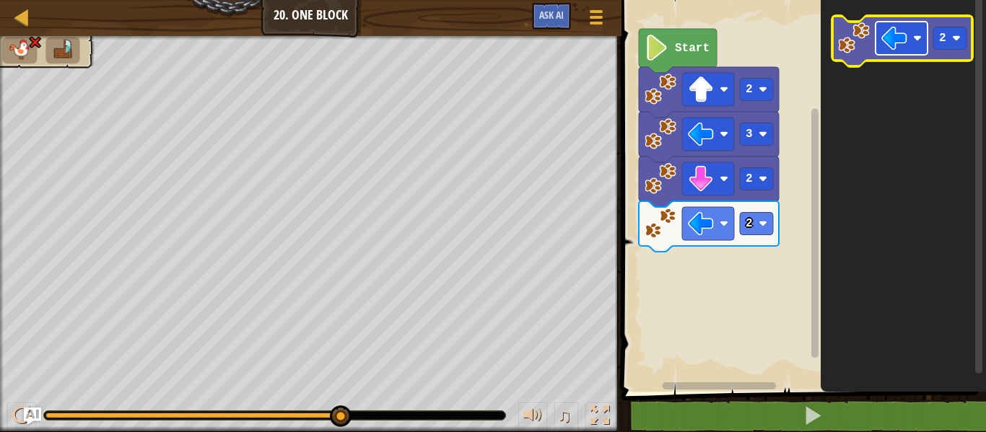
click at [899, 42] on image "Blockly Workspace" at bounding box center [894, 38] width 26 height 26
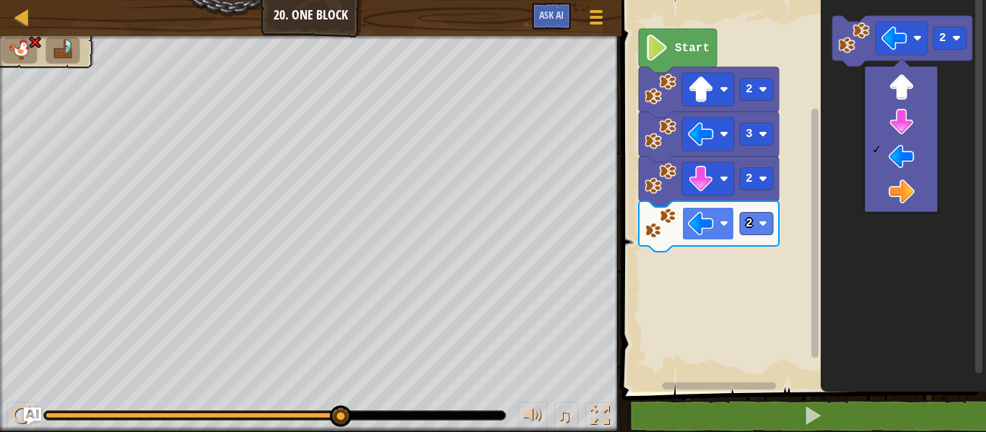
click at [719, 227] on rect "Blockly Workspace" at bounding box center [708, 223] width 52 height 33
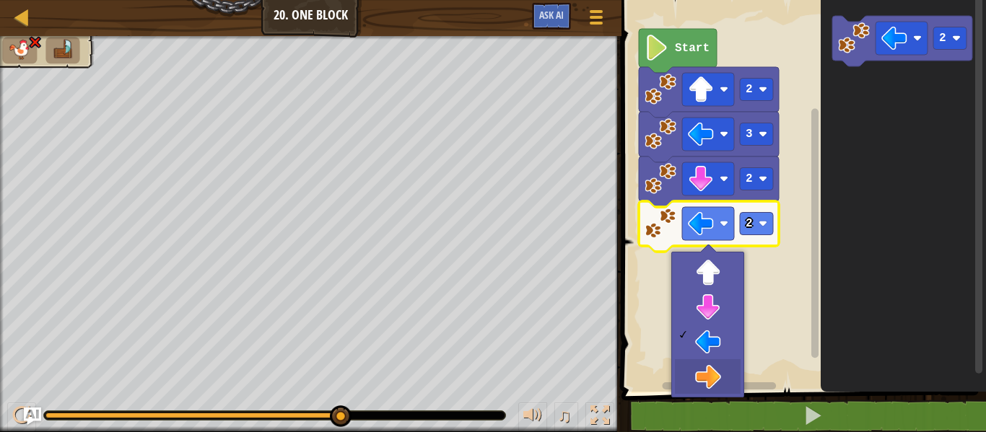
drag, startPoint x: 702, startPoint y: 372, endPoint x: 711, endPoint y: 368, distance: 10.3
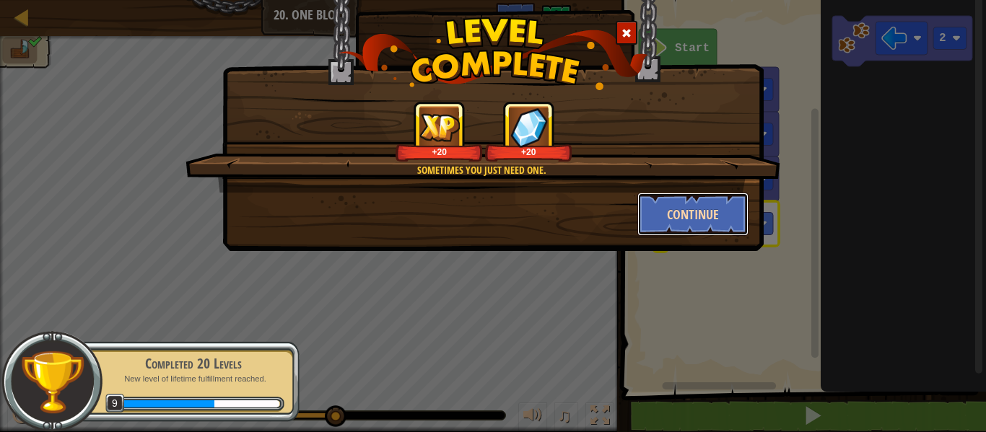
click at [670, 206] on button "Continue" at bounding box center [693, 214] width 112 height 43
